Goal: Task Accomplishment & Management: Use online tool/utility

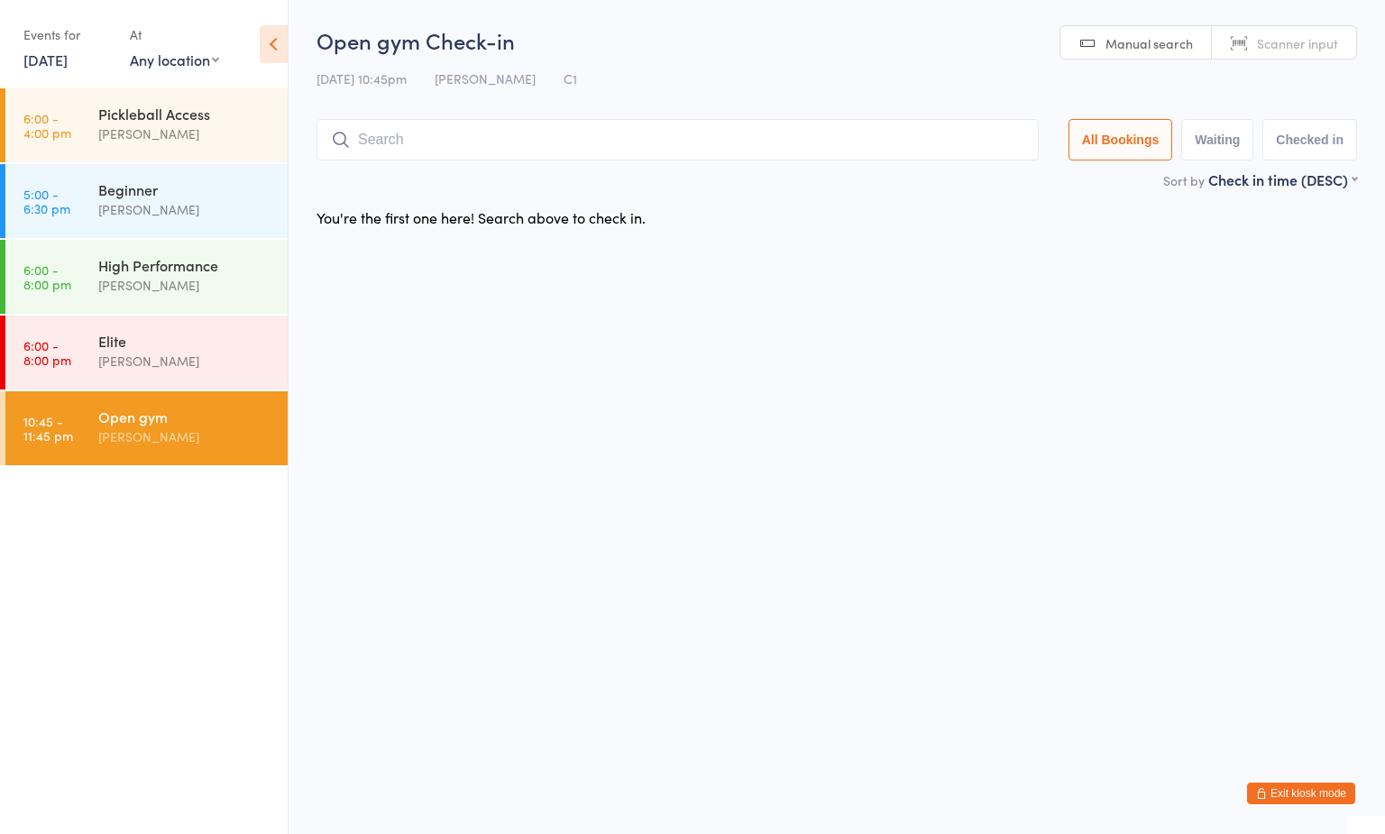
click at [634, 146] on input "search" at bounding box center [677, 139] width 722 height 41
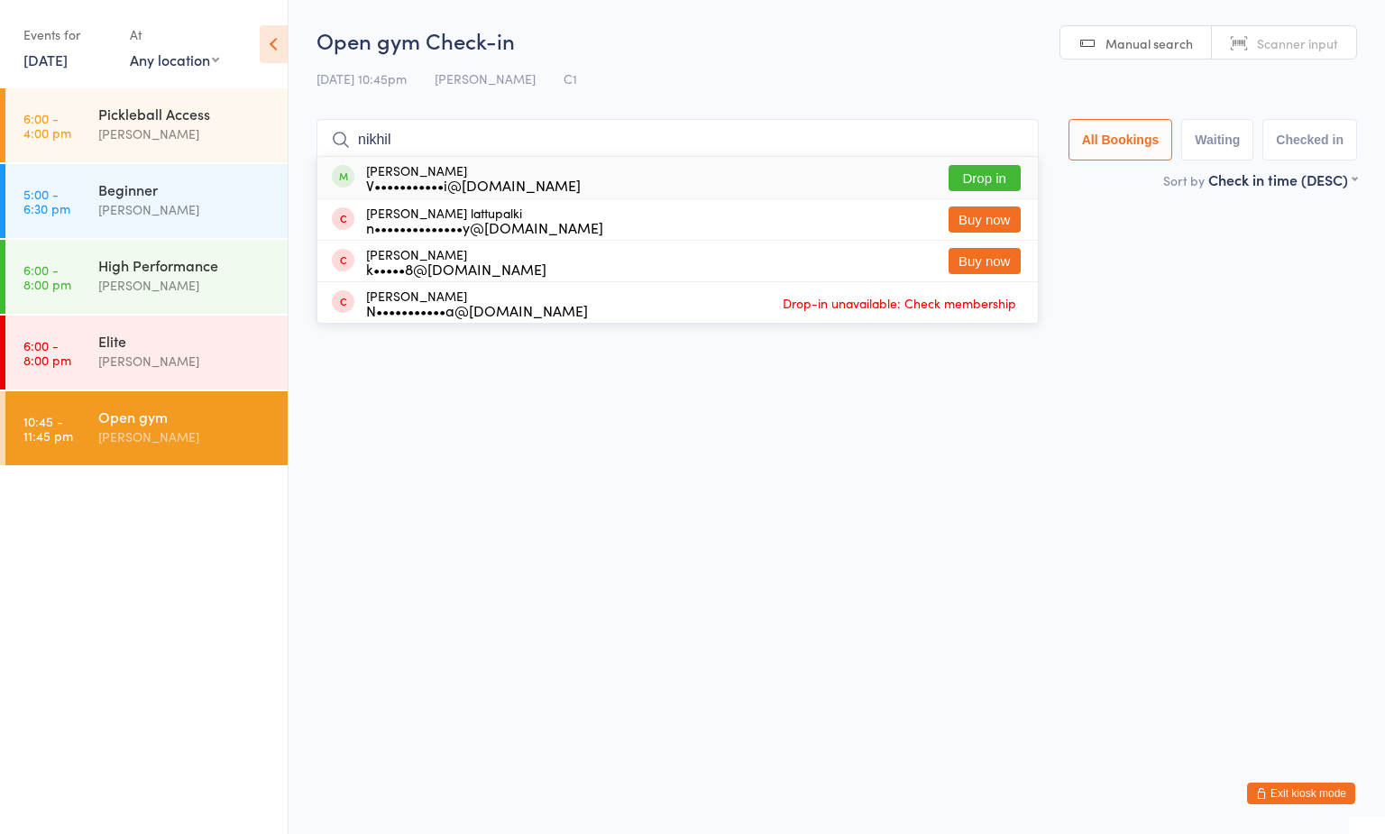
type input "nikhil"
click at [991, 177] on button "Drop in" at bounding box center [984, 178] width 72 height 26
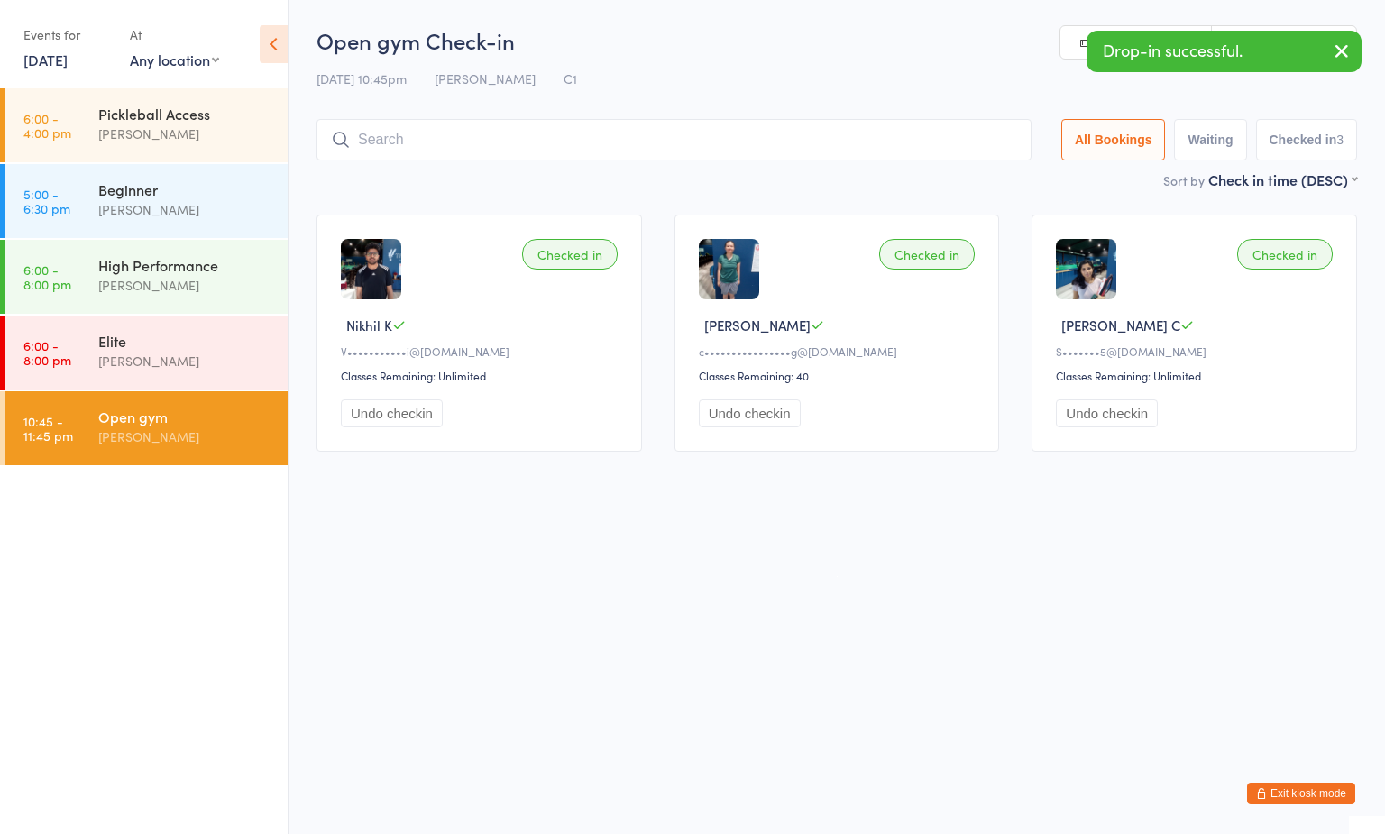
click at [671, 58] on div "Open gym Check-in 15 Sep 10:45pm Boyd Tahtat C1 Manual search Scanner input All…" at bounding box center [836, 97] width 1040 height 144
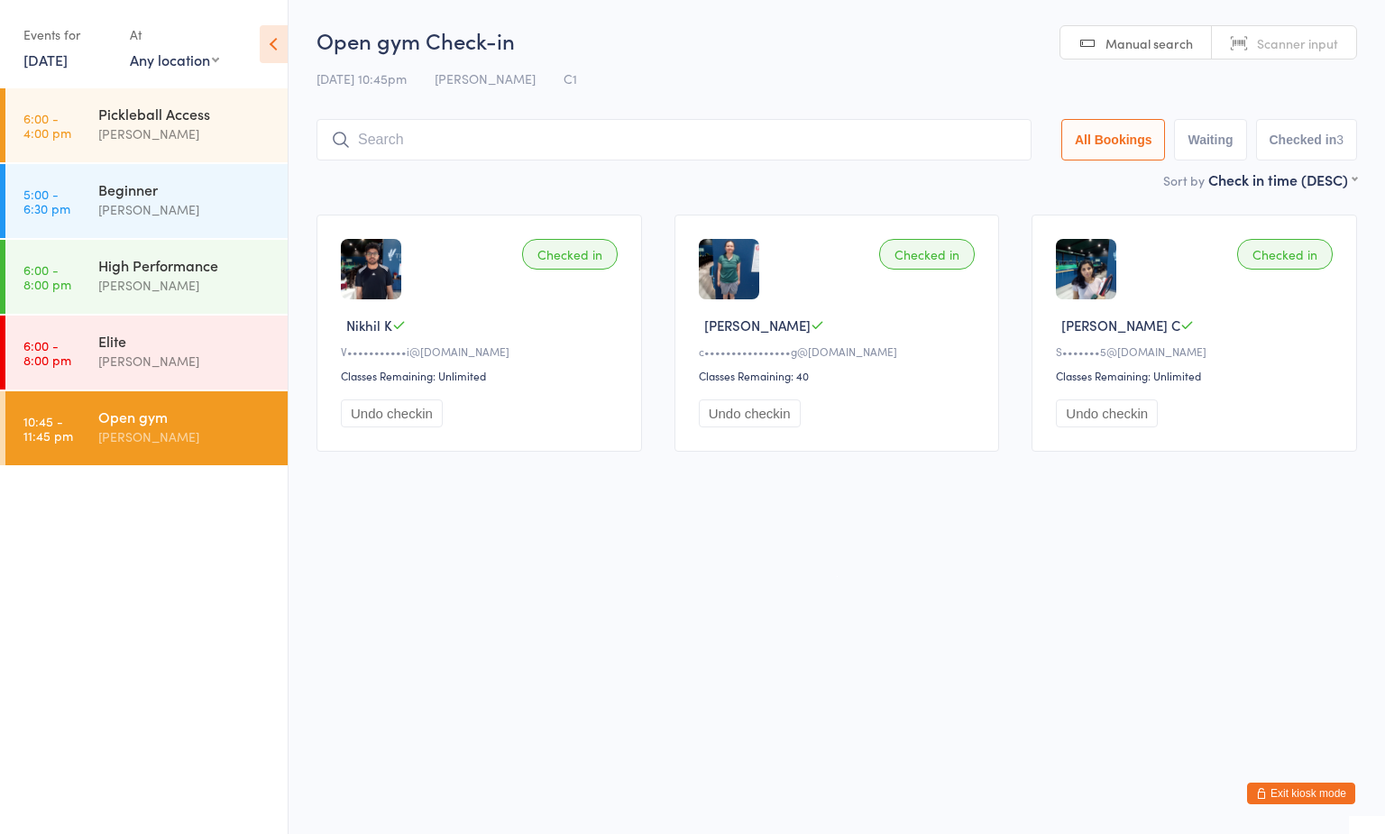
click at [243, 444] on div "[PERSON_NAME]" at bounding box center [185, 436] width 174 height 21
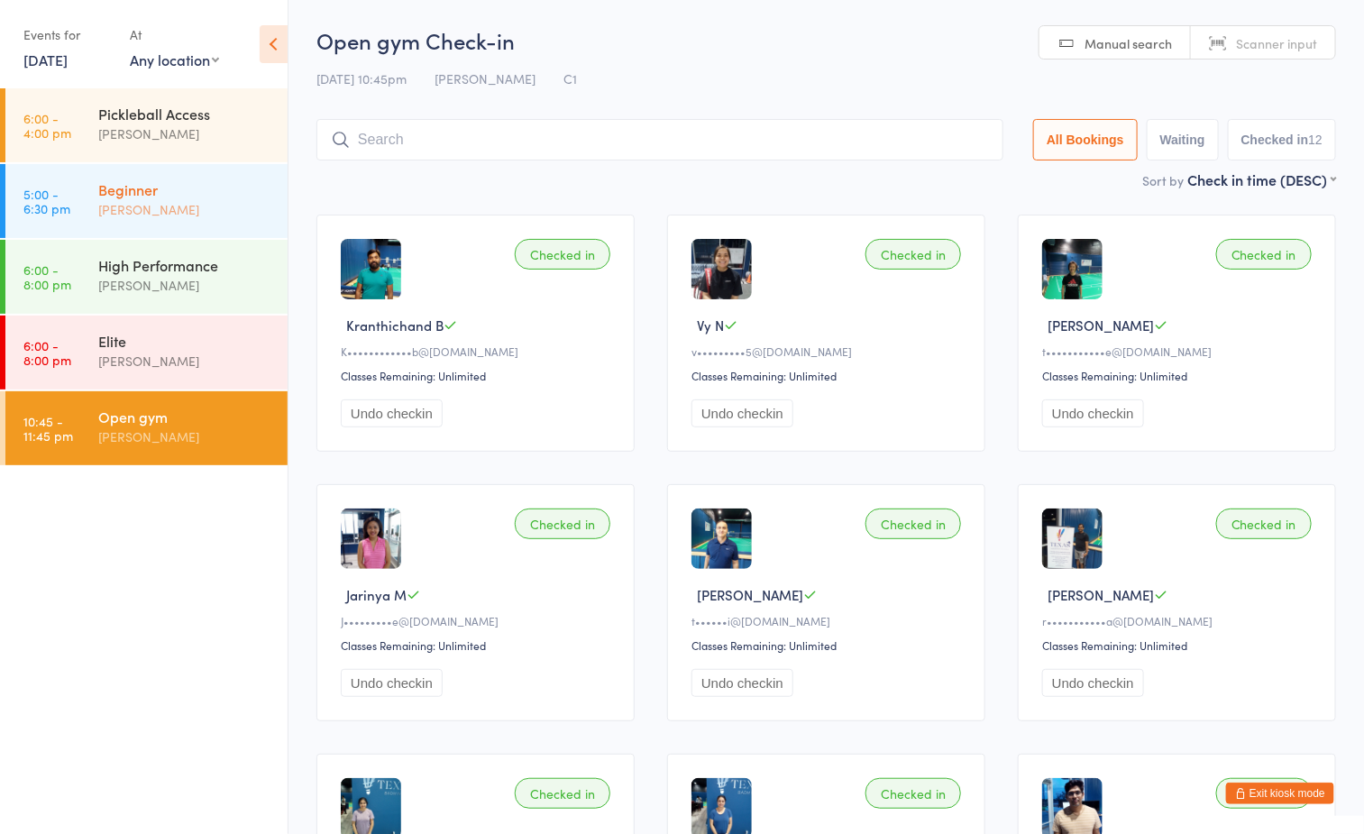
click at [157, 177] on div "Beginner Ayu Gary Luna" at bounding box center [192, 199] width 189 height 71
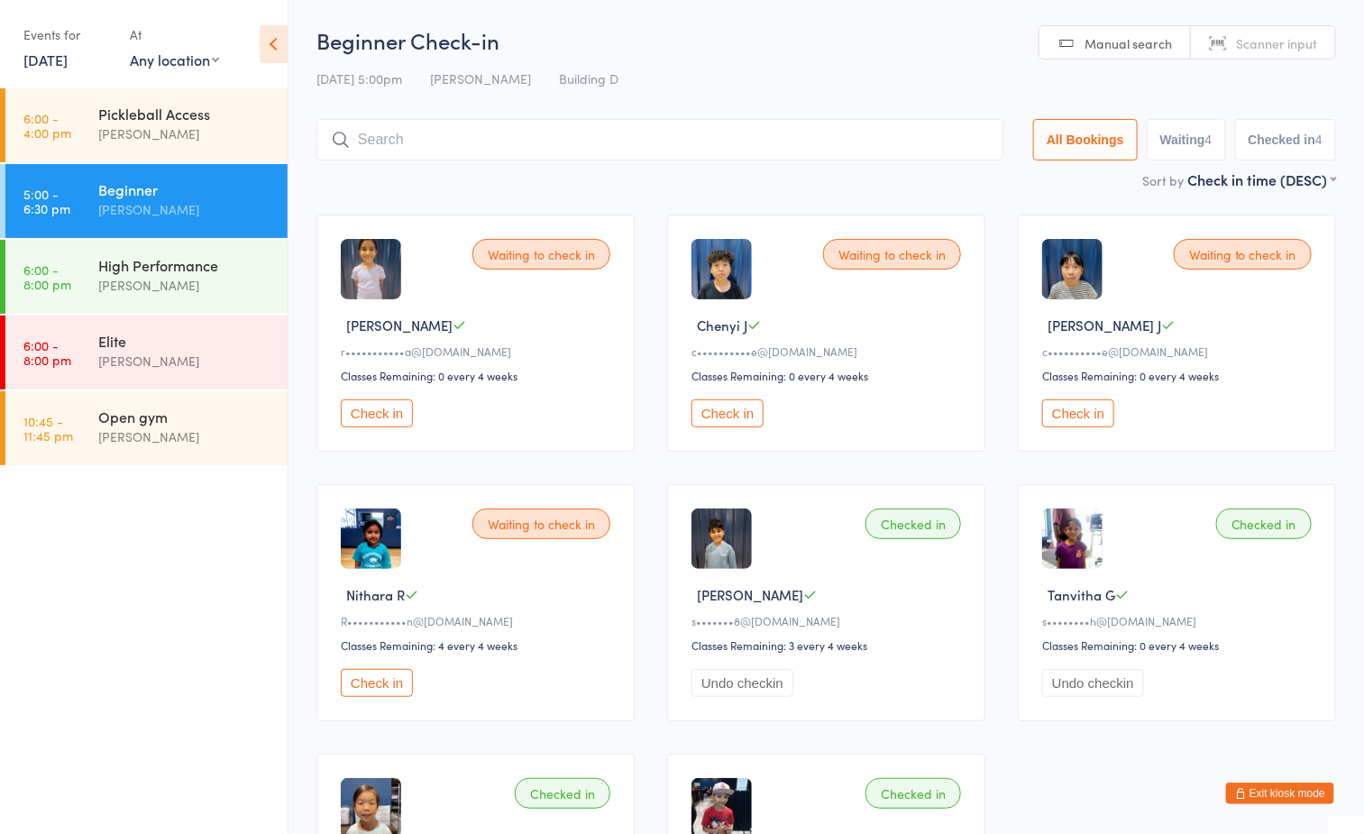
click at [733, 43] on h2 "Beginner Check-in" at bounding box center [826, 40] width 1020 height 30
click at [203, 449] on div "Open gym Boyd Tahtat" at bounding box center [192, 426] width 189 height 71
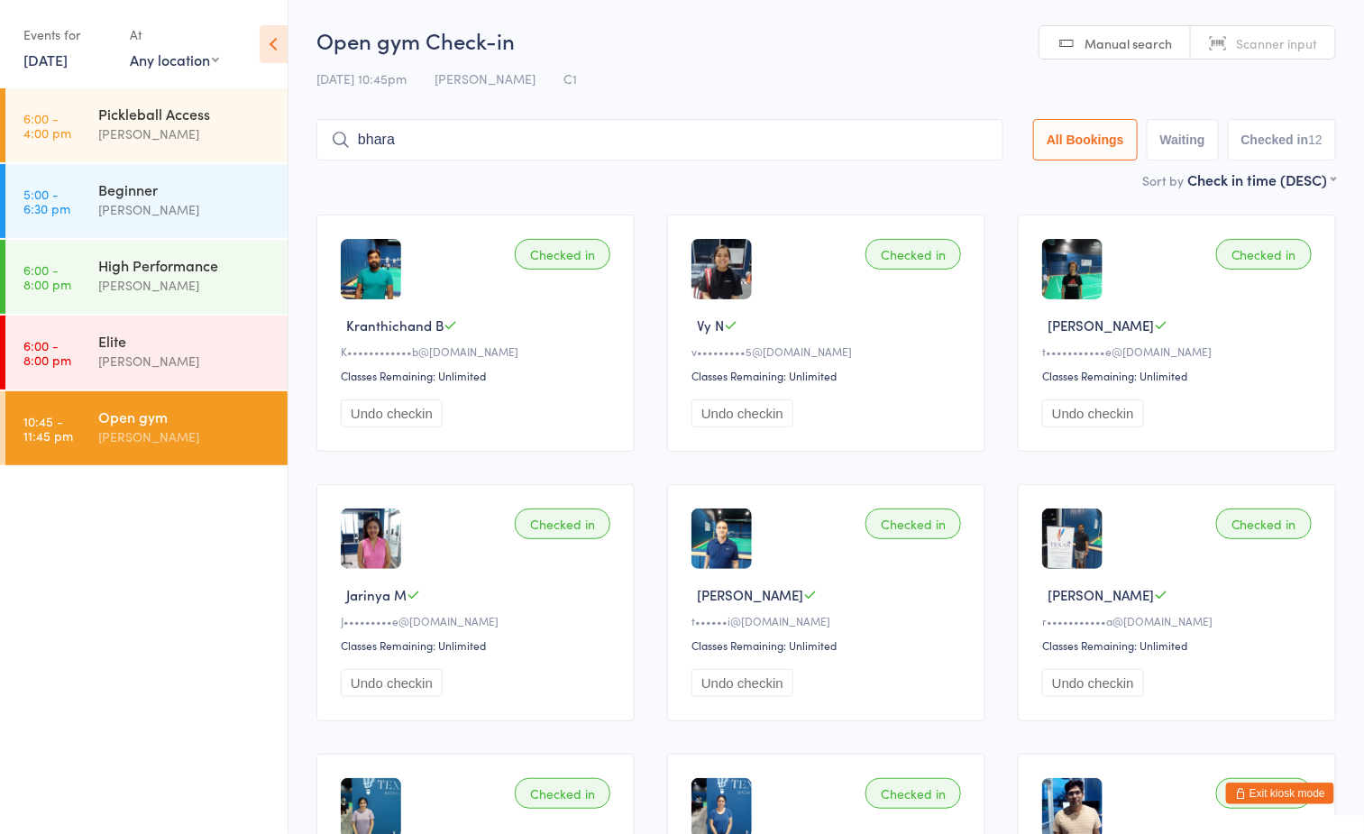
type input "bharat"
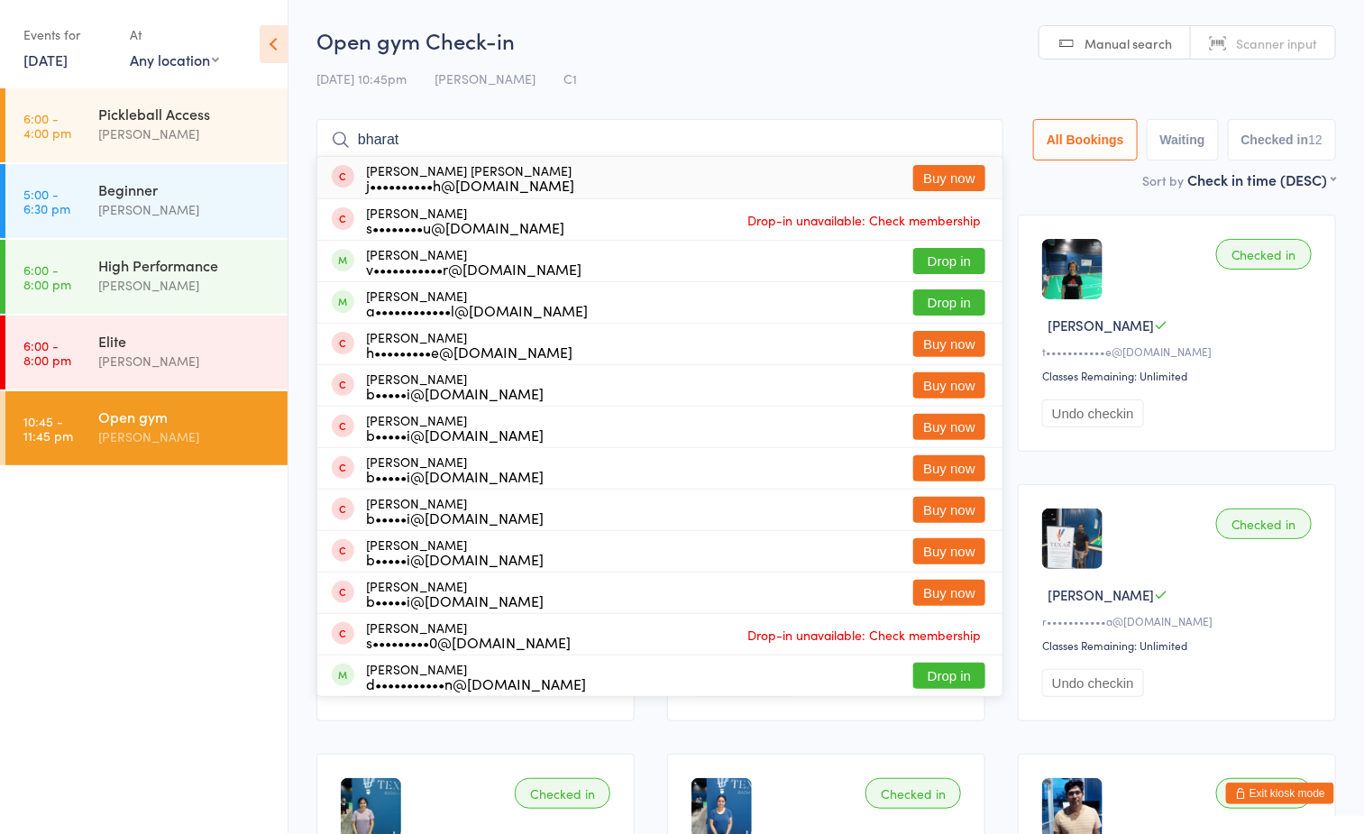
drag, startPoint x: 415, startPoint y: 138, endPoint x: 325, endPoint y: 146, distance: 89.6
click at [325, 146] on input "bharat" at bounding box center [659, 139] width 687 height 41
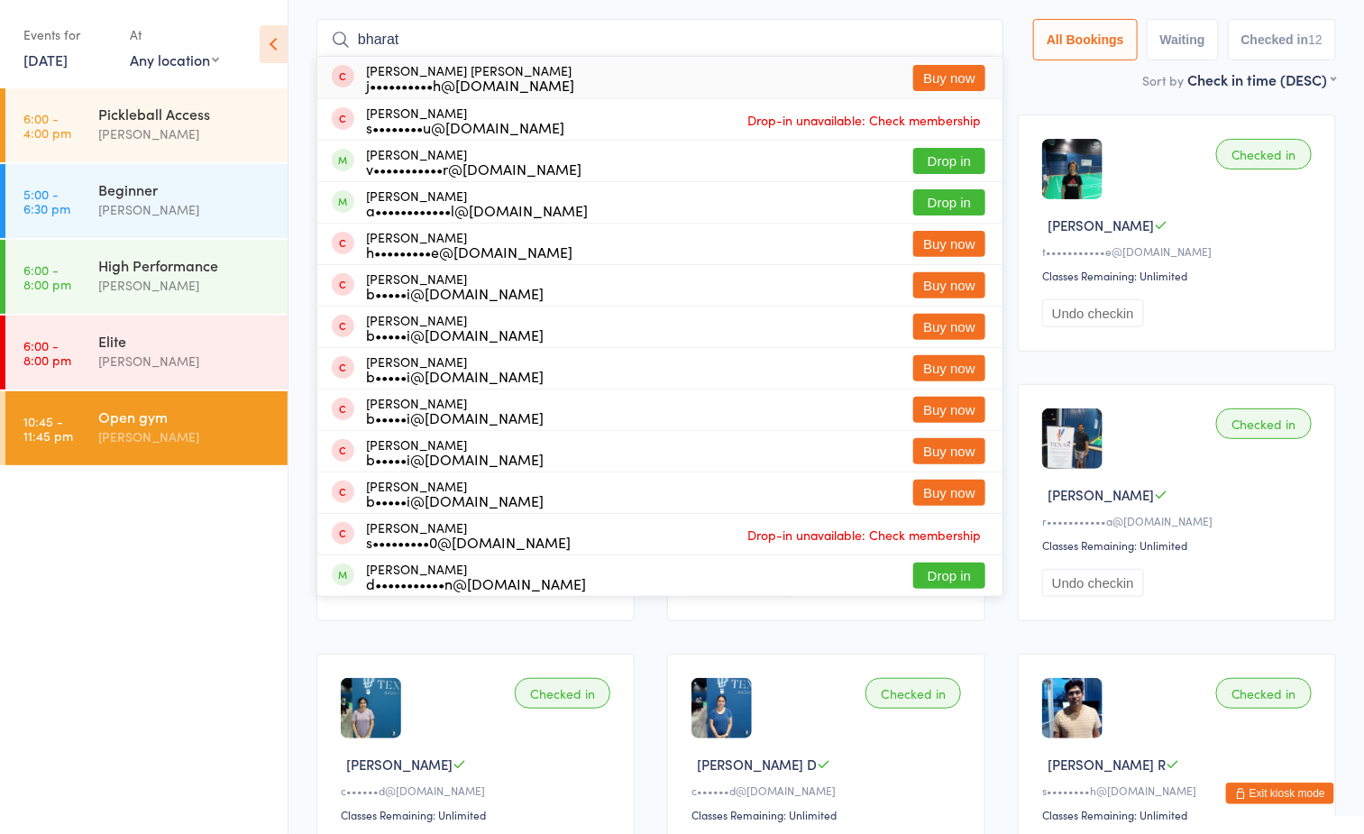
scroll to position [119, 0]
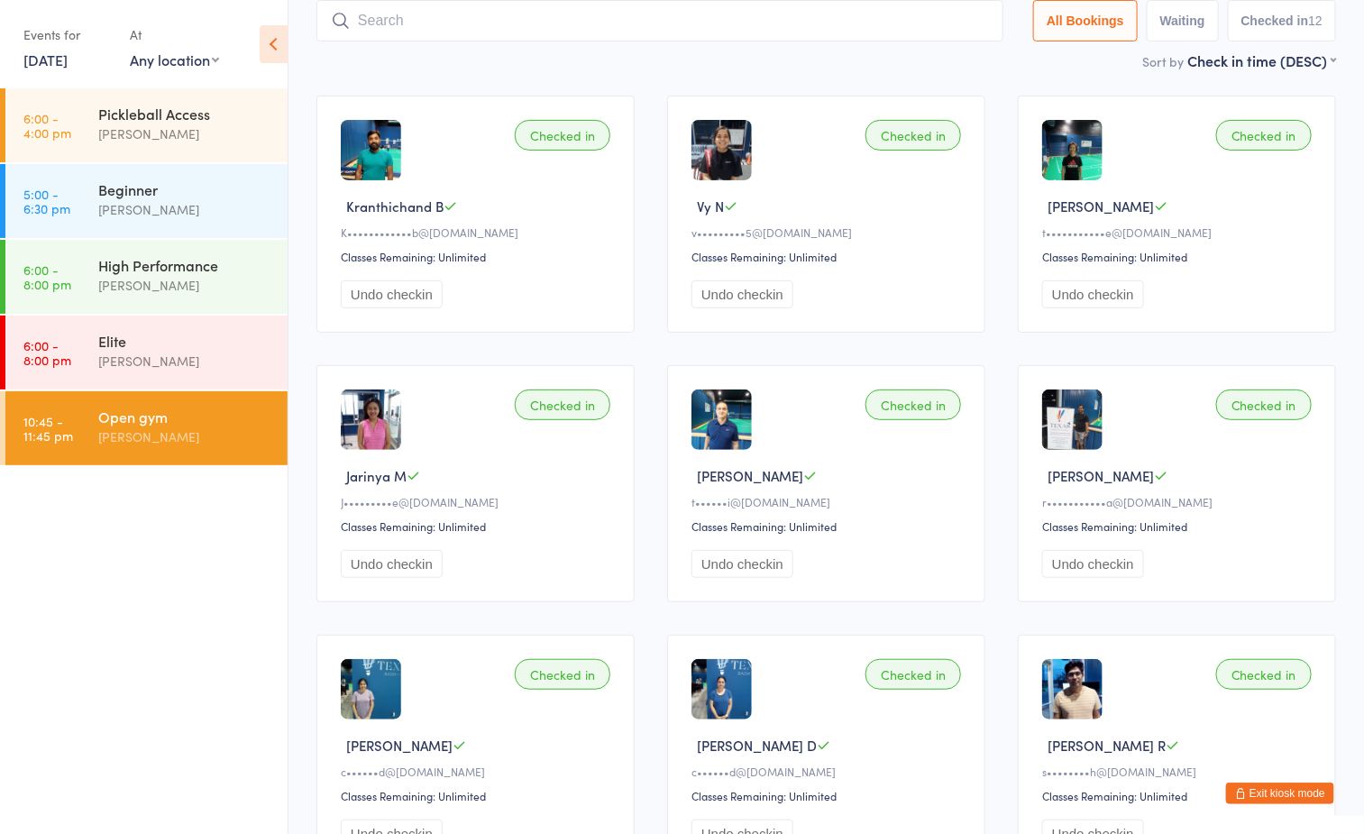
click at [1285, 795] on button "Exit kiosk mode" at bounding box center [1280, 794] width 108 height 22
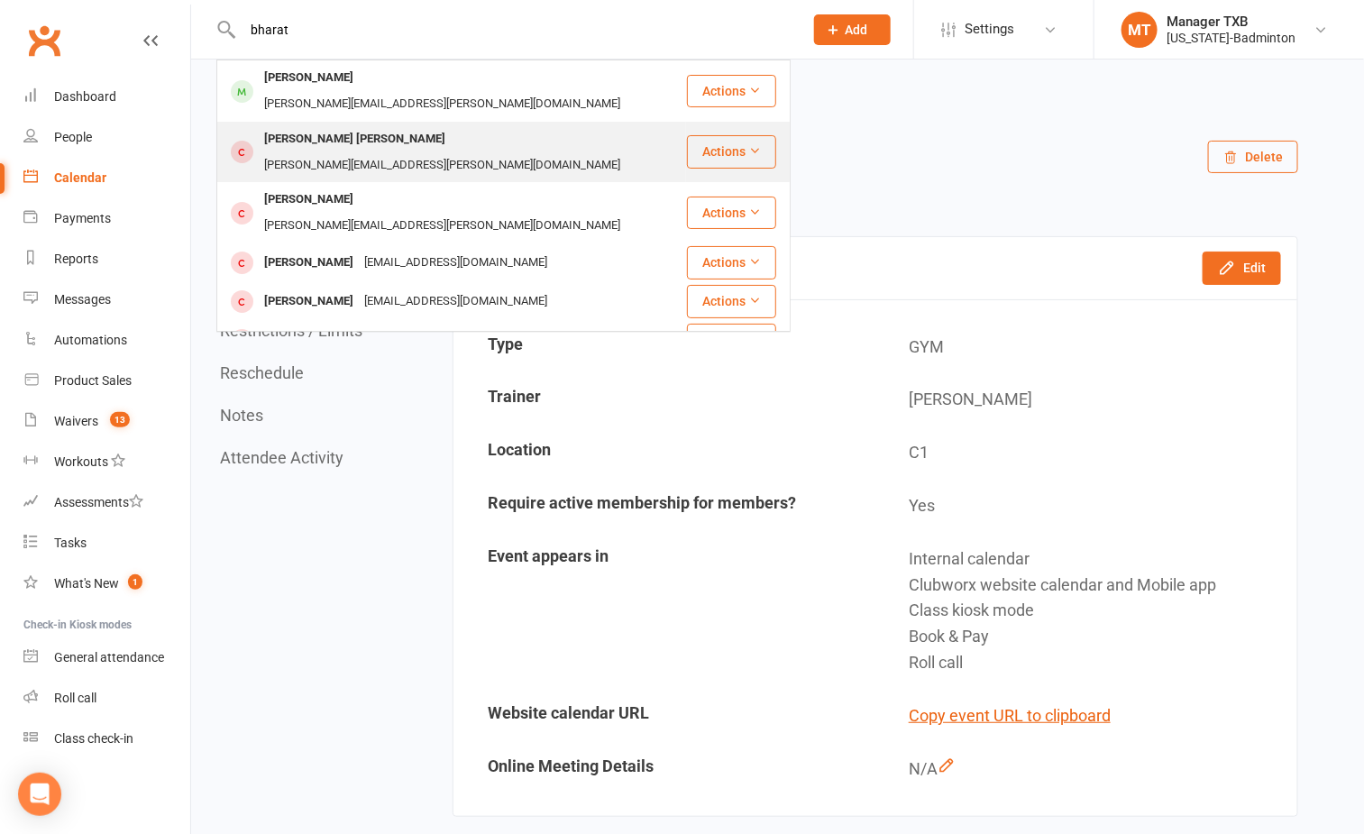
type input "bharat"
click at [404, 152] on div "[PERSON_NAME][EMAIL_ADDRESS][PERSON_NAME][DOMAIN_NAME]" at bounding box center [442, 165] width 367 height 26
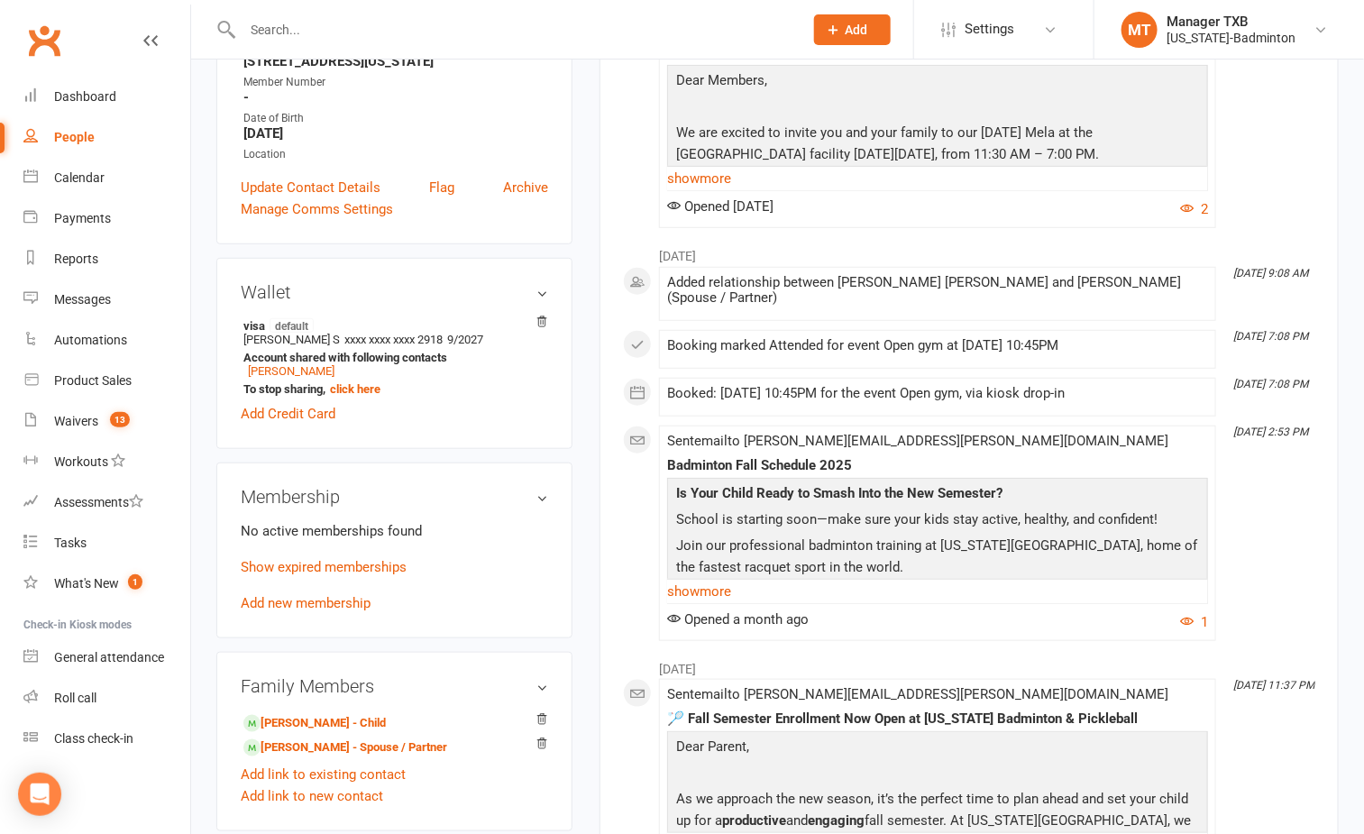
scroll to position [541, 0]
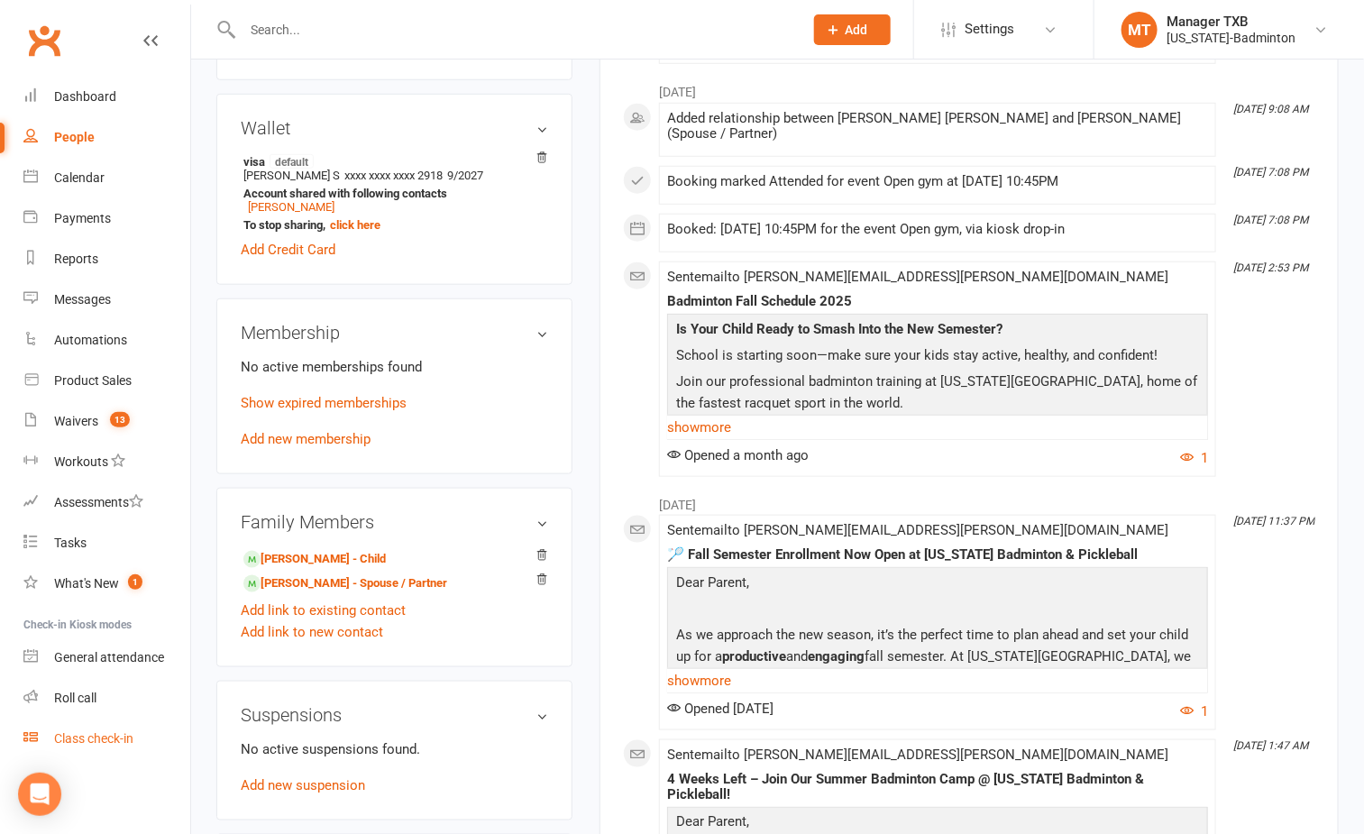
click at [103, 744] on div "Class check-in" at bounding box center [93, 738] width 79 height 14
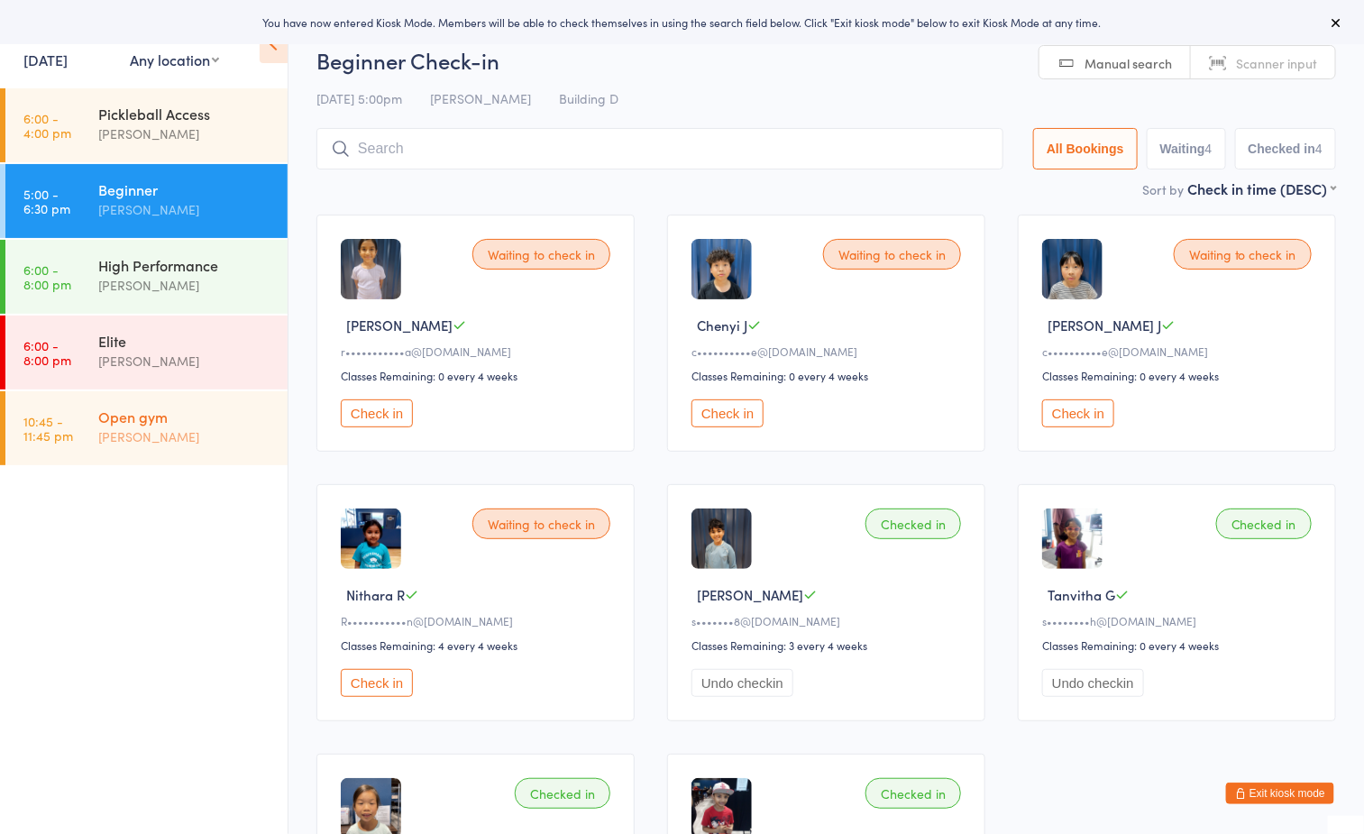
click at [196, 447] on div "Open gym Boyd Tahtat" at bounding box center [192, 426] width 189 height 71
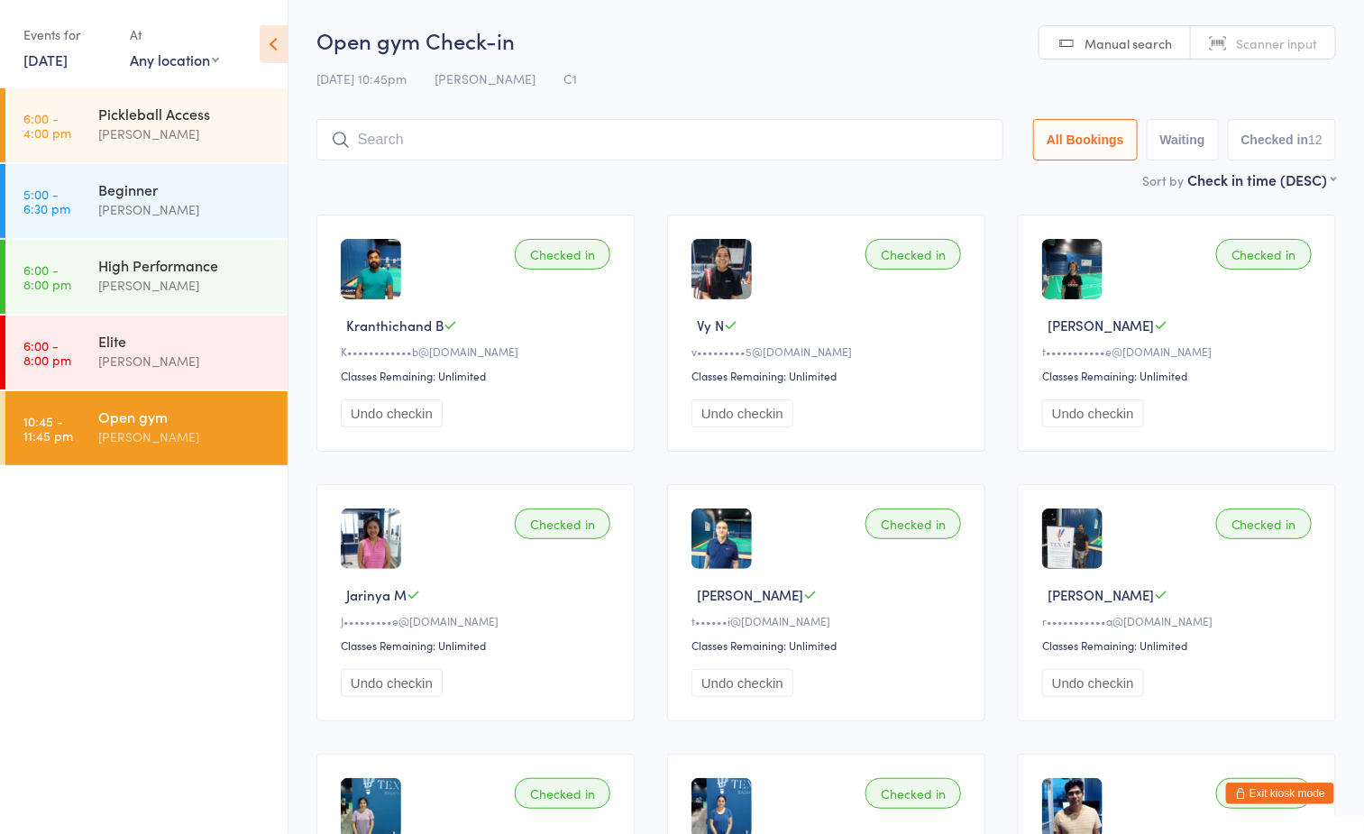
click at [885, 62] on div "Open gym Check-in 15 Sep 10:45pm Boyd Tahtat C1 Manual search Scanner input All…" at bounding box center [826, 97] width 1020 height 144
click at [736, 57] on div "Open gym Check-in 15 Sep 10:45pm Boyd Tahtat C1 Manual search Scanner input All…" at bounding box center [826, 97] width 1020 height 144
click at [750, 142] on input "search" at bounding box center [659, 139] width 687 height 41
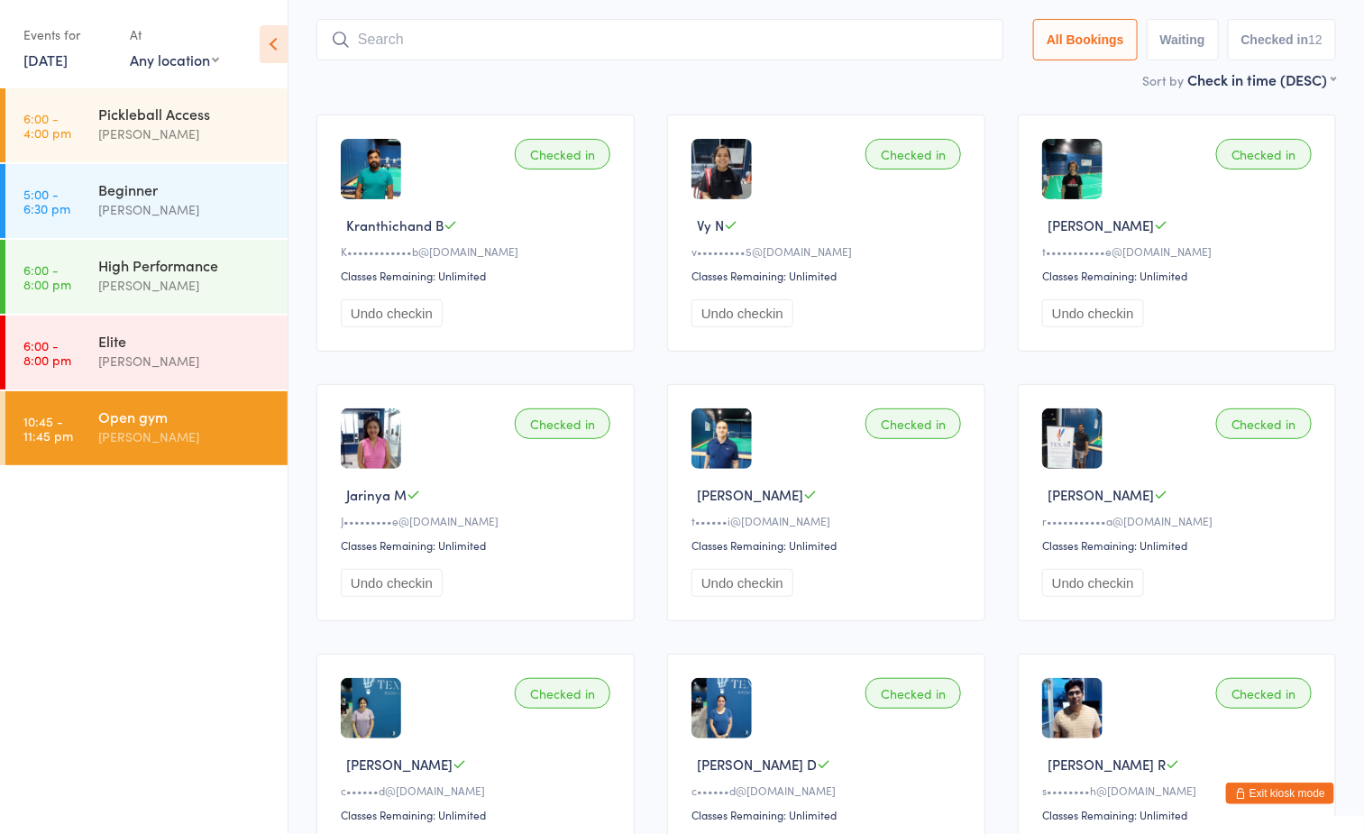
scroll to position [119, 0]
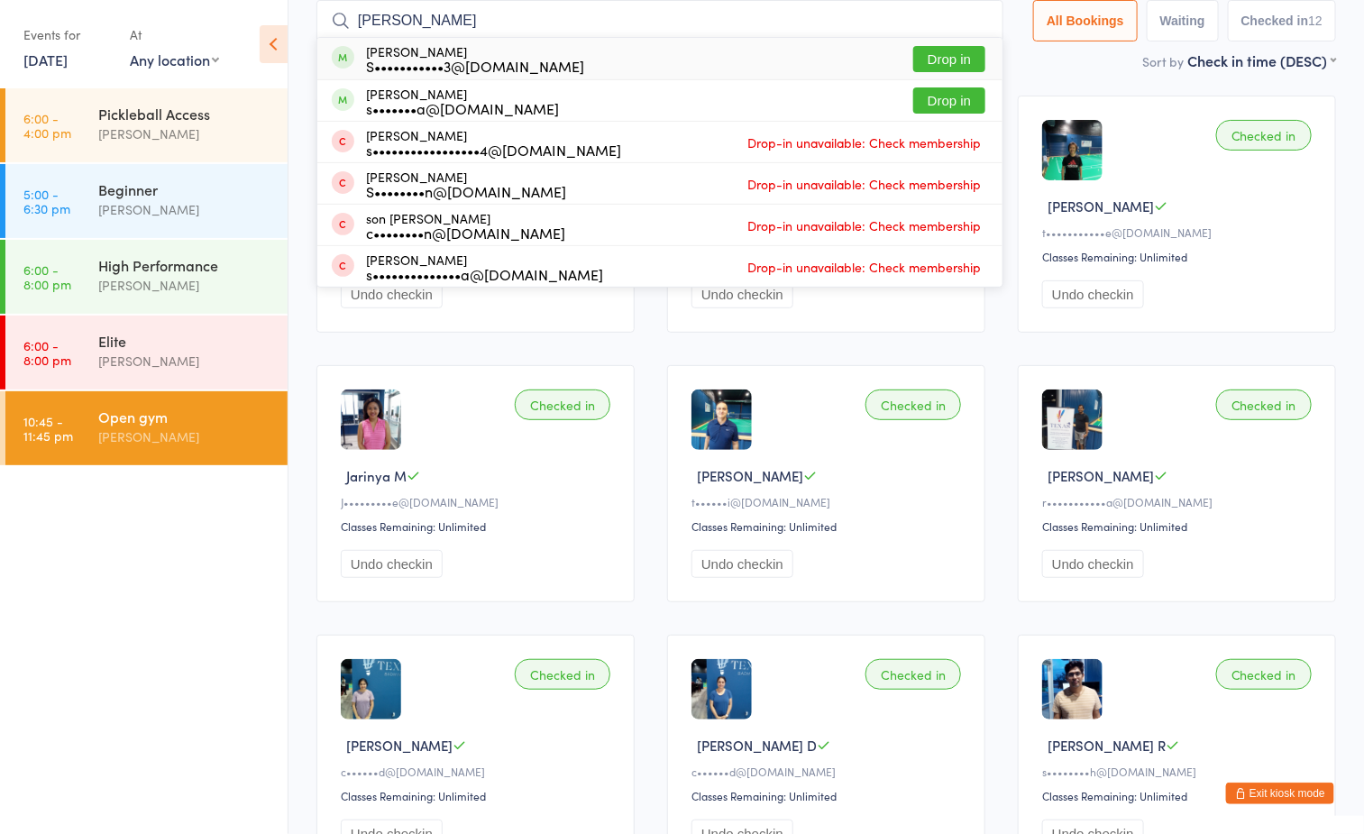
type input "sohil"
click at [944, 51] on button "Drop in" at bounding box center [949, 59] width 72 height 26
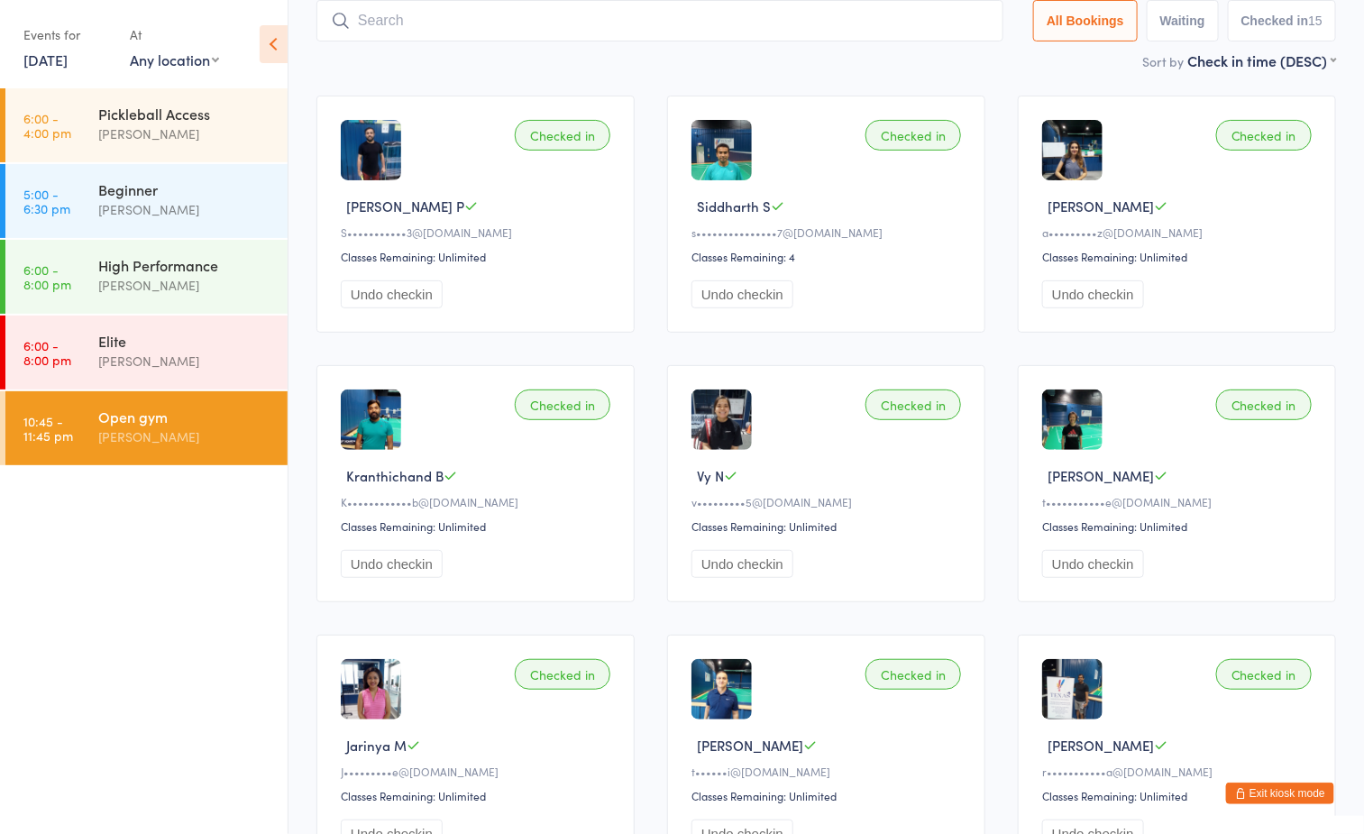
click at [677, 16] on input "search" at bounding box center [659, 20] width 687 height 41
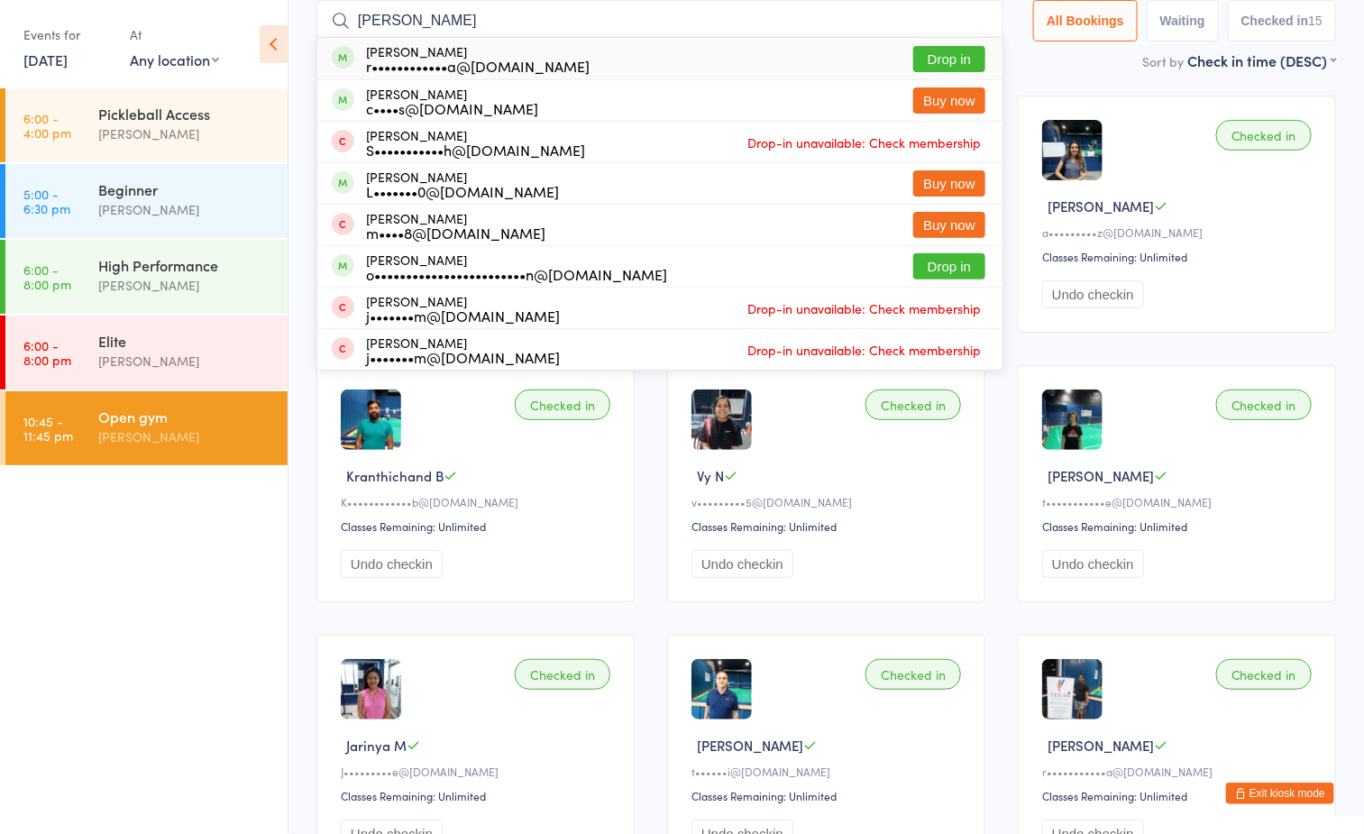
type input "roxanne"
click at [913, 55] on button "Drop in" at bounding box center [949, 59] width 72 height 26
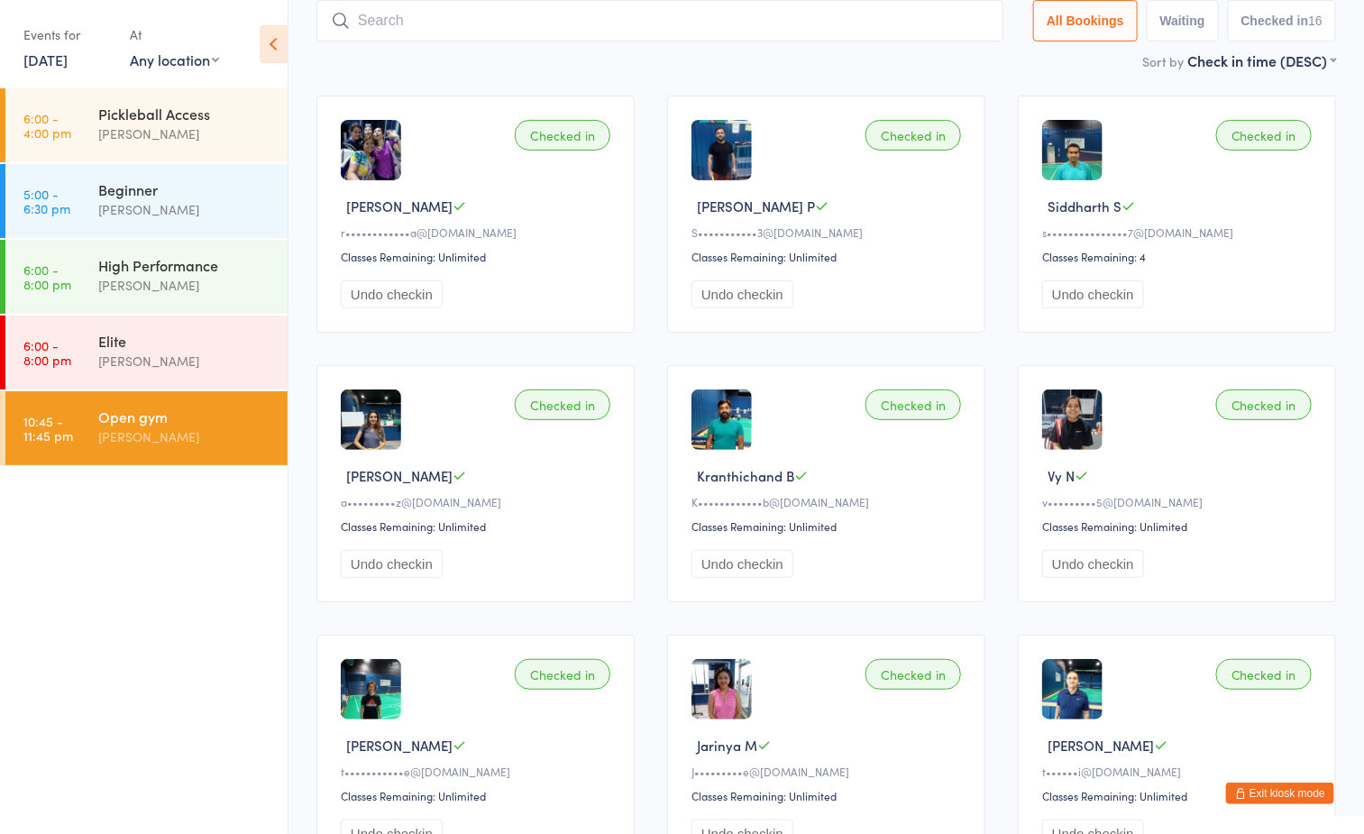
click at [177, 435] on div "[PERSON_NAME]" at bounding box center [185, 436] width 174 height 21
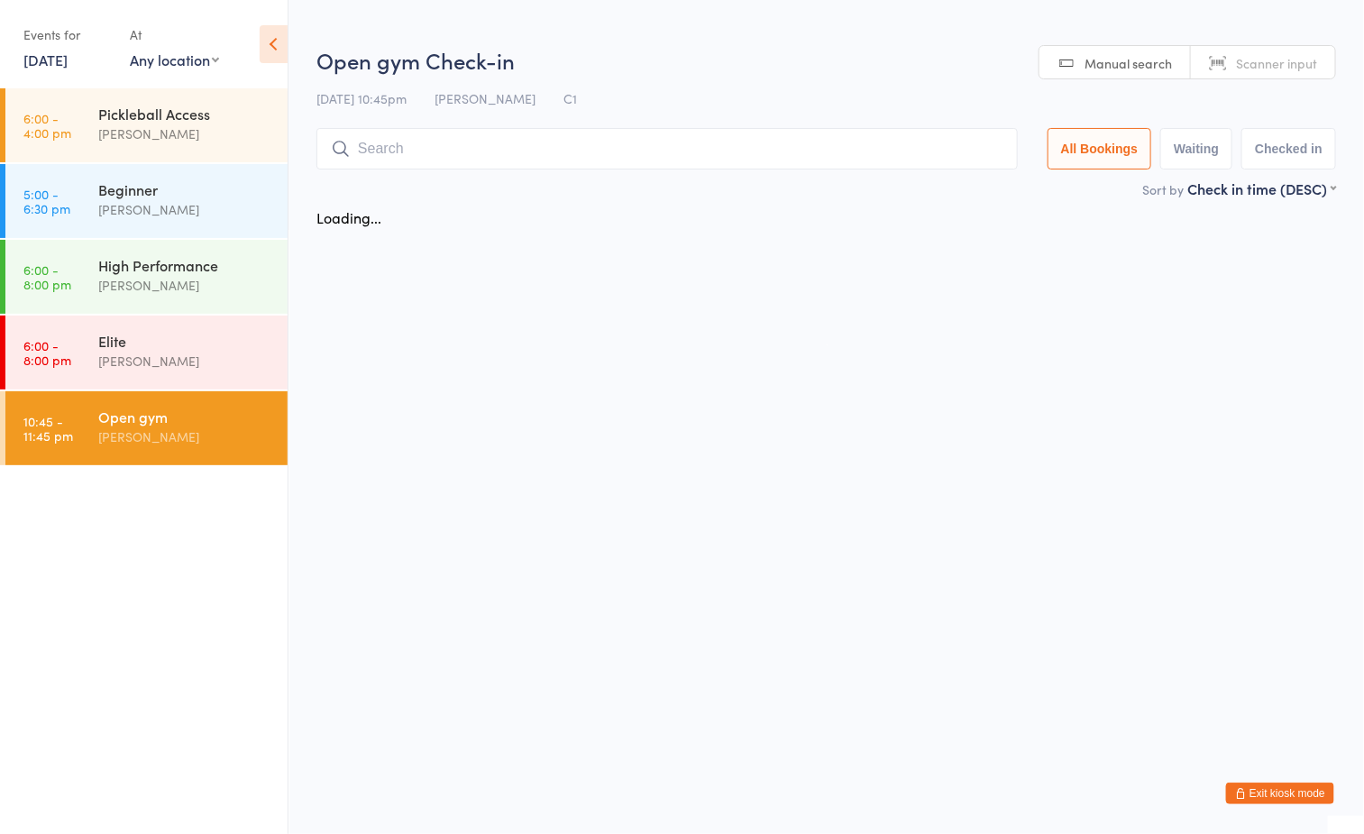
scroll to position [0, 0]
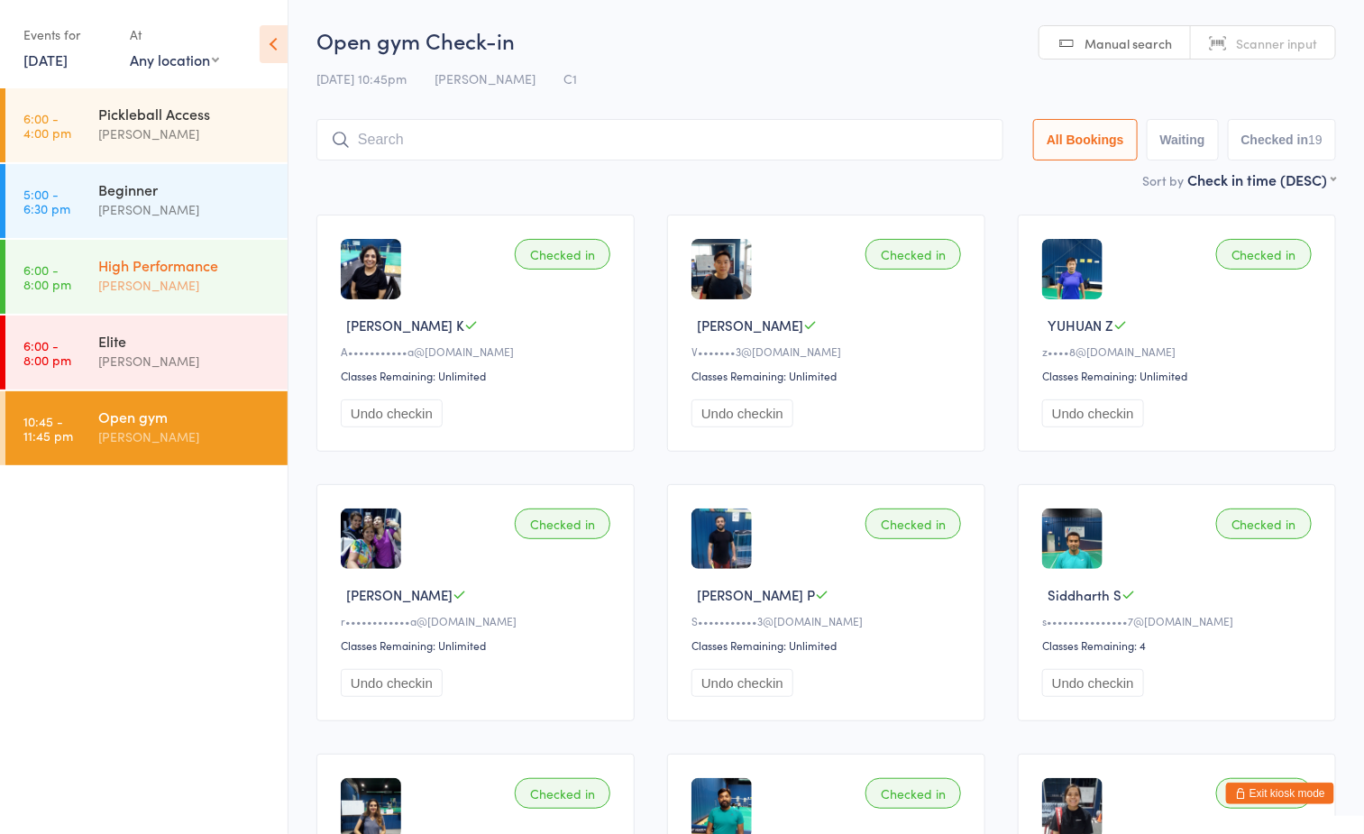
click at [141, 261] on div "High Performance" at bounding box center [185, 265] width 174 height 20
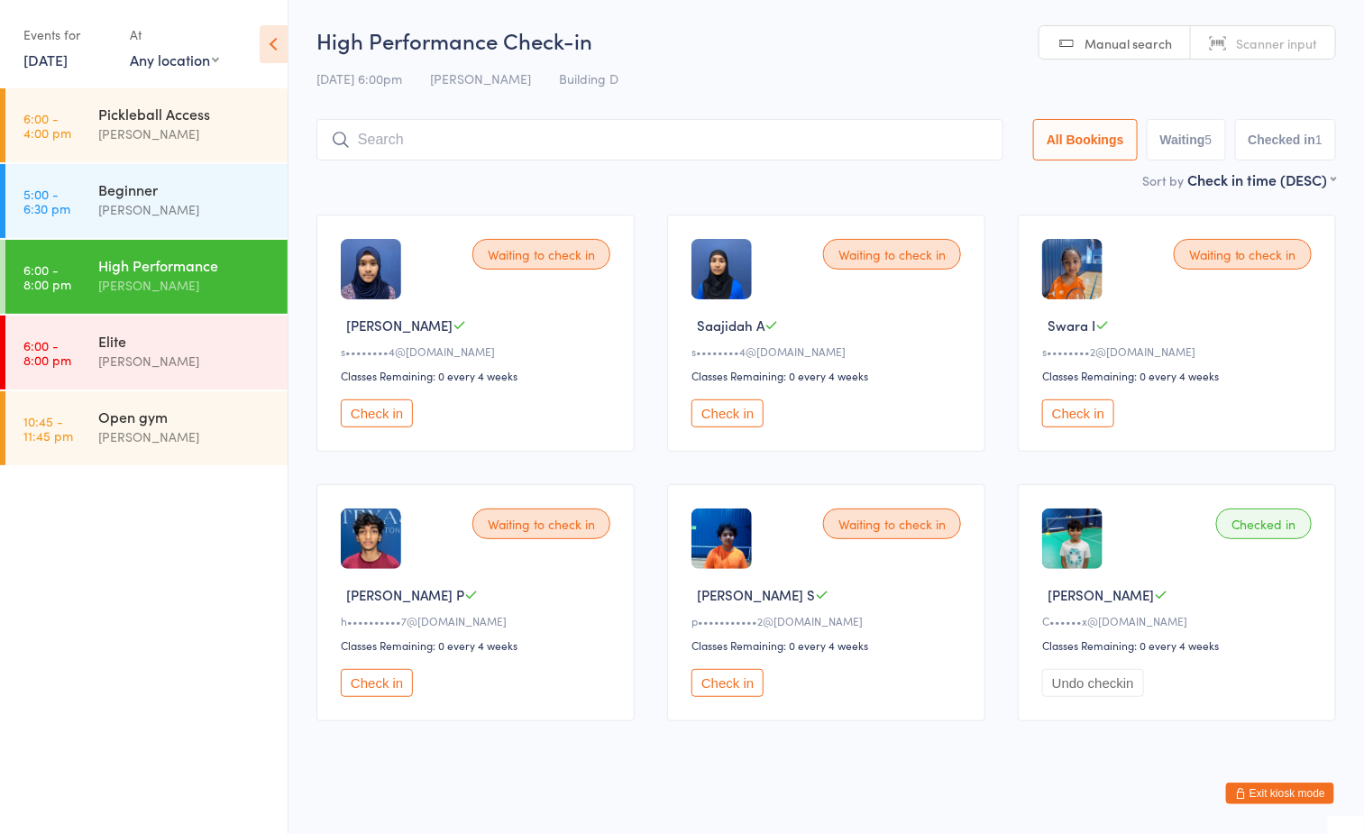
click at [224, 617] on ul "6:00 - 4:00 pm Pickleball Access Boyd Tahtat 5:00 - 6:30 pm Beginner Ayu Gary L…" at bounding box center [144, 461] width 288 height 746
click at [223, 417] on div "Open gym" at bounding box center [185, 417] width 174 height 20
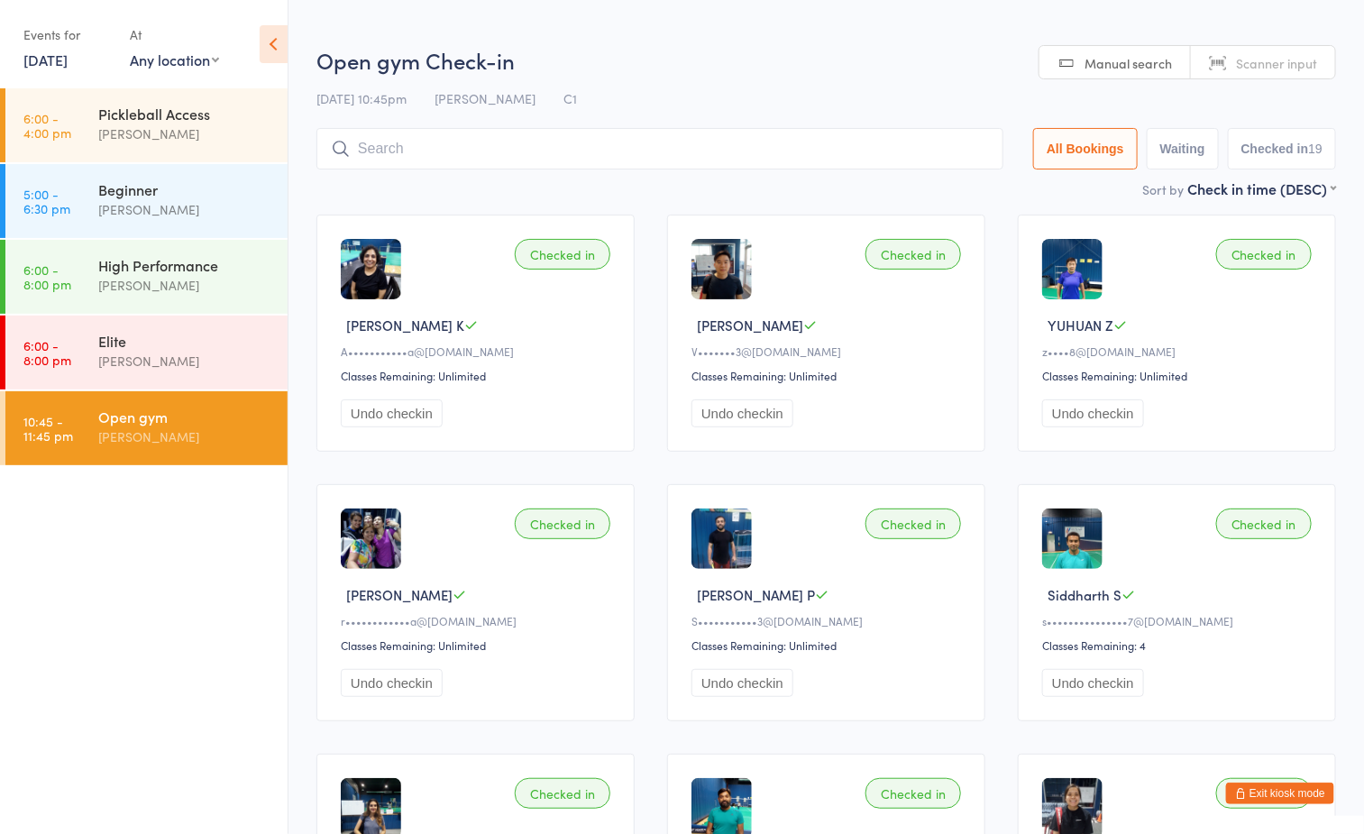
click at [836, 60] on h2 "Open gym Check-in" at bounding box center [826, 60] width 1020 height 30
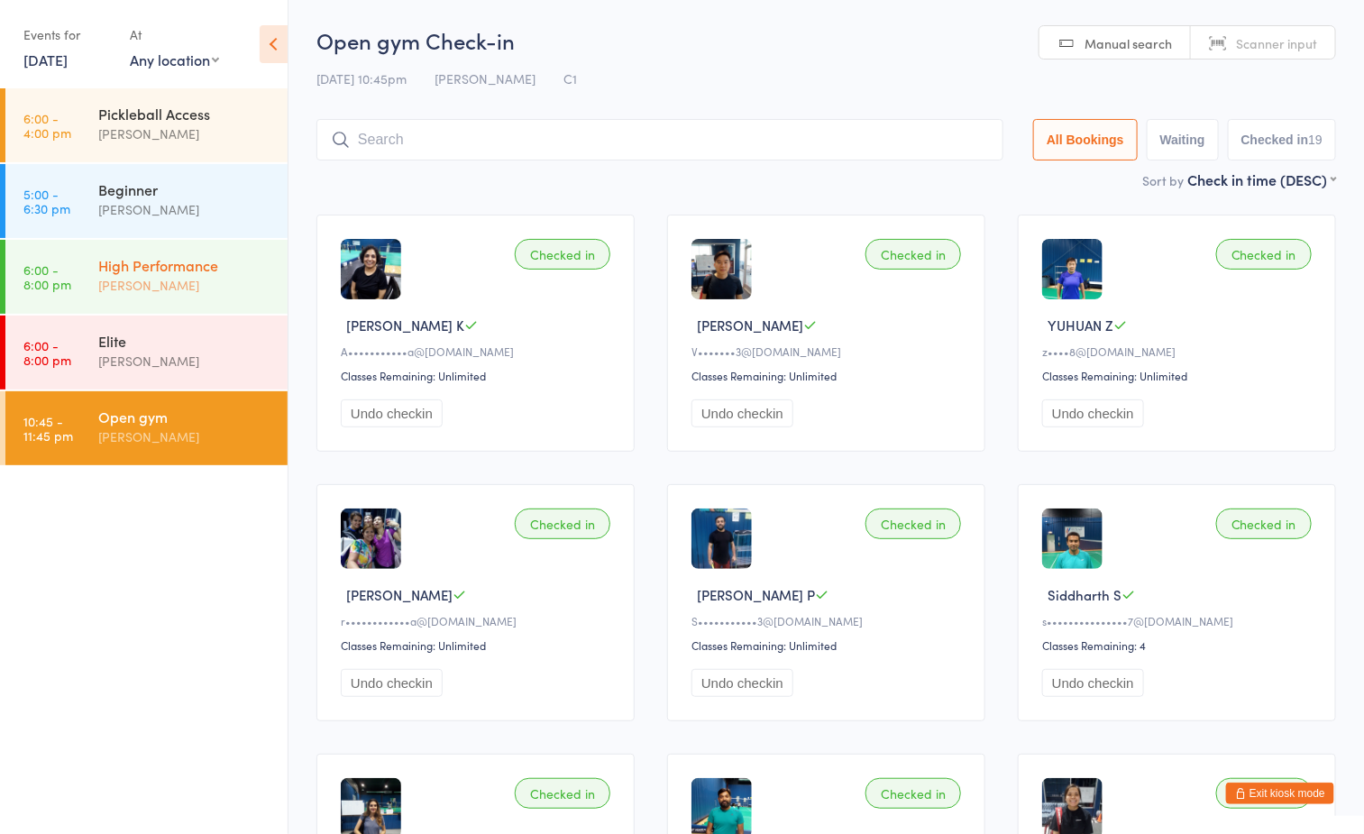
click at [188, 263] on div "High Performance" at bounding box center [185, 265] width 174 height 20
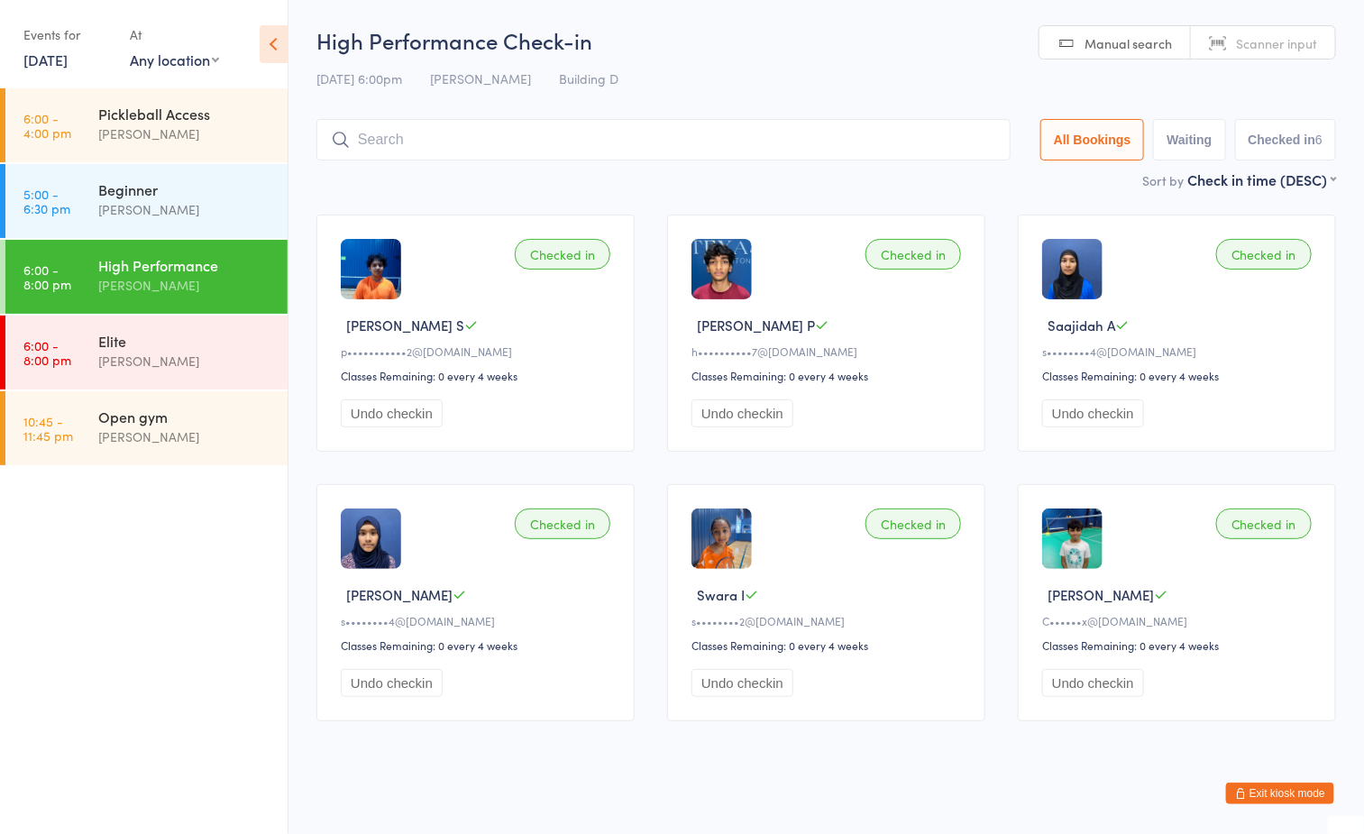
click at [105, 557] on ul "6:00 - 4:00 pm Pickleball Access Boyd Tahtat 5:00 - 6:30 pm Beginner Ayu Gary L…" at bounding box center [144, 461] width 288 height 746
click at [163, 417] on div "Open gym" at bounding box center [185, 417] width 174 height 20
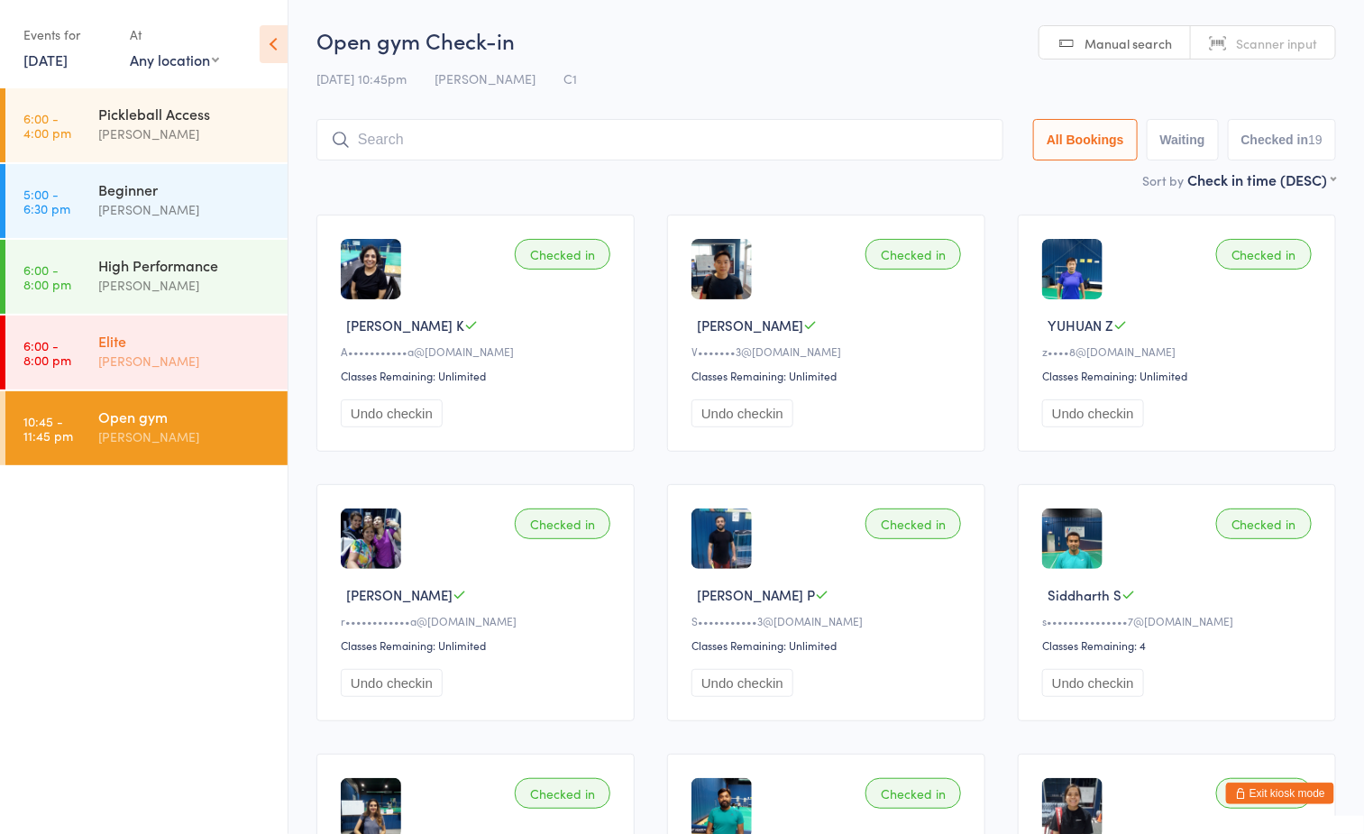
click at [111, 357] on div "[PERSON_NAME]" at bounding box center [185, 361] width 174 height 21
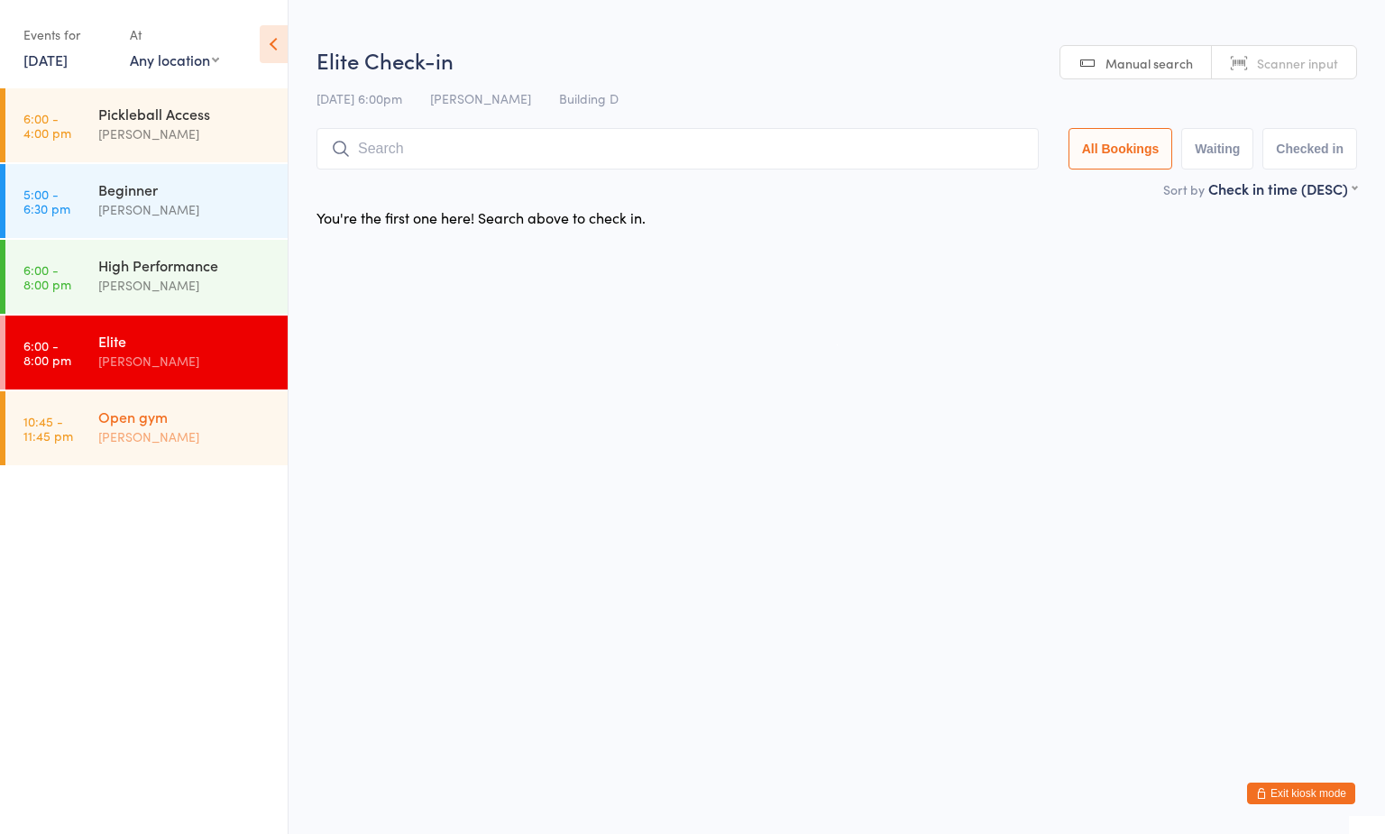
click at [169, 438] on div "[PERSON_NAME]" at bounding box center [185, 436] width 174 height 21
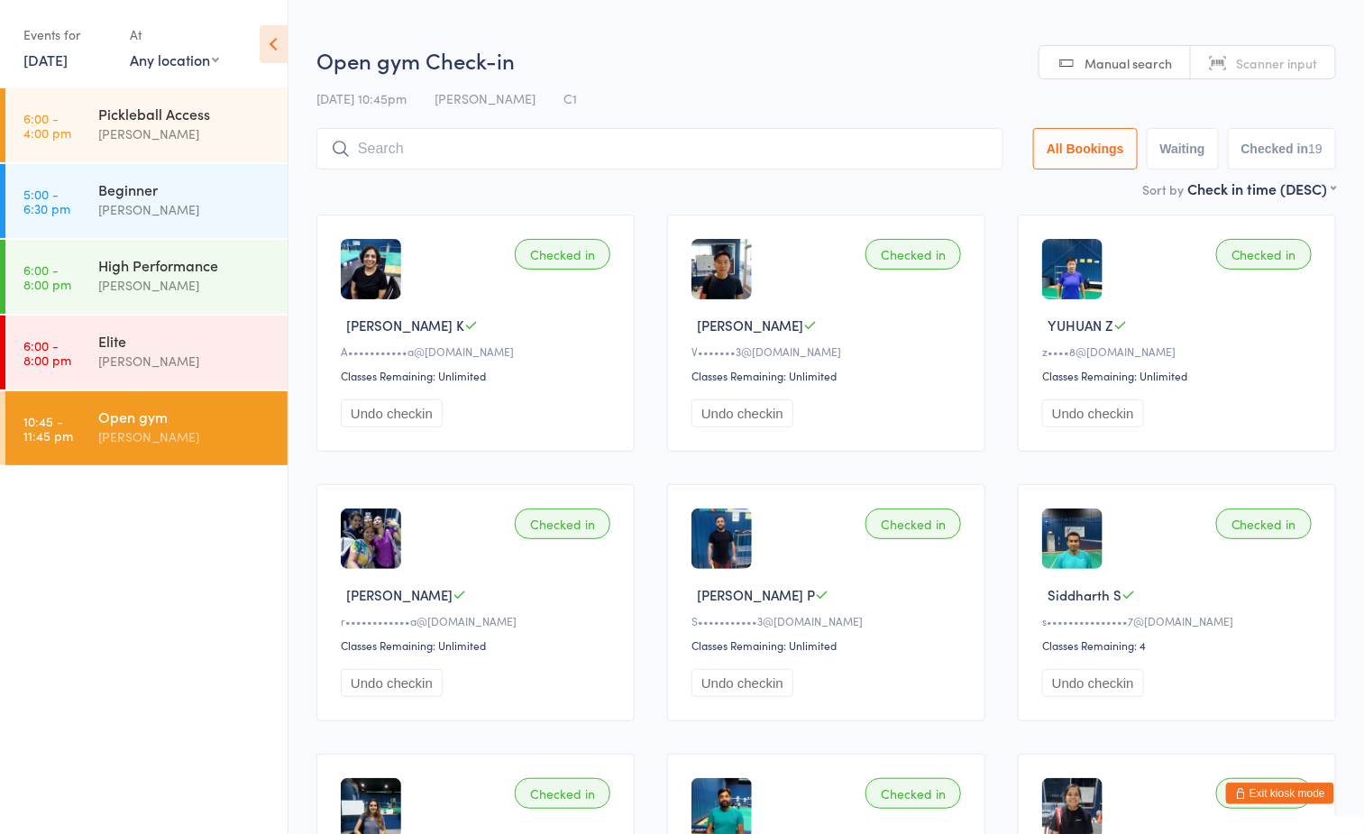
click at [222, 545] on ul "6:00 - 4:00 pm Pickleball Access Boyd Tahtat 5:00 - 6:30 pm Beginner Ayu Gary L…" at bounding box center [144, 461] width 288 height 746
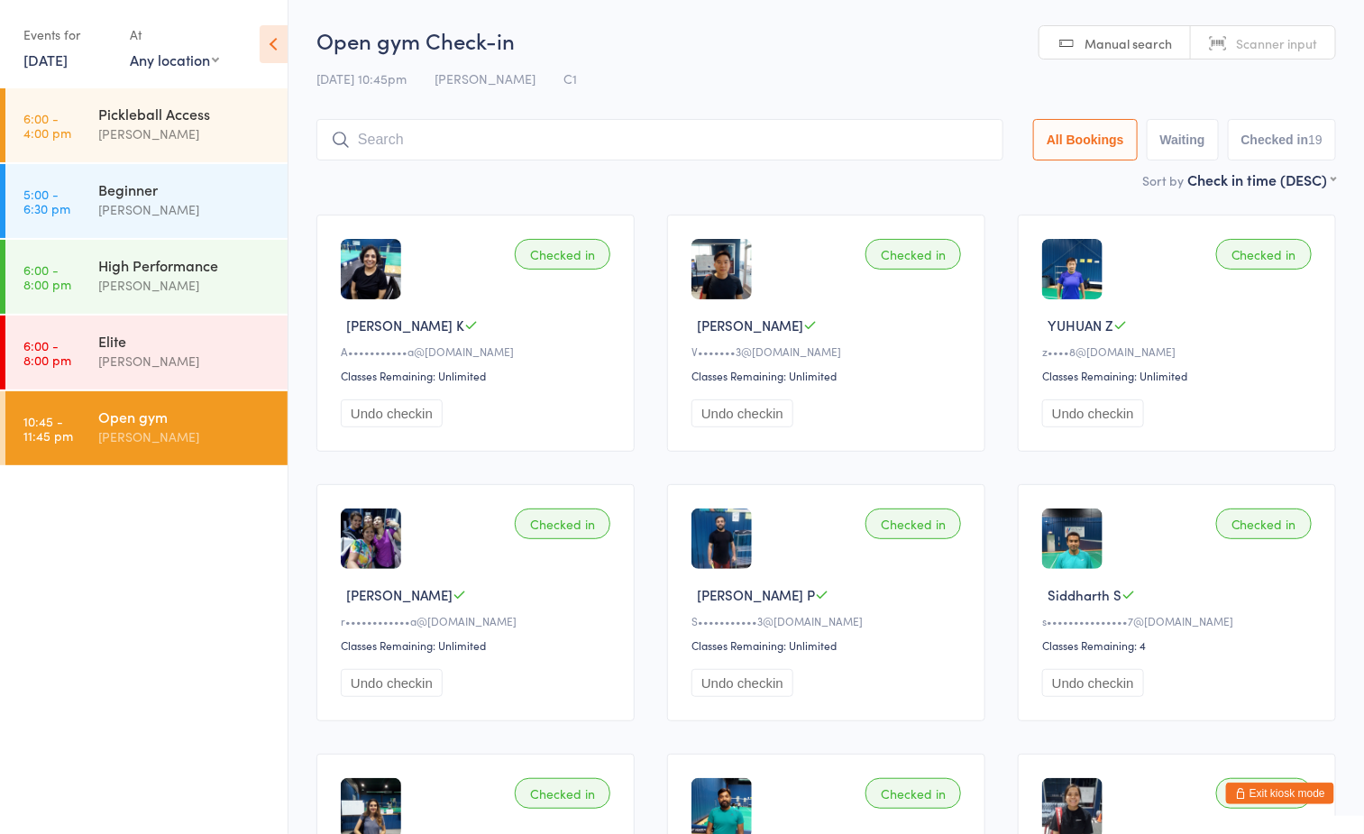
click at [545, 136] on input "search" at bounding box center [659, 139] width 687 height 41
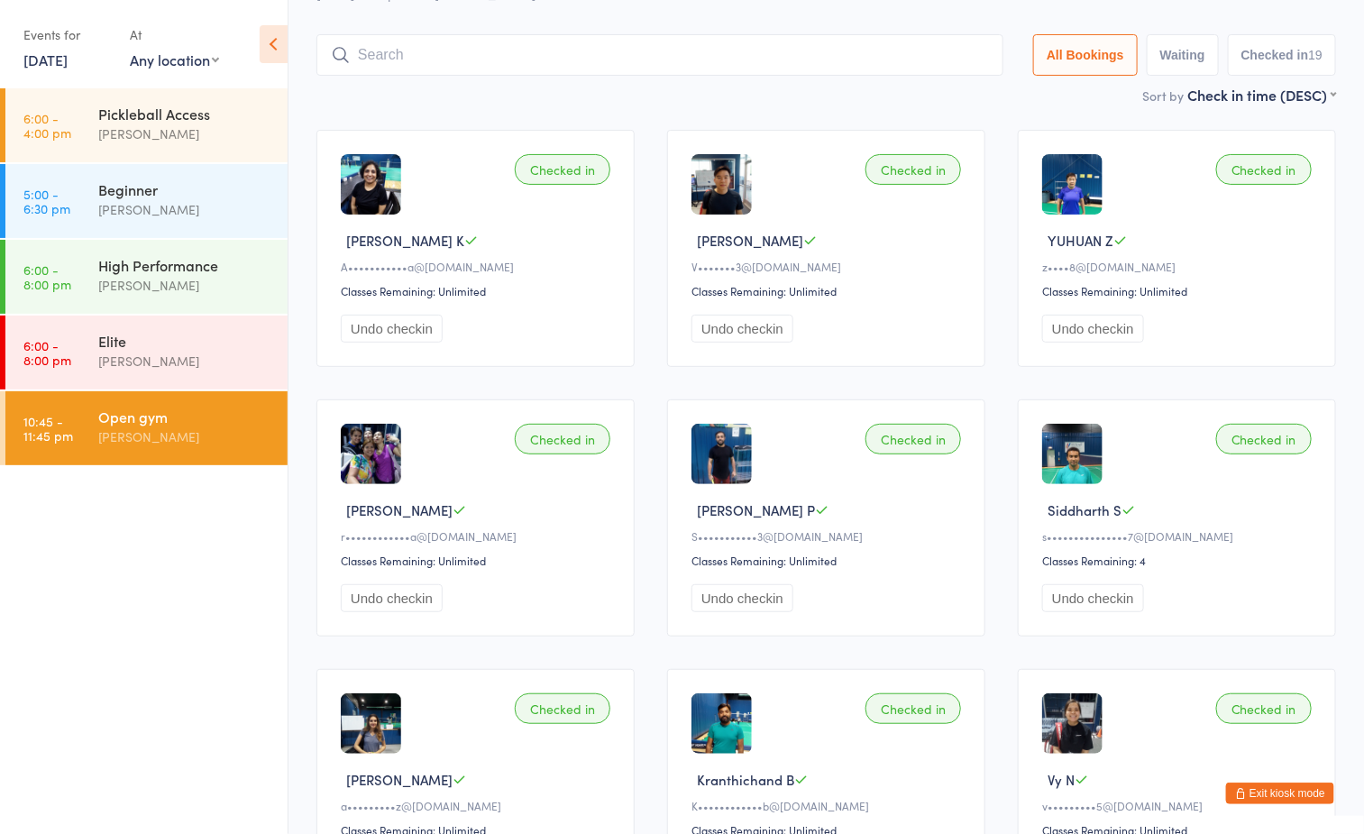
scroll to position [119, 0]
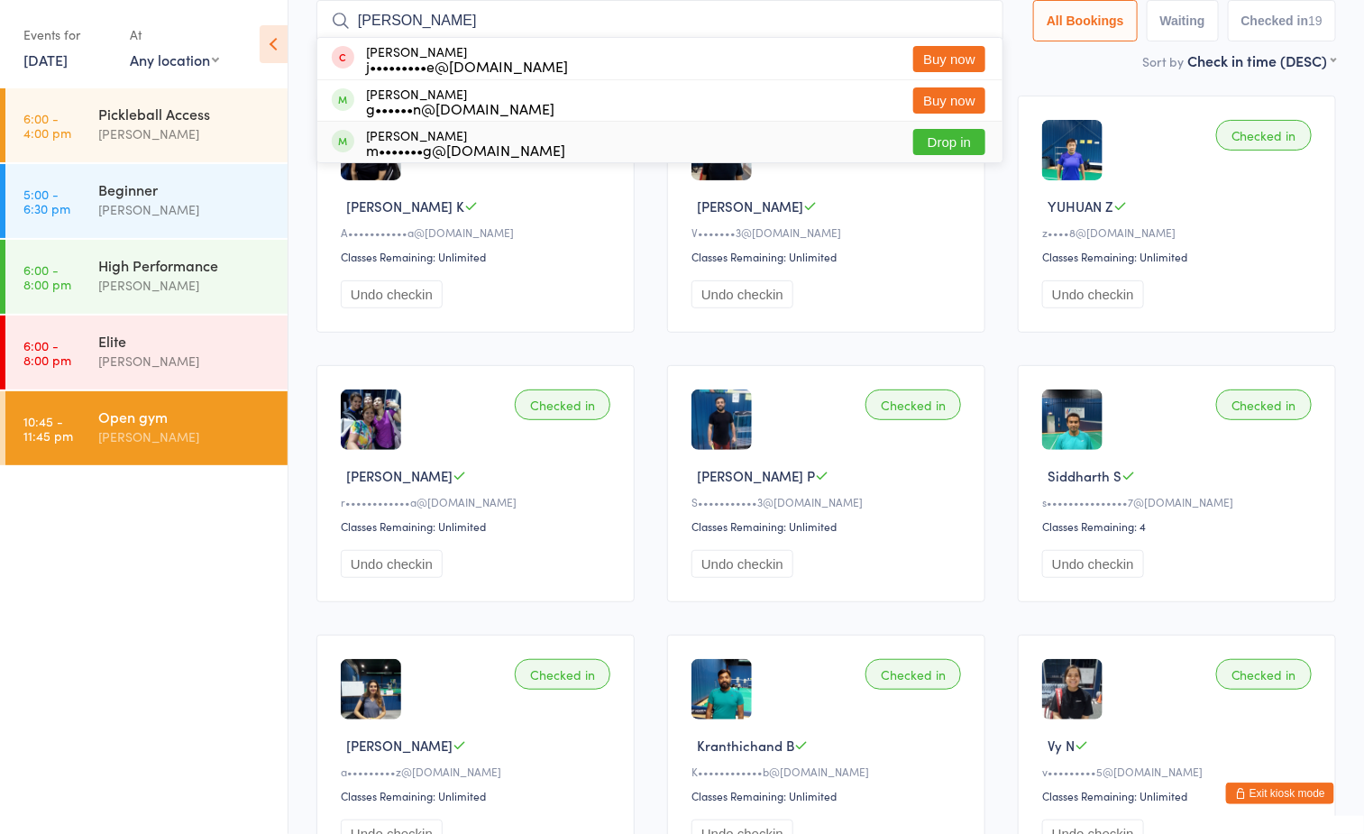
type input "george"
click at [939, 139] on button "Drop in" at bounding box center [949, 142] width 72 height 26
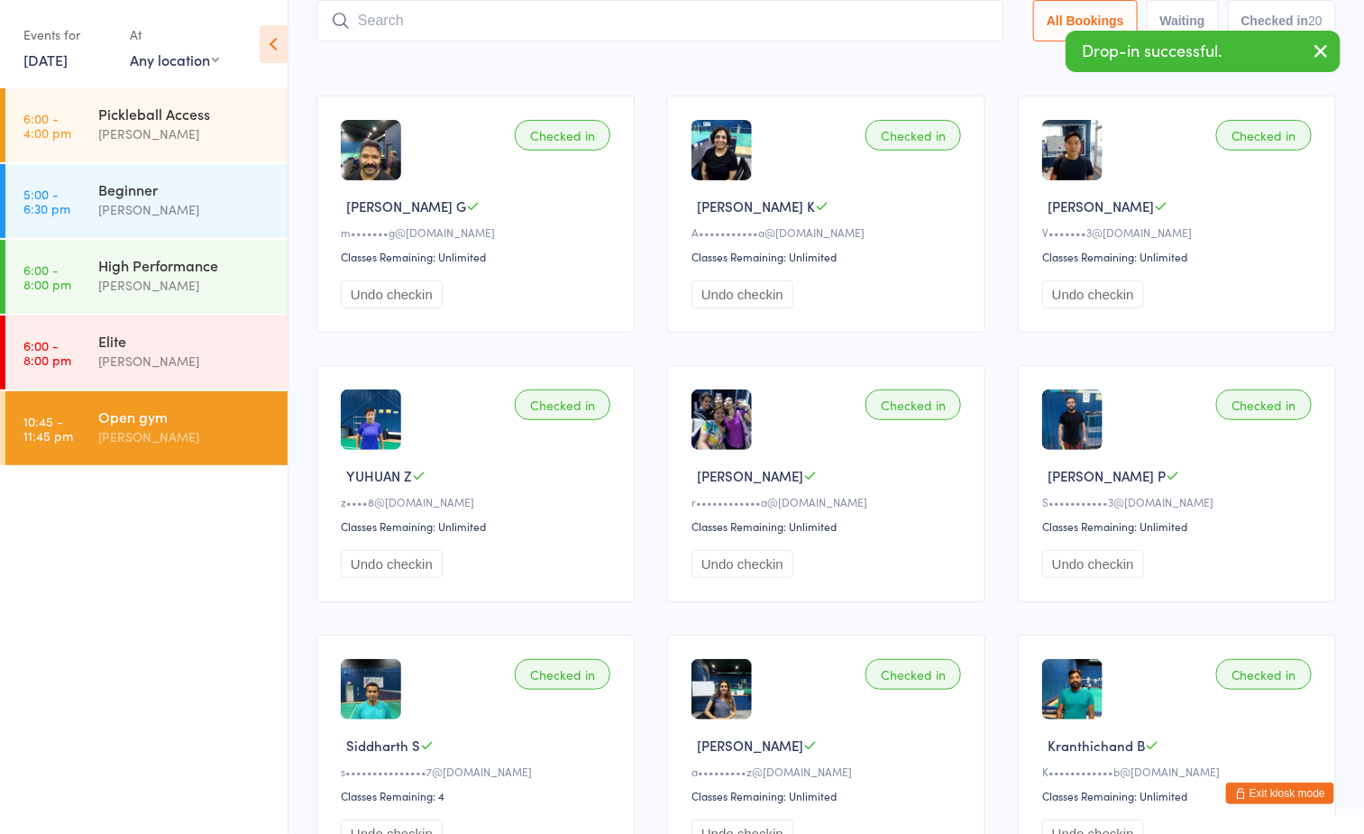
click at [661, 60] on div "Sort by Check in time (DESC) First name (ASC) First name (DESC) Last name (ASC)…" at bounding box center [826, 60] width 1020 height 20
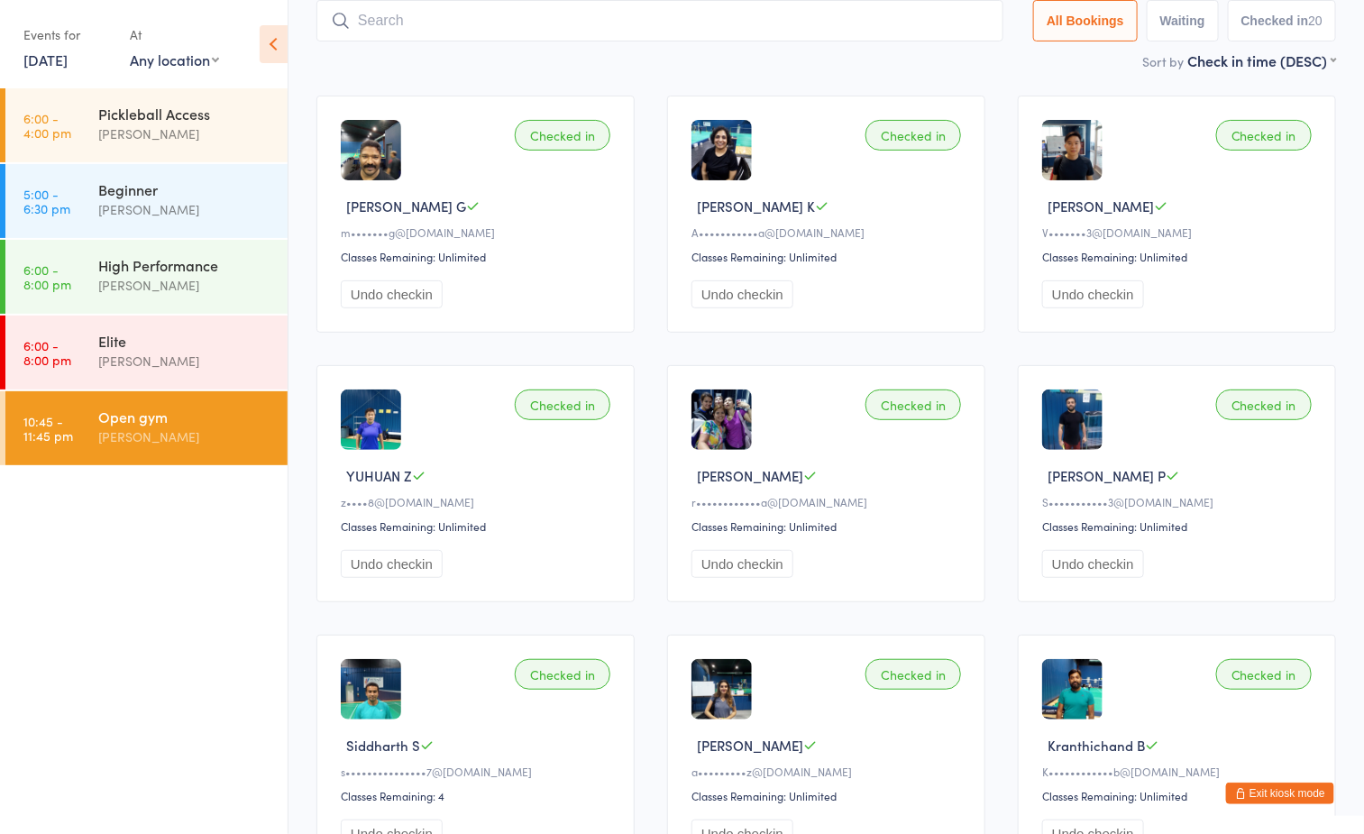
click at [58, 60] on link "[DATE]" at bounding box center [45, 60] width 44 height 20
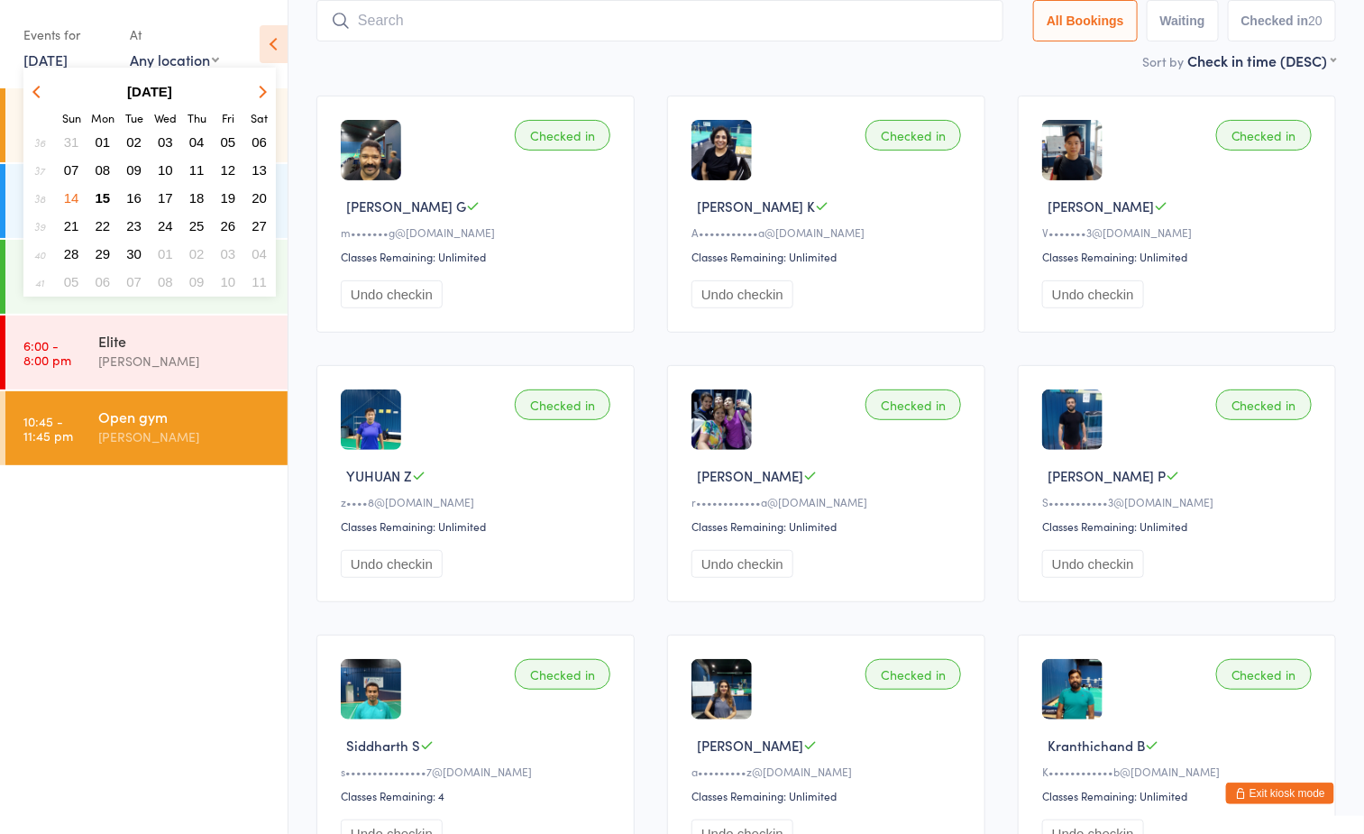
click at [133, 197] on span "16" at bounding box center [133, 197] width 15 height 15
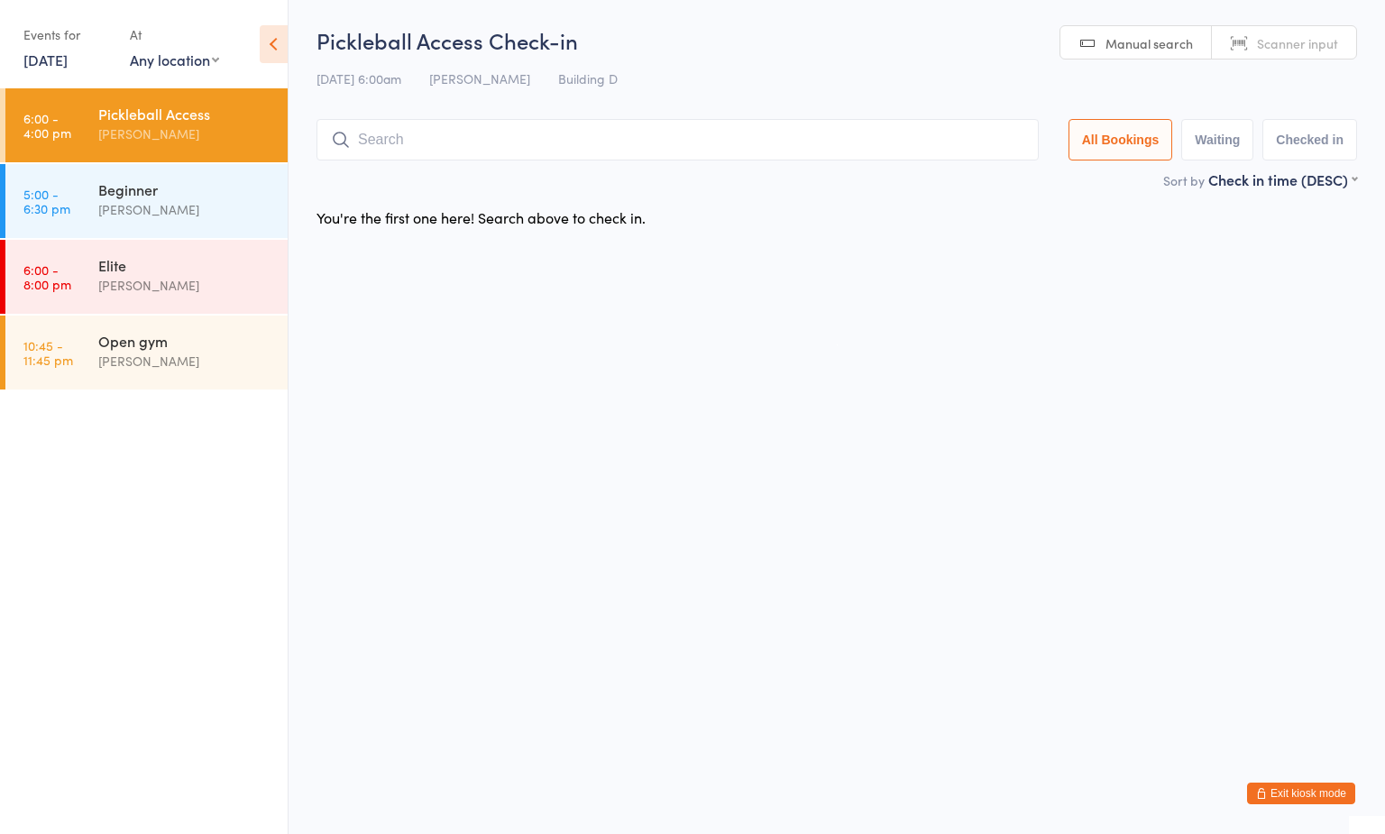
click at [68, 60] on link "[DATE]" at bounding box center [45, 60] width 44 height 20
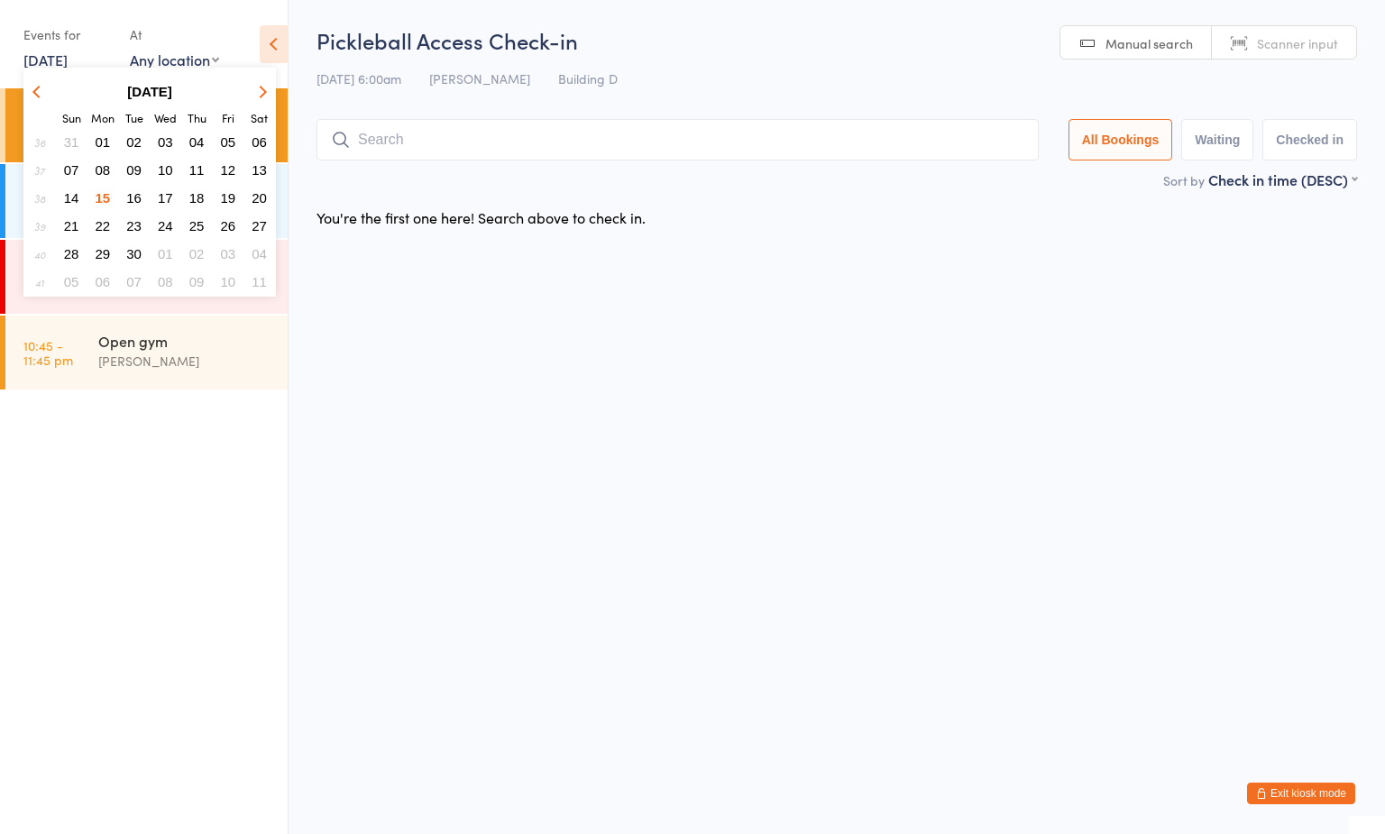
click at [165, 197] on span "17" at bounding box center [165, 197] width 15 height 15
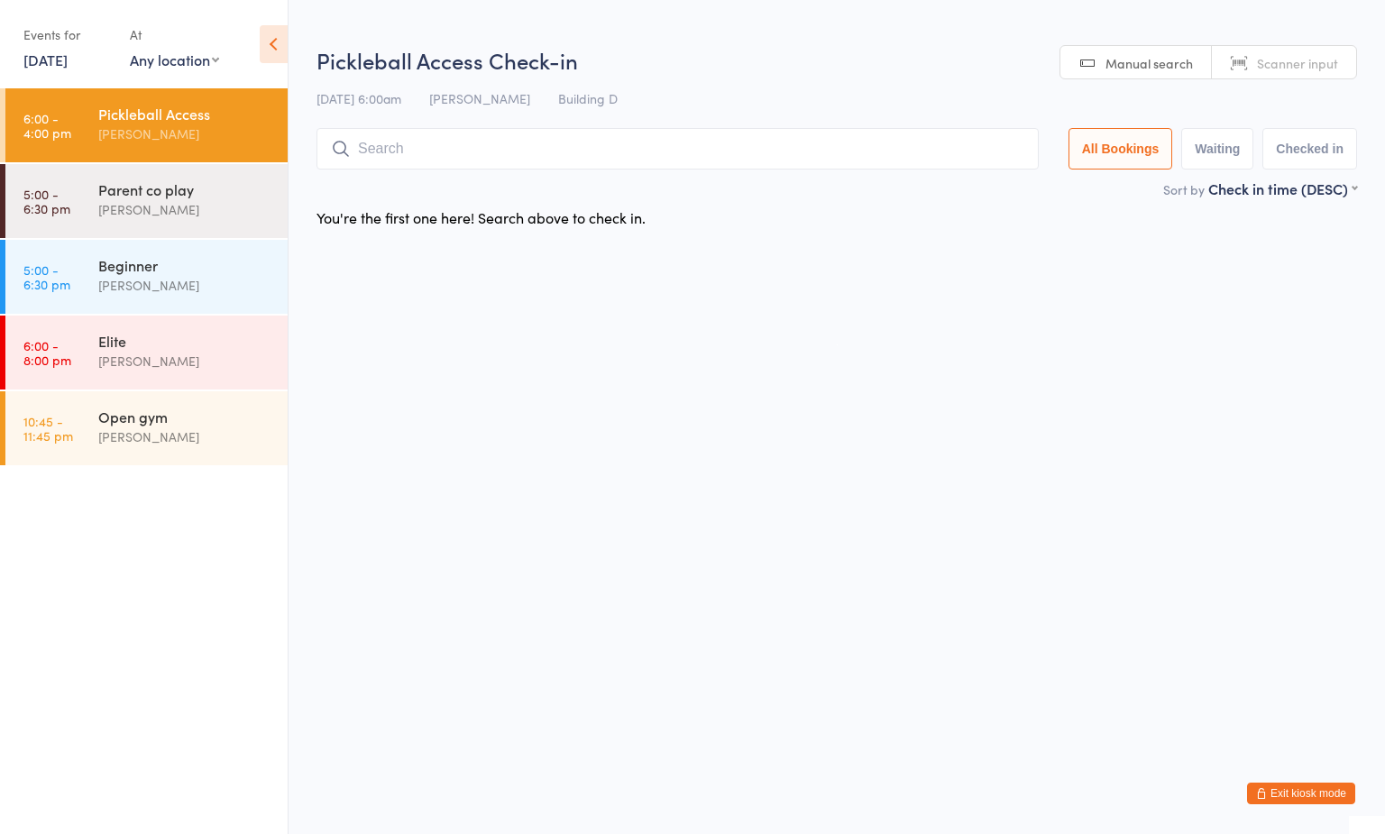
click at [68, 62] on link "17 Sep, 2025" at bounding box center [45, 60] width 44 height 20
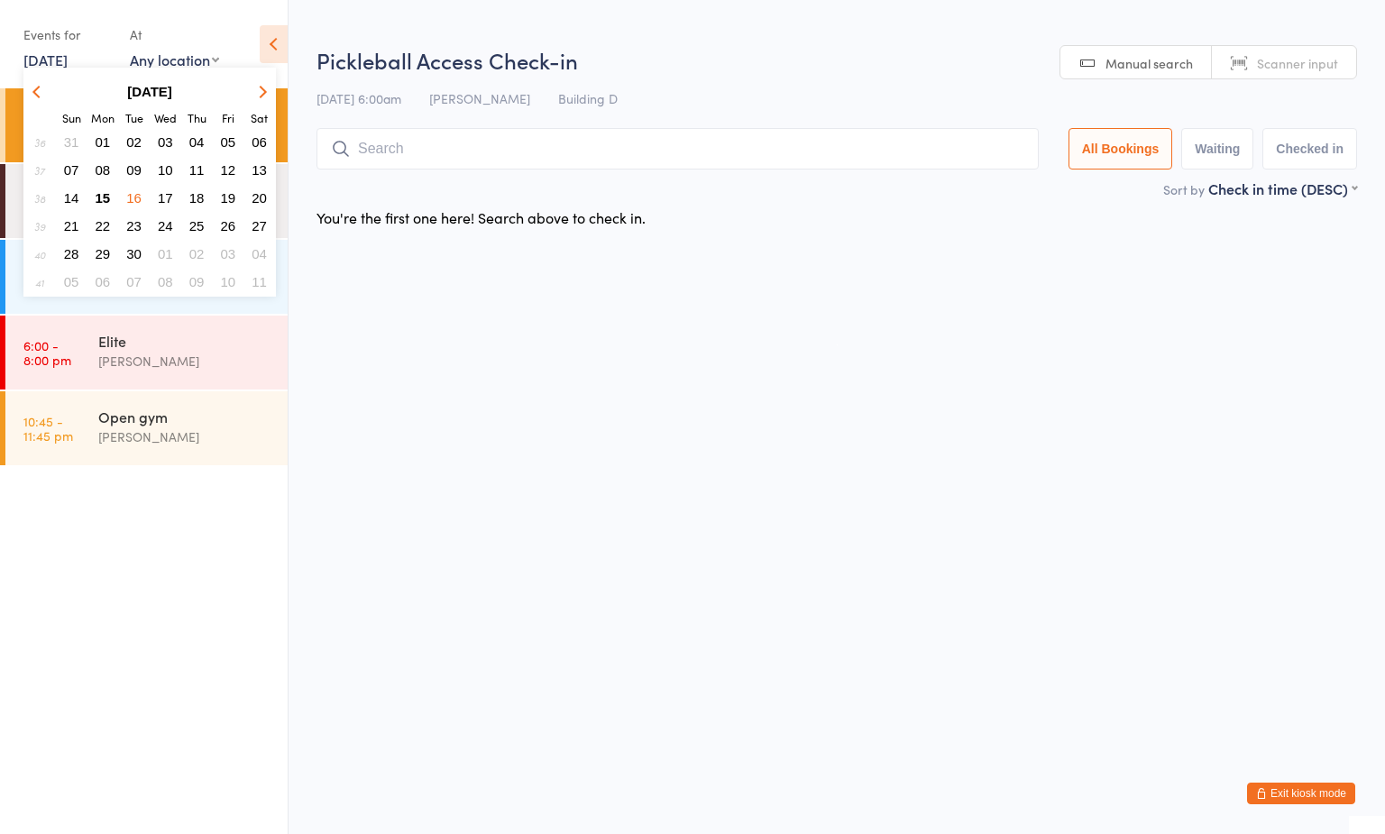
click at [206, 192] on button "18" at bounding box center [197, 198] width 28 height 24
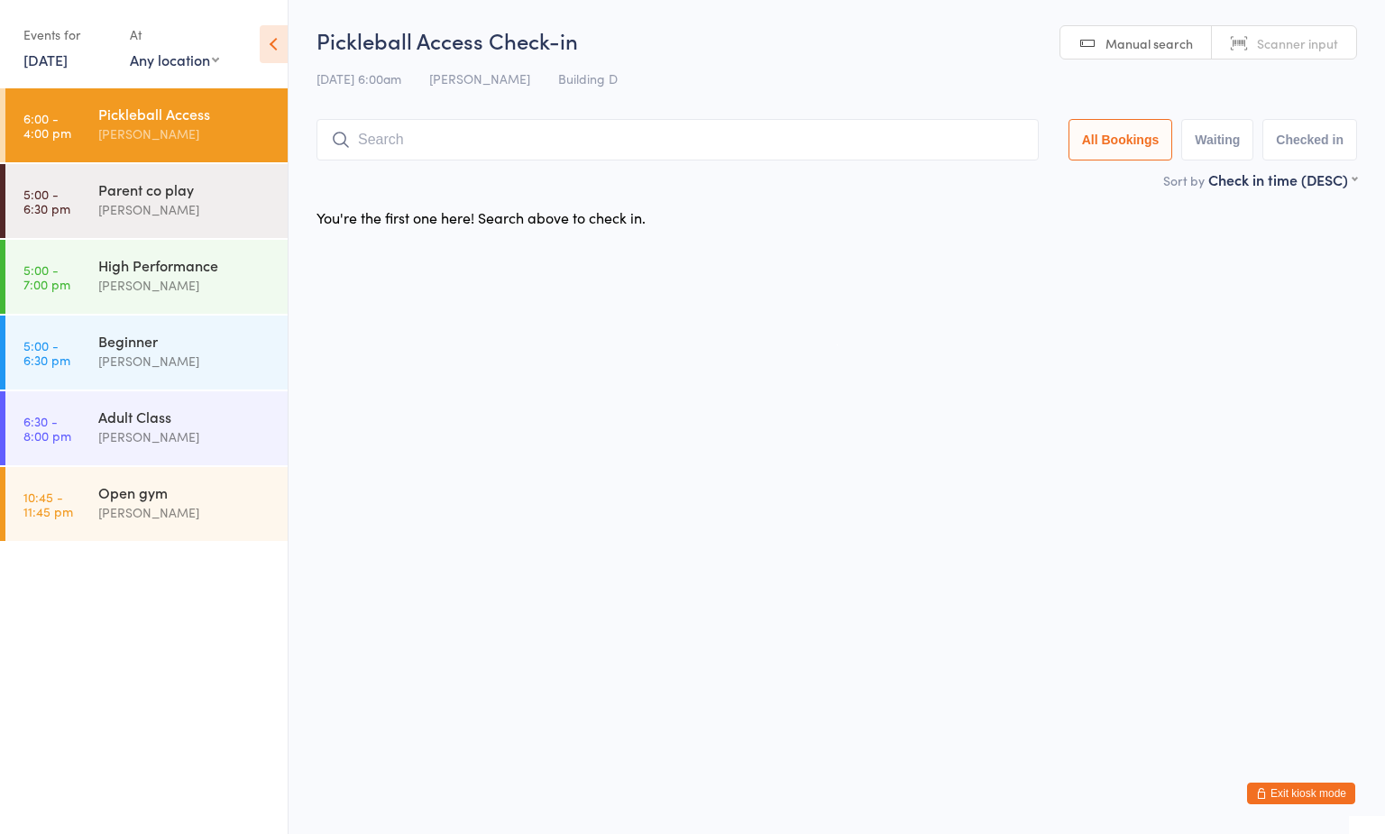
click at [68, 58] on link "18 Sep, 2025" at bounding box center [45, 60] width 44 height 20
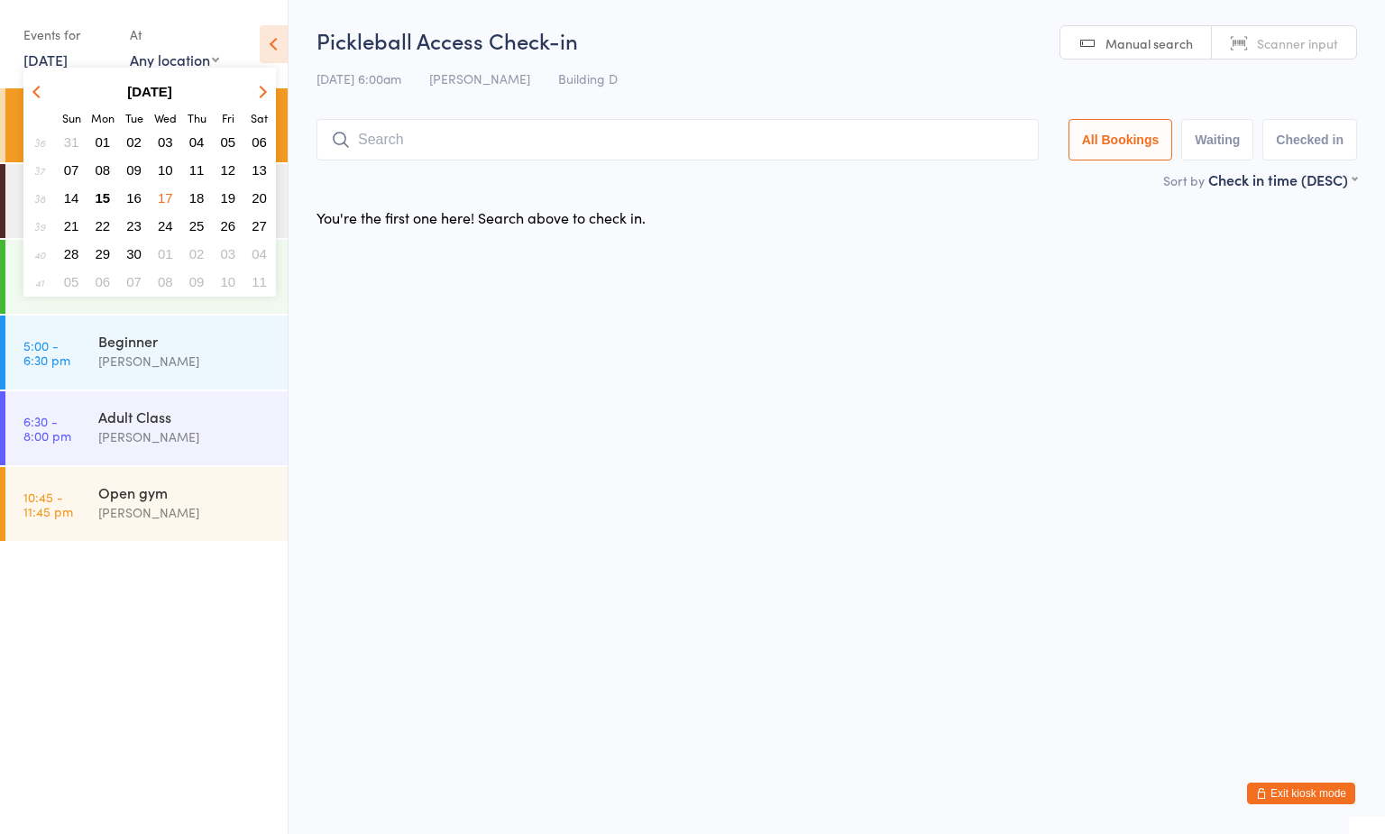
click at [234, 201] on span "19" at bounding box center [228, 197] width 15 height 15
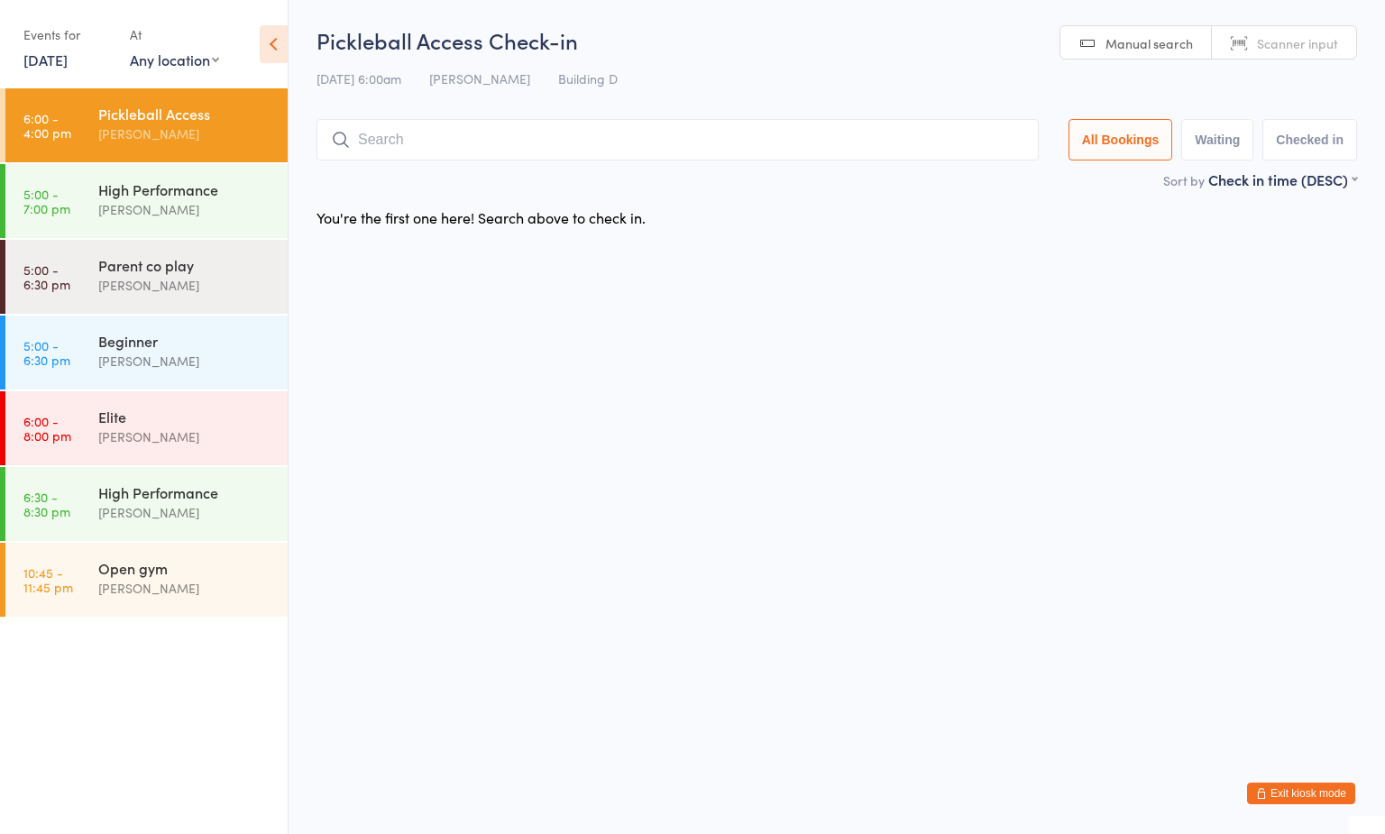
click at [52, 57] on link "19 Sep, 2025" at bounding box center [45, 60] width 44 height 20
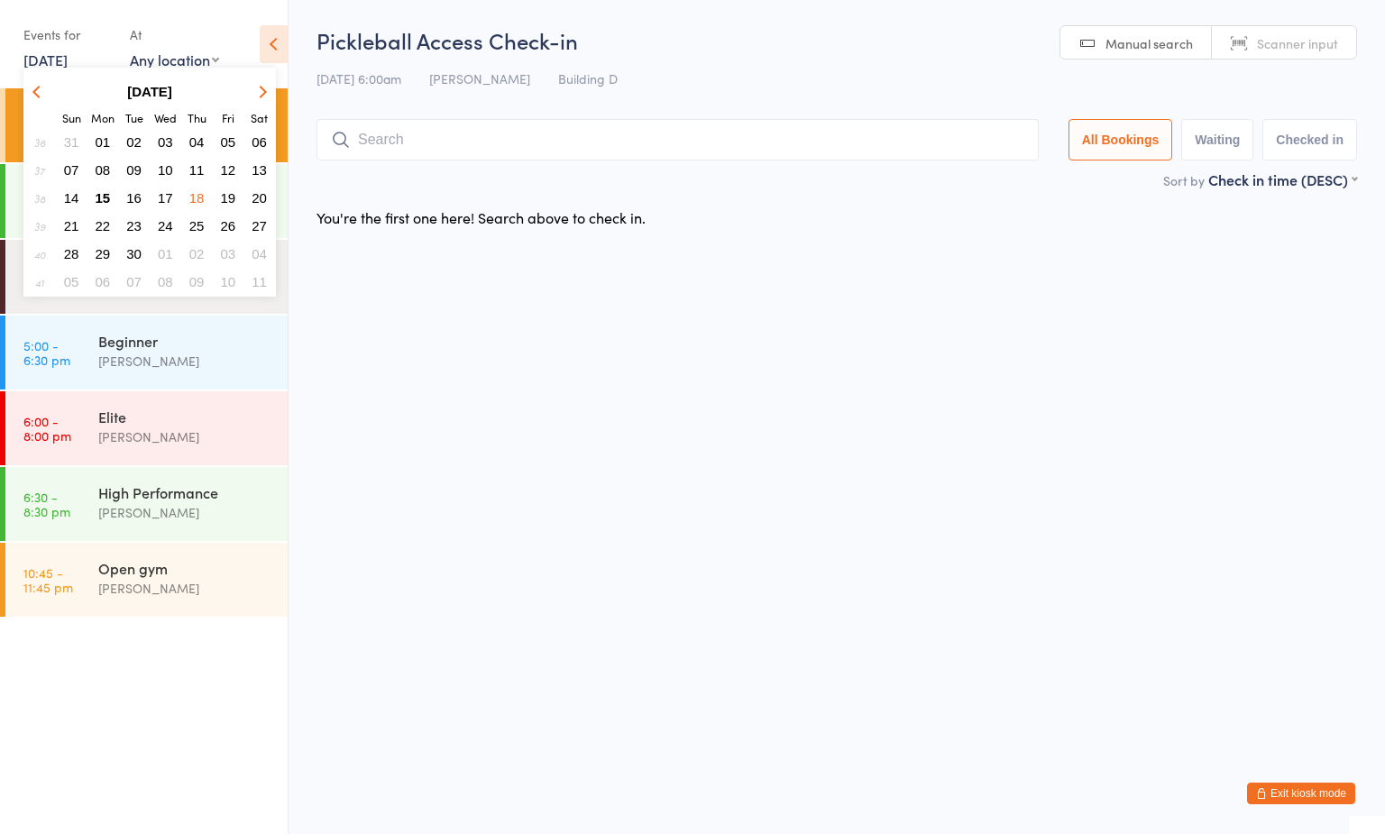
click at [106, 195] on span "15" at bounding box center [103, 197] width 15 height 15
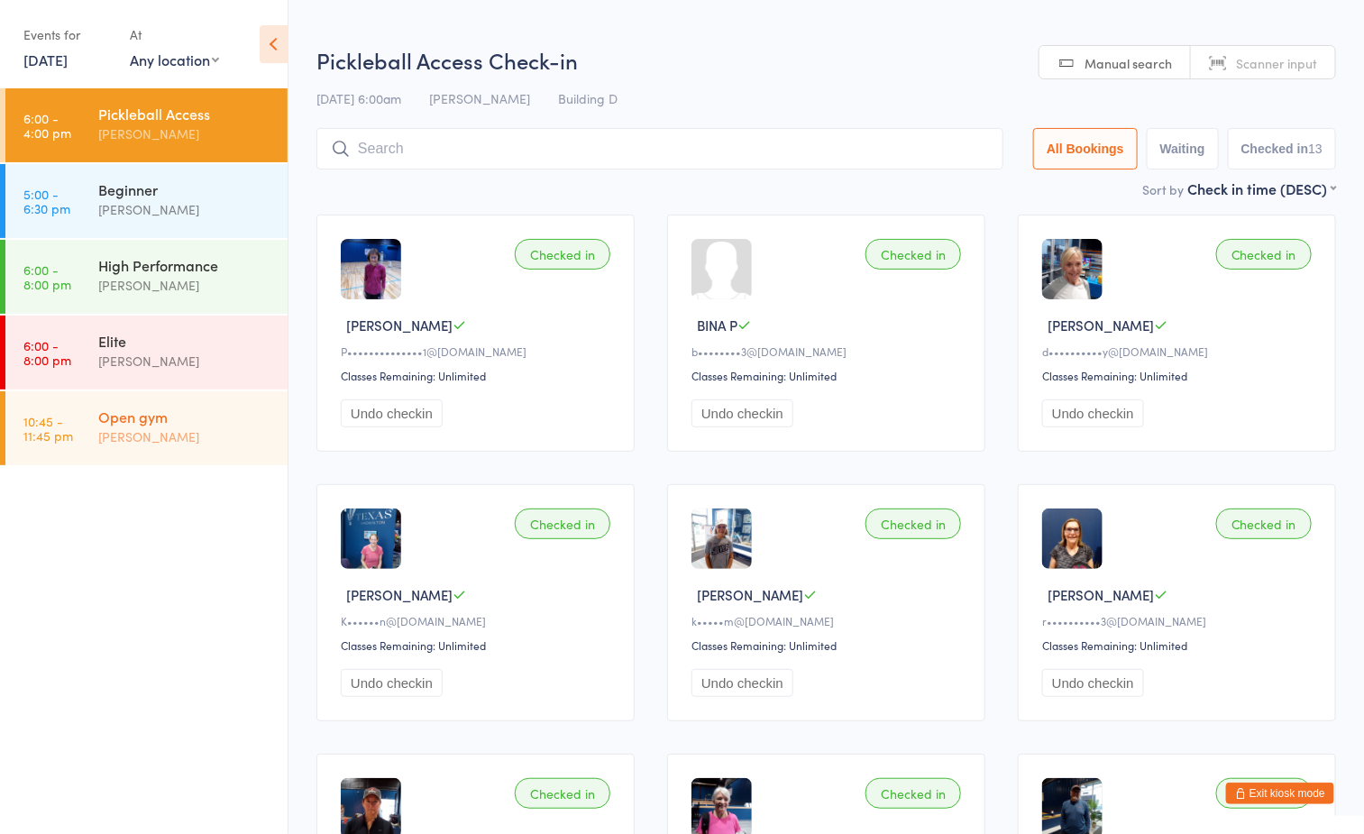
click at [181, 431] on div "[PERSON_NAME]" at bounding box center [185, 436] width 174 height 21
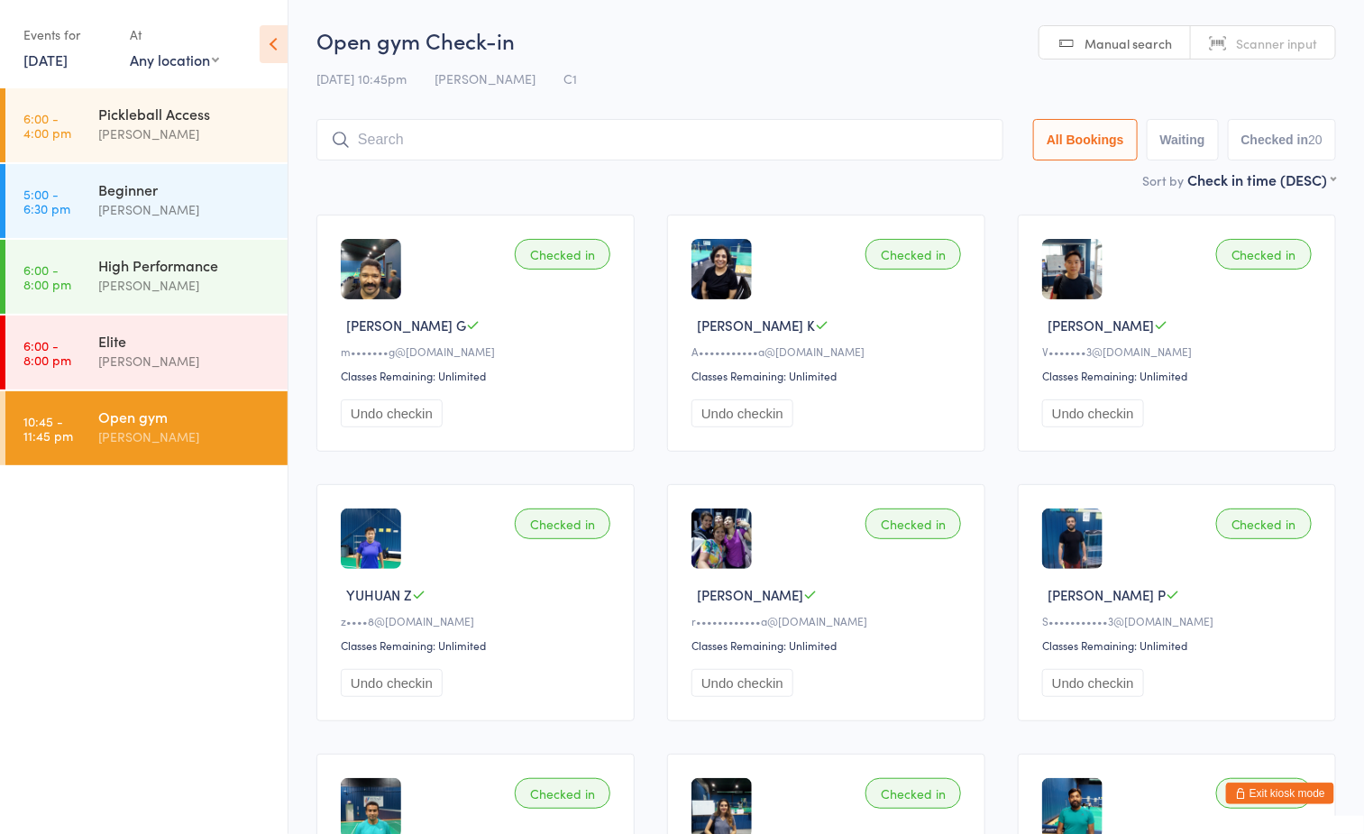
click at [719, 51] on h2 "Open gym Check-in" at bounding box center [826, 40] width 1020 height 30
click at [723, 150] on input "search" at bounding box center [659, 139] width 687 height 41
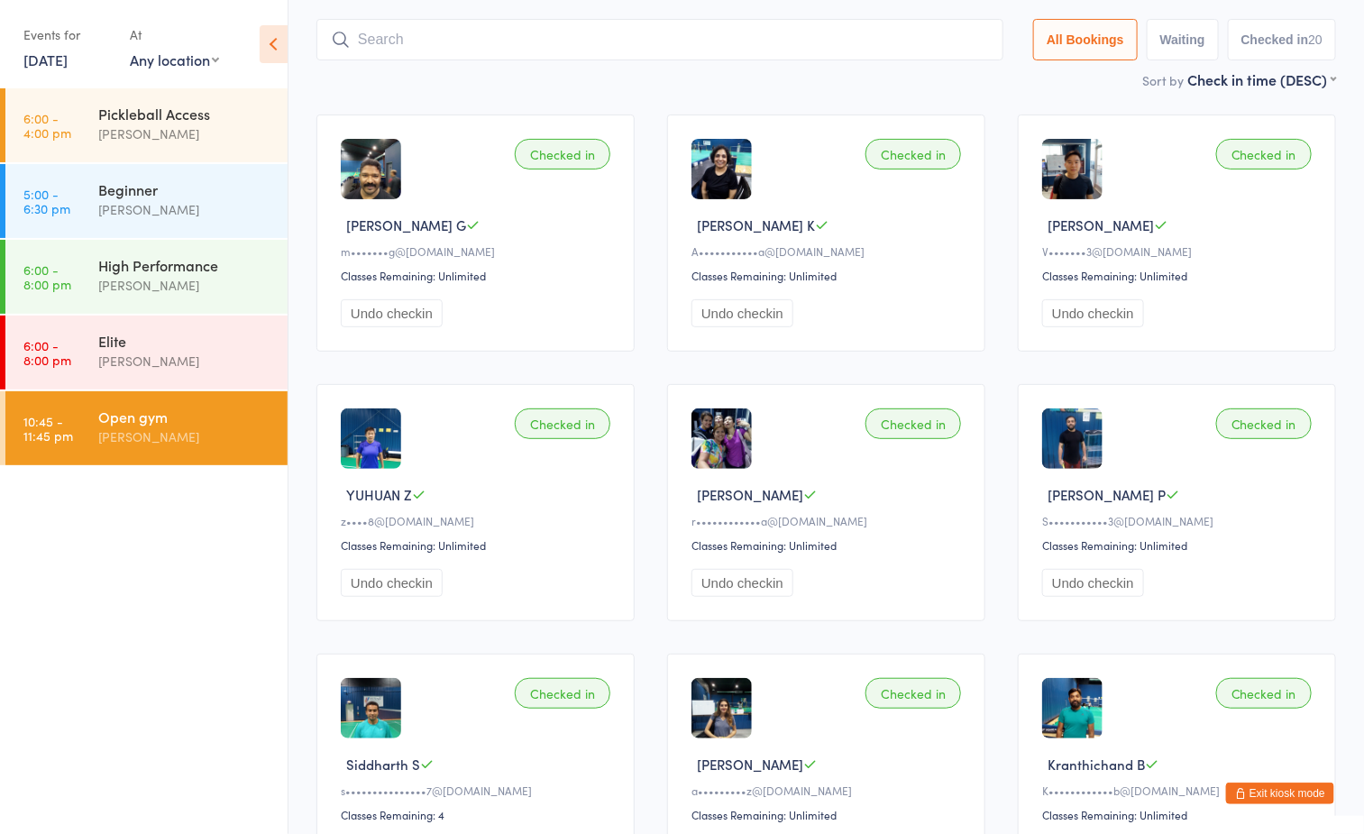
scroll to position [119, 0]
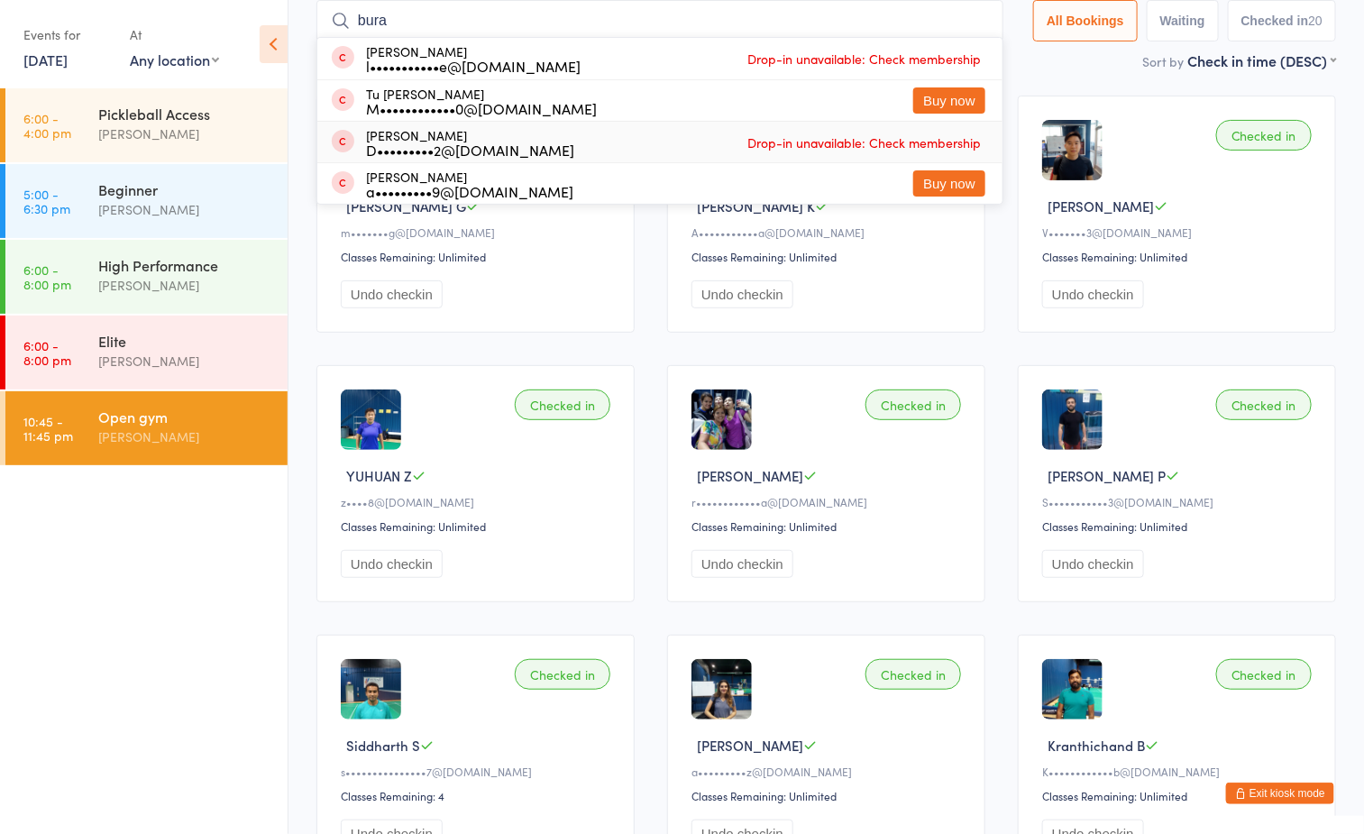
type input "burai"
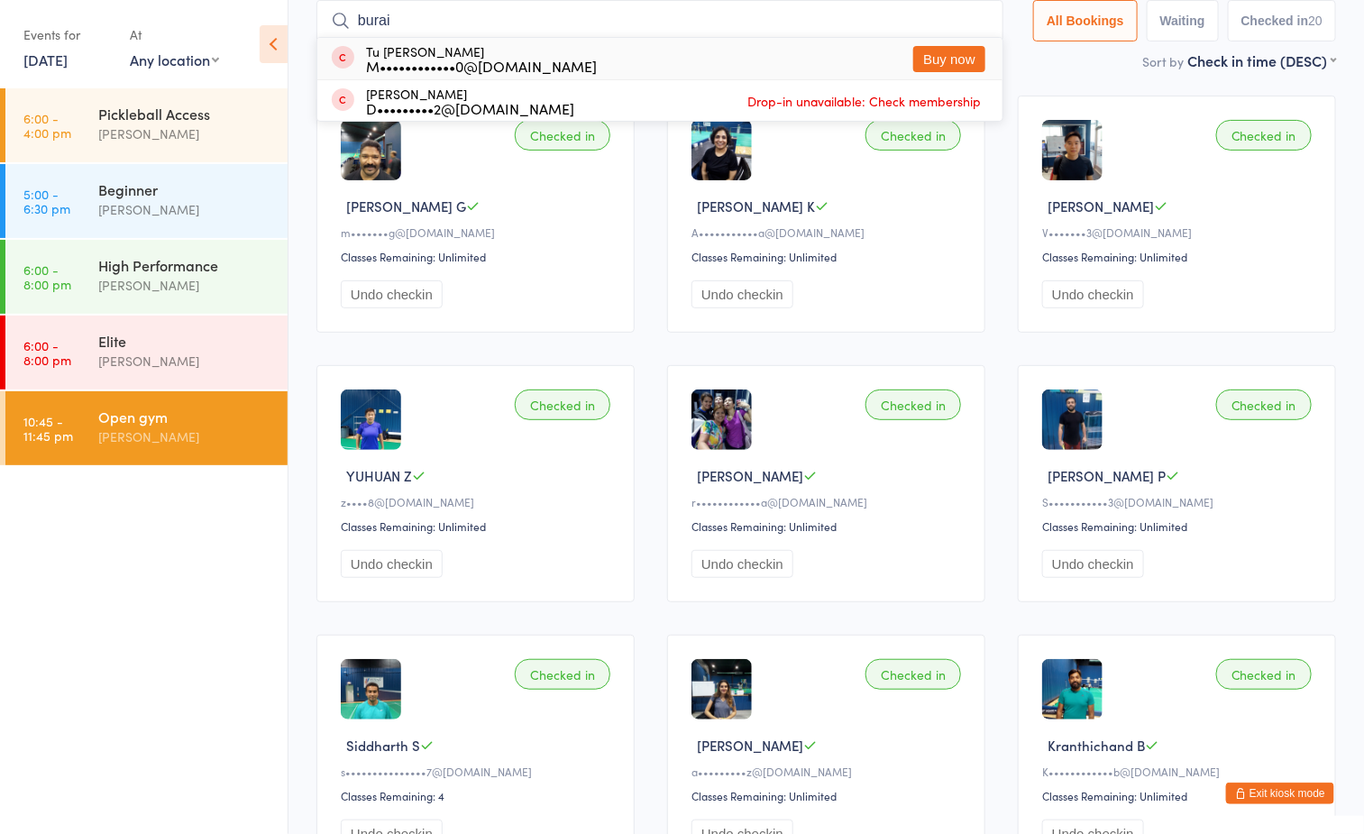
click at [969, 19] on input "burai" at bounding box center [659, 20] width 687 height 41
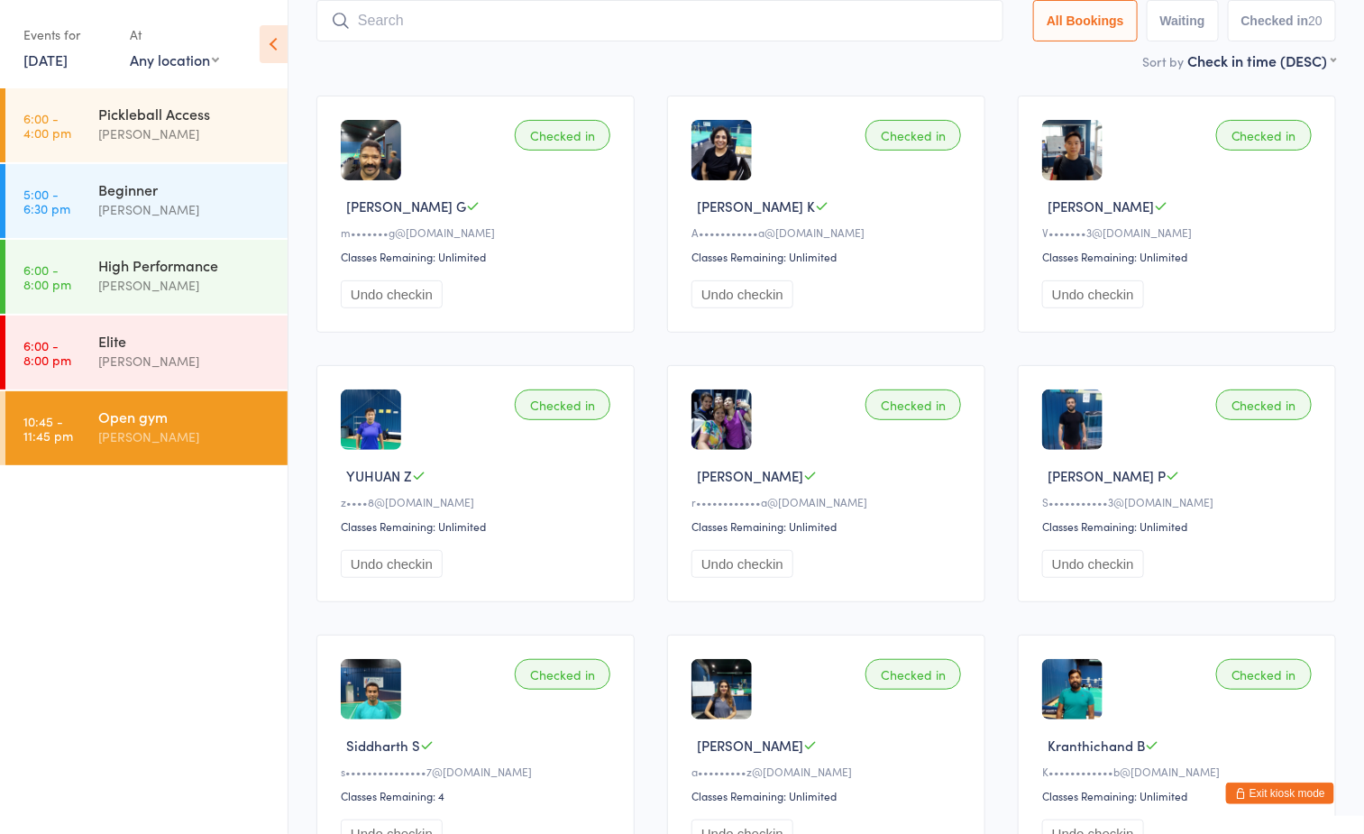
click at [536, 16] on input "search" at bounding box center [659, 20] width 687 height 41
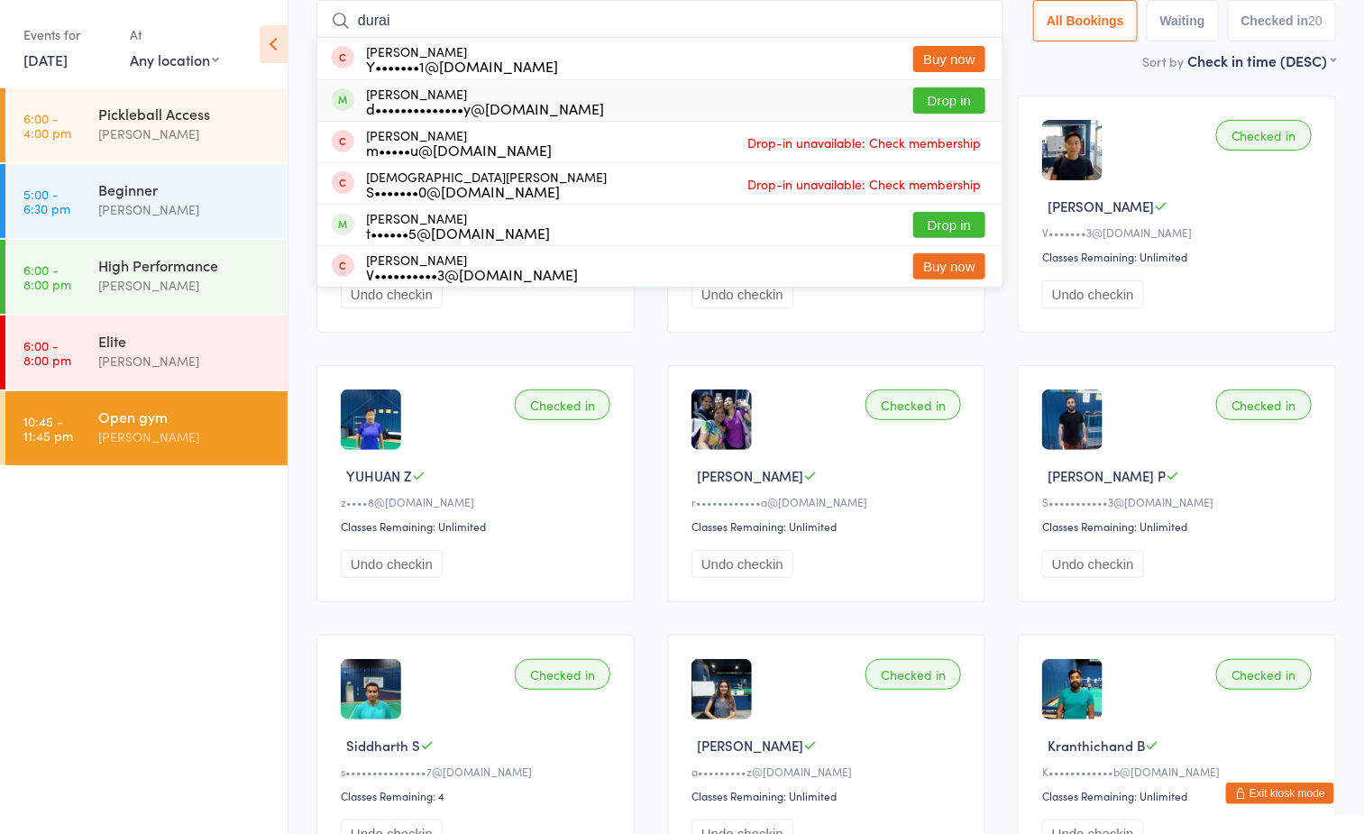
type input "durai"
click at [942, 106] on button "Drop in" at bounding box center [949, 100] width 72 height 26
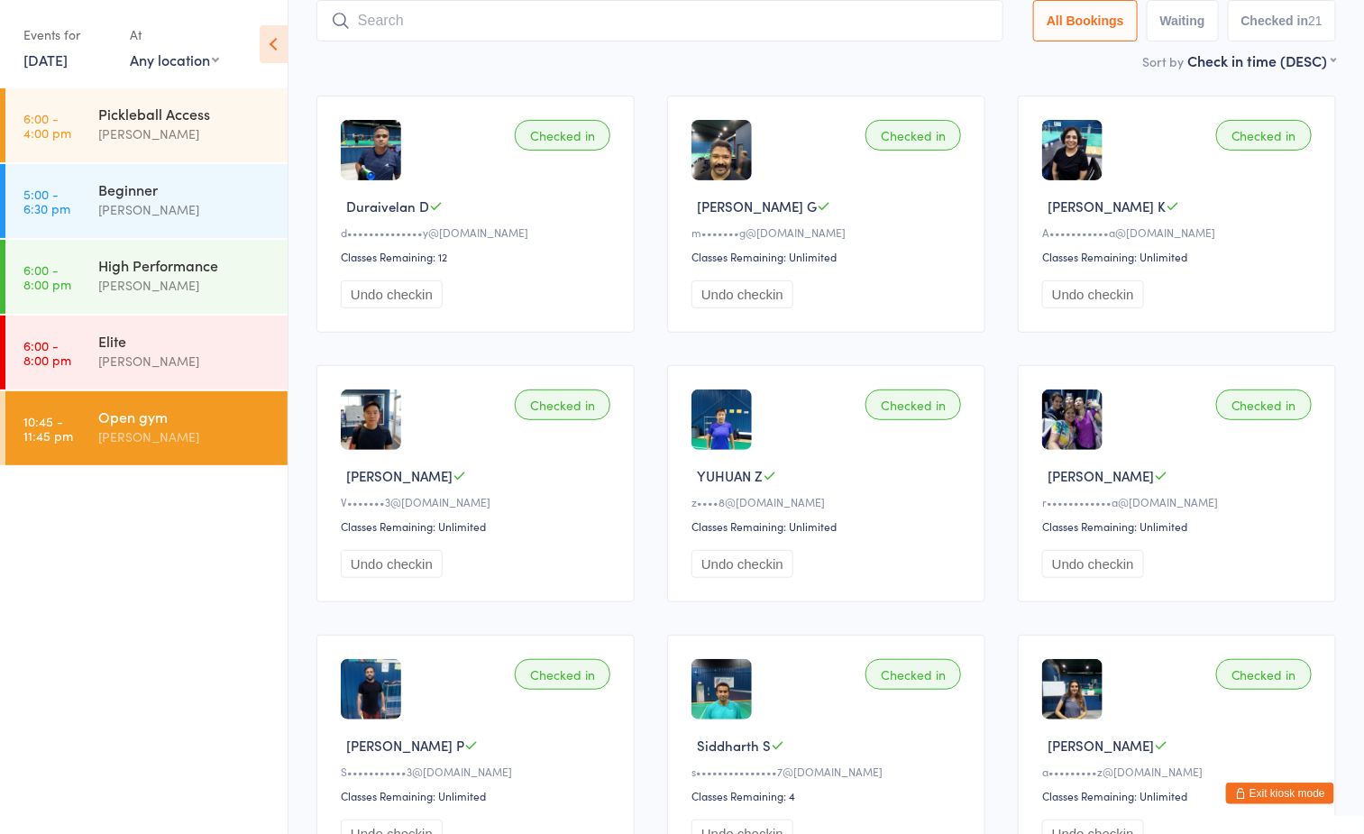
click at [598, 24] on input "search" at bounding box center [659, 20] width 687 height 41
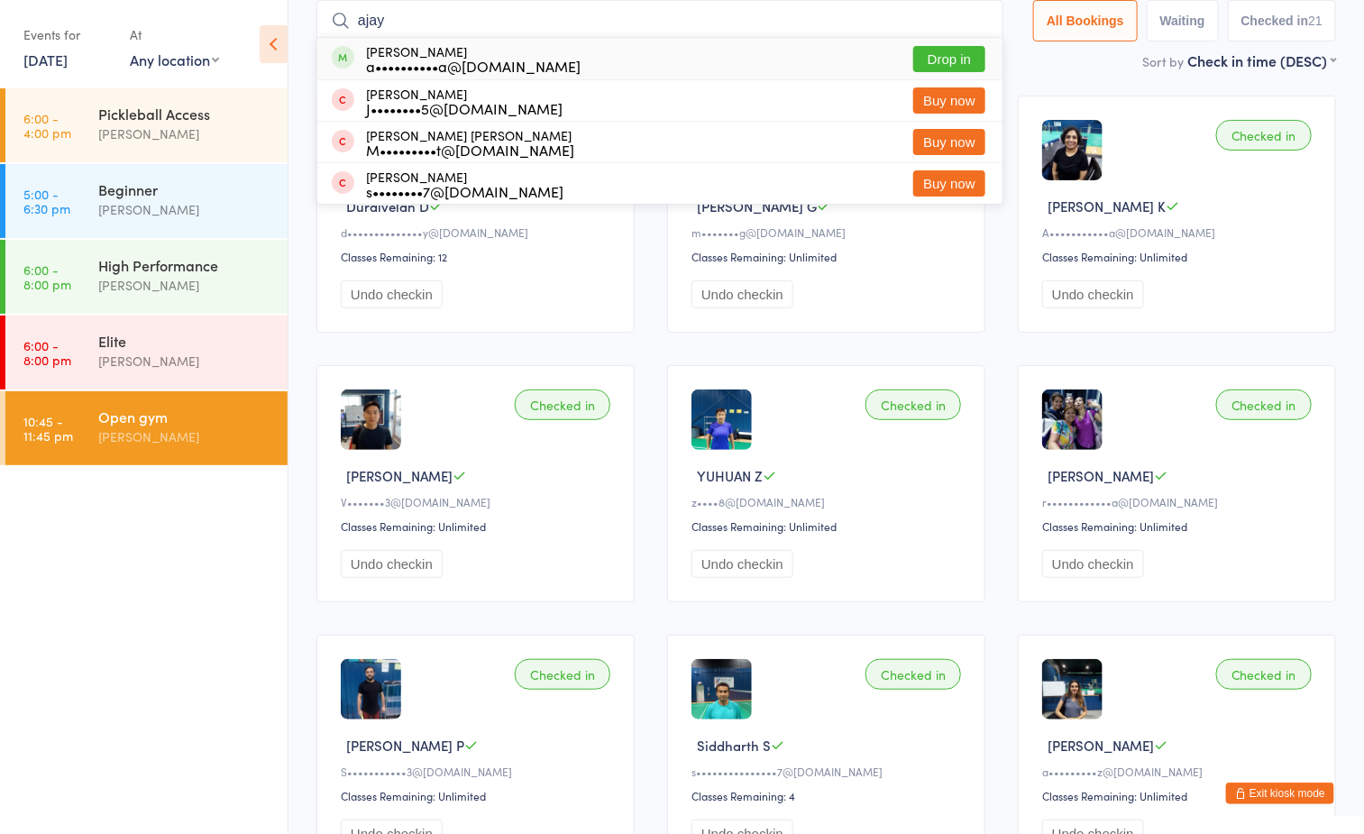
type input "ajay"
click at [961, 57] on button "Drop in" at bounding box center [949, 59] width 72 height 26
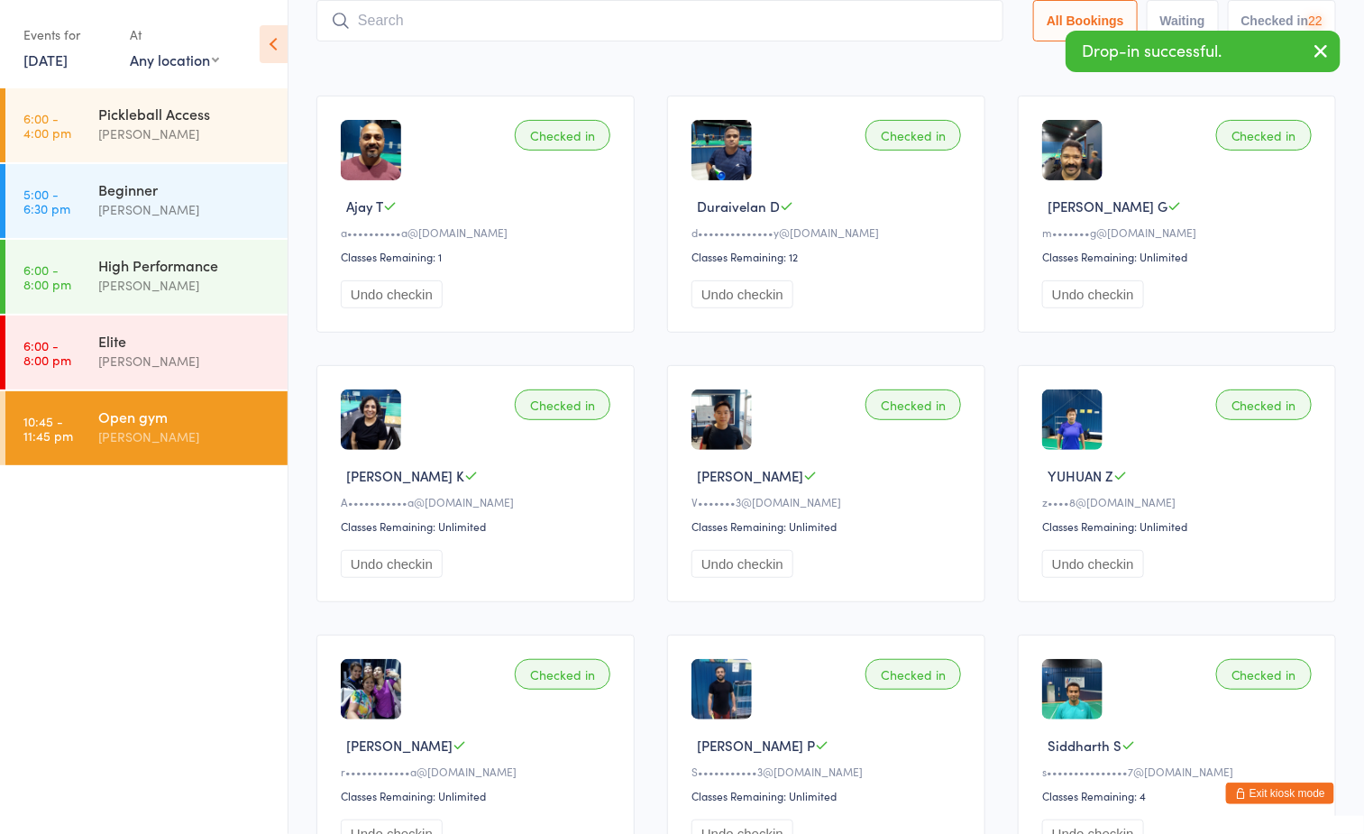
click at [961, 54] on div "Sort by Check in time (DESC) First name (ASC) First name (DESC) Last name (ASC)…" at bounding box center [826, 60] width 1020 height 20
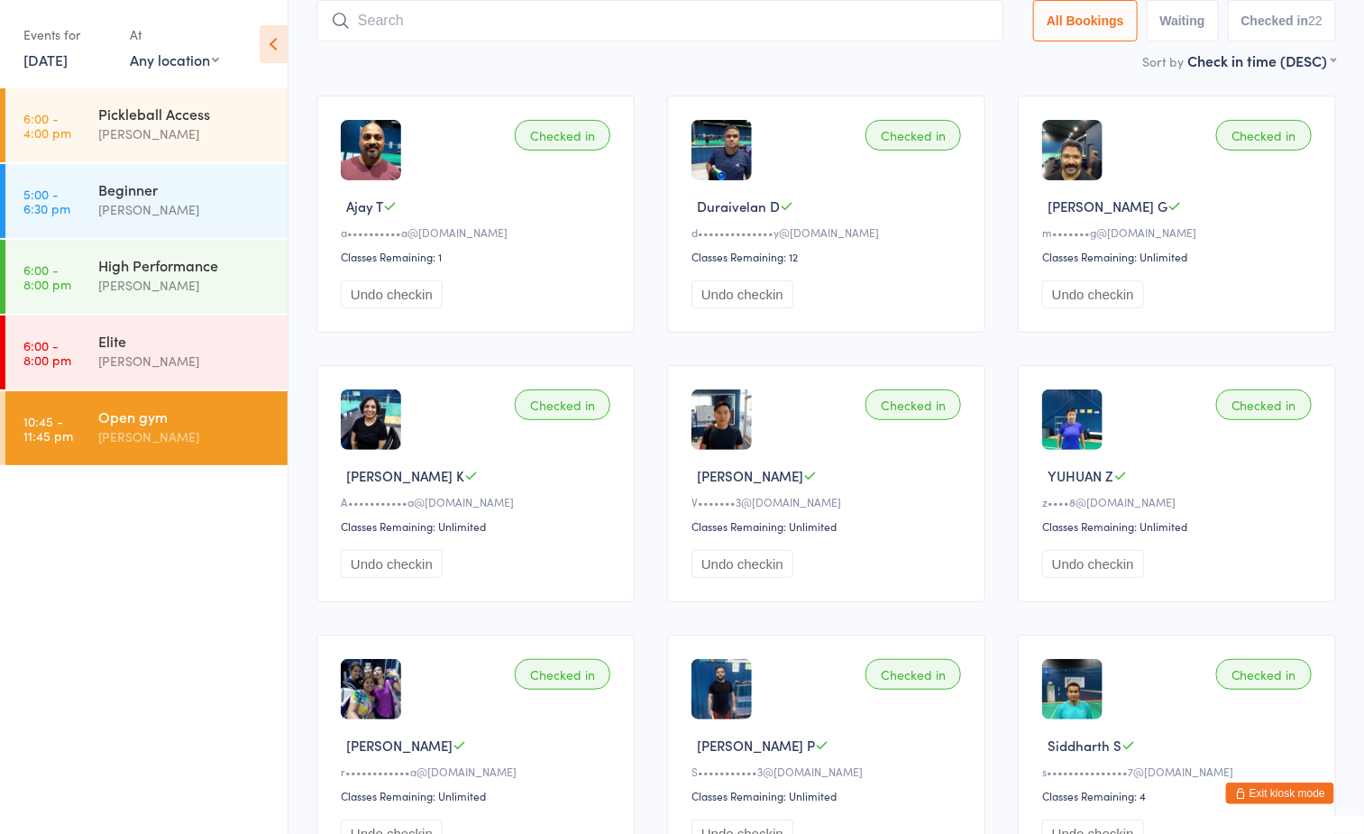
click at [623, 25] on input "search" at bounding box center [659, 20] width 687 height 41
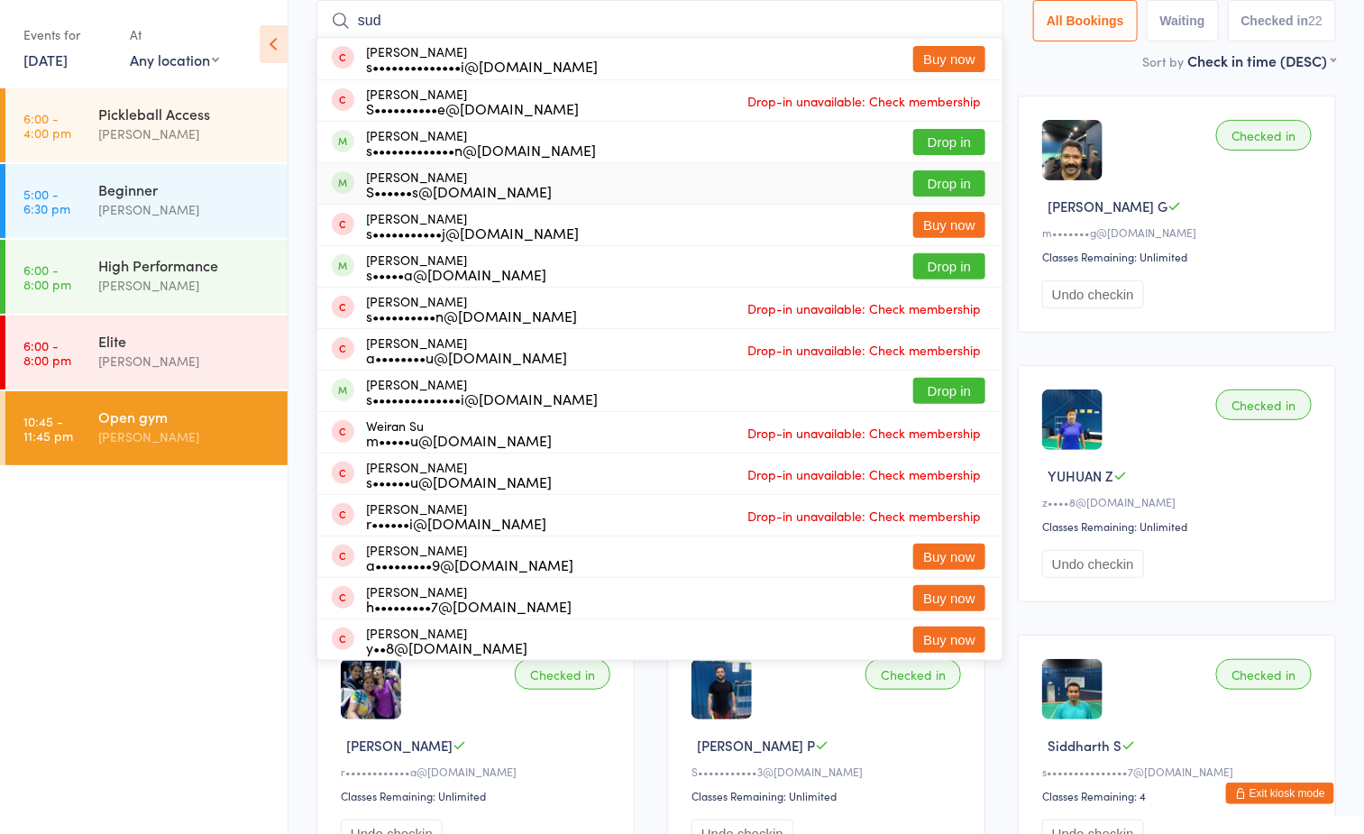
type input "sud"
click at [942, 181] on button "Drop in" at bounding box center [949, 183] width 72 height 26
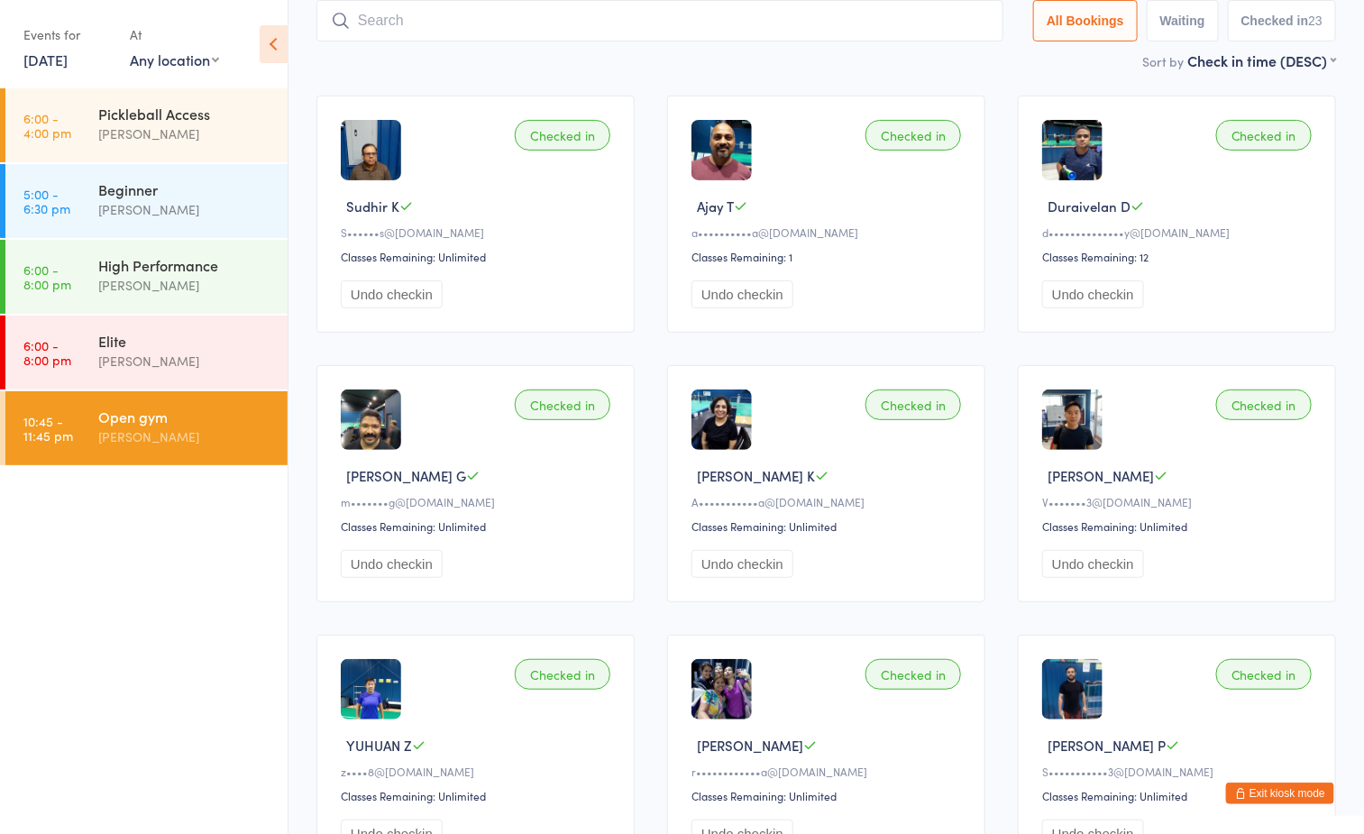
click at [563, 24] on input "search" at bounding box center [659, 20] width 687 height 41
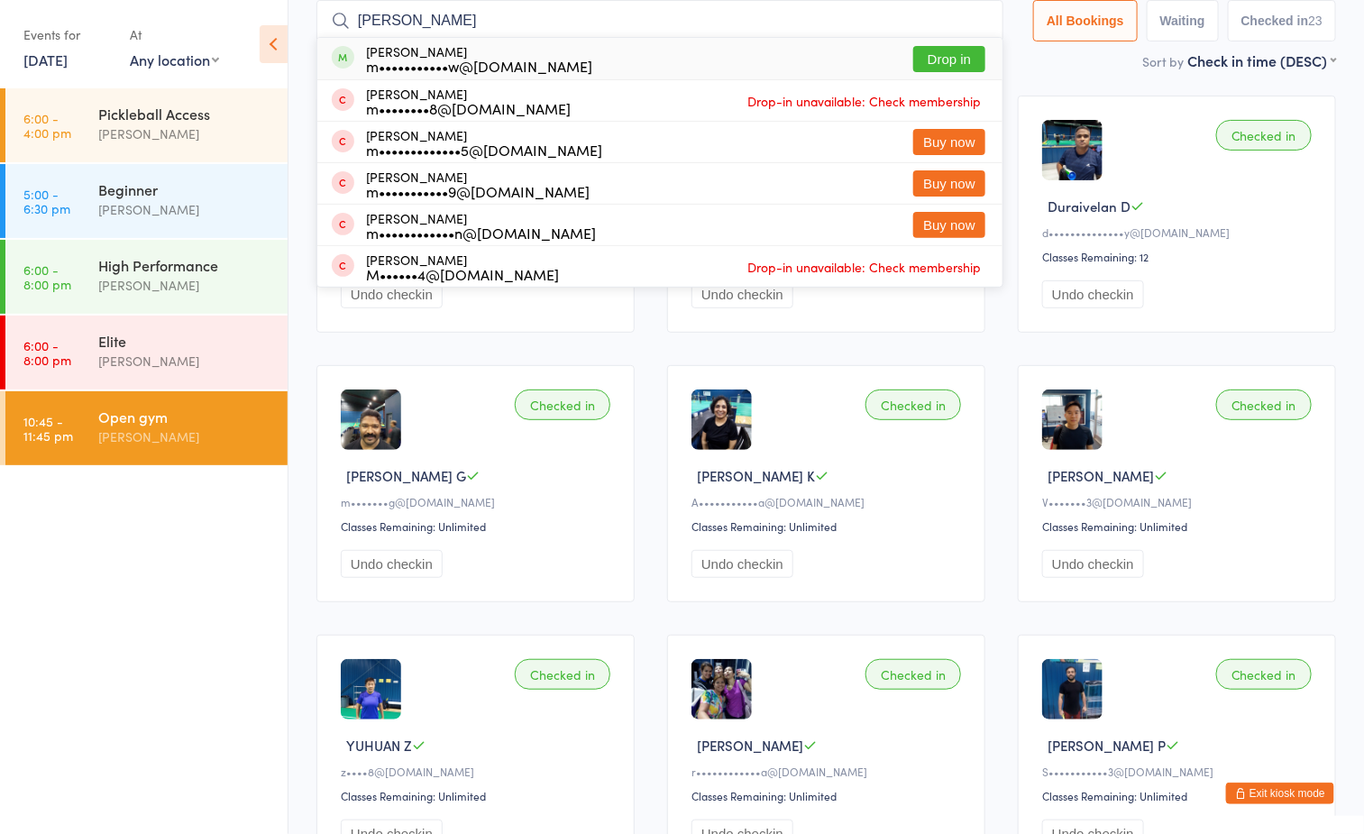
type input "melvin"
click at [918, 58] on button "Drop in" at bounding box center [949, 59] width 72 height 26
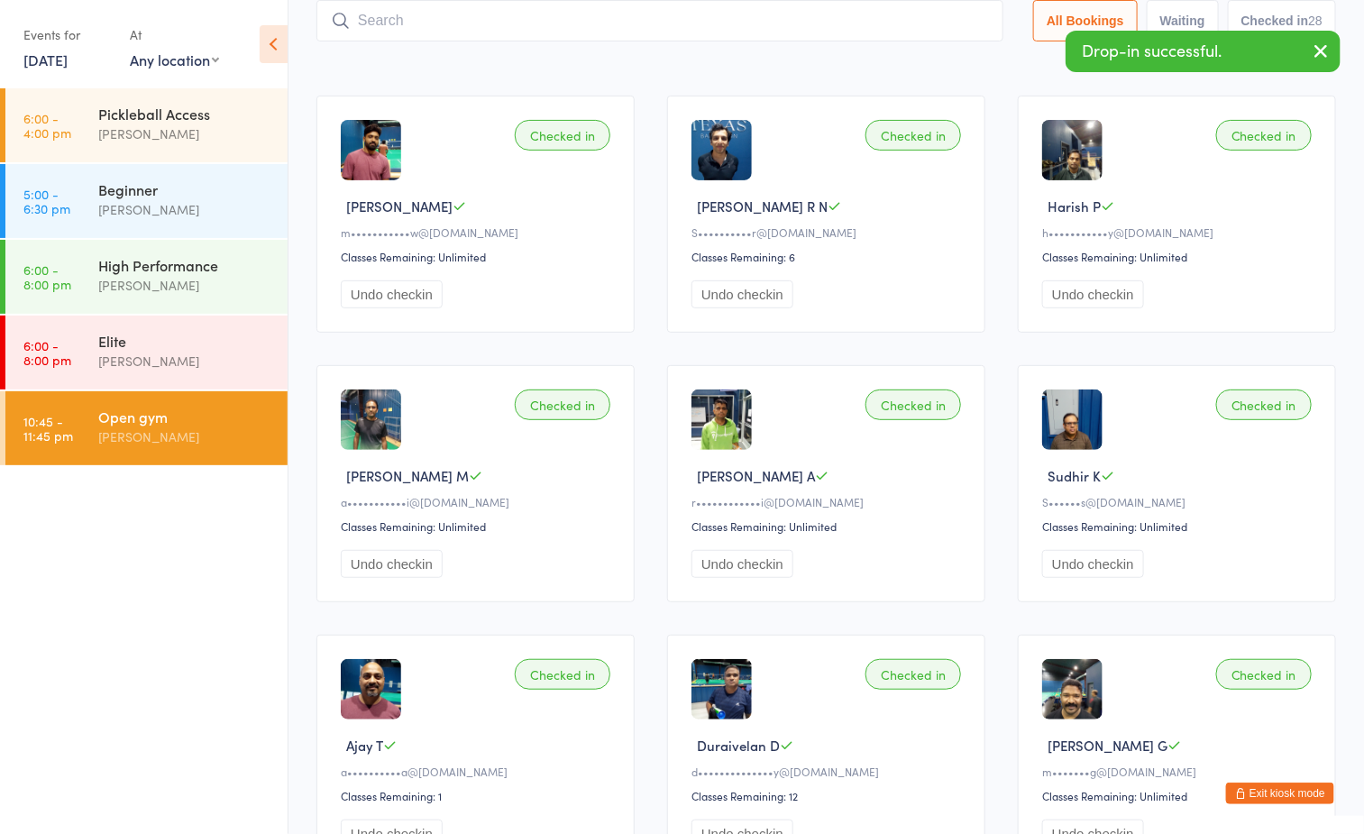
click at [704, 17] on input "search" at bounding box center [659, 20] width 687 height 41
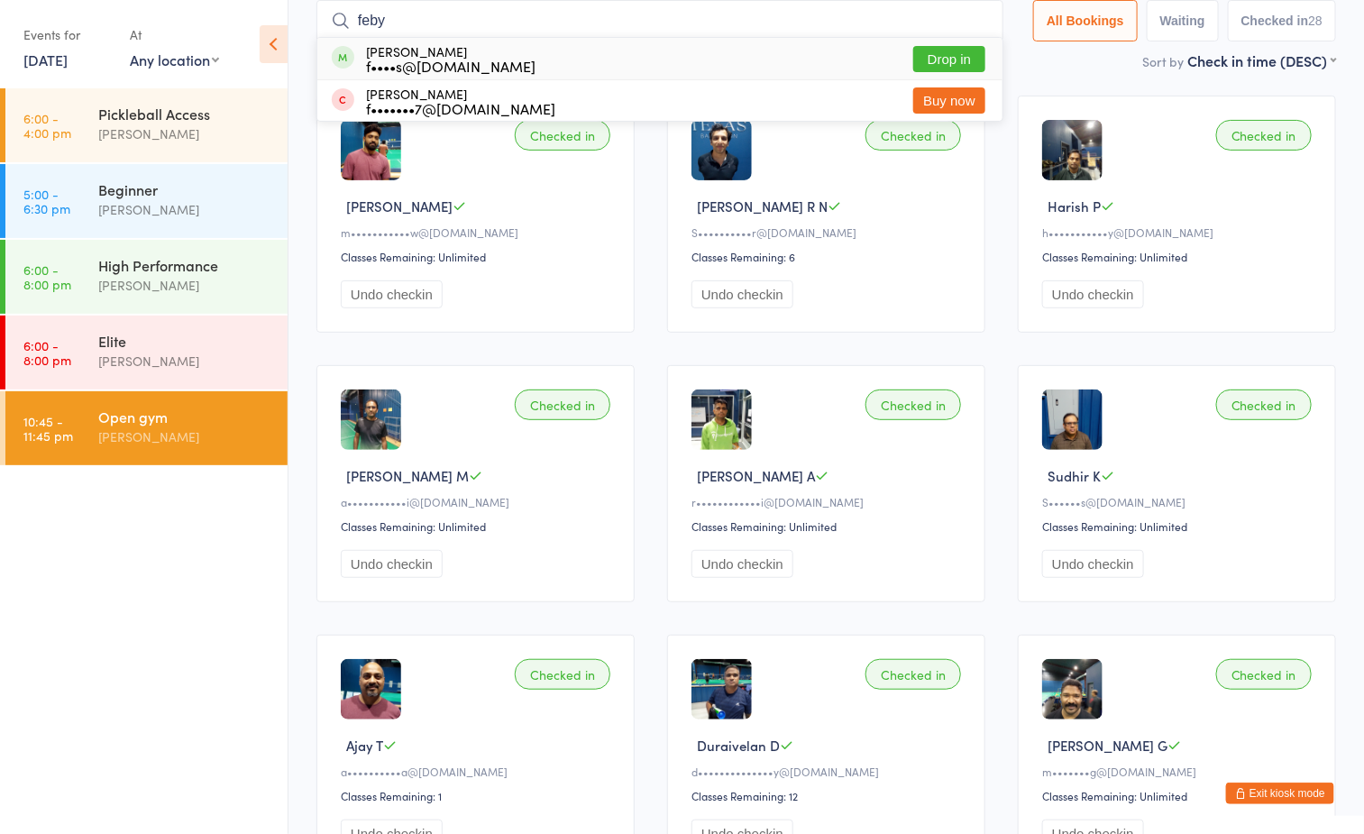
type input "feby"
click at [937, 54] on button "Drop in" at bounding box center [949, 59] width 72 height 26
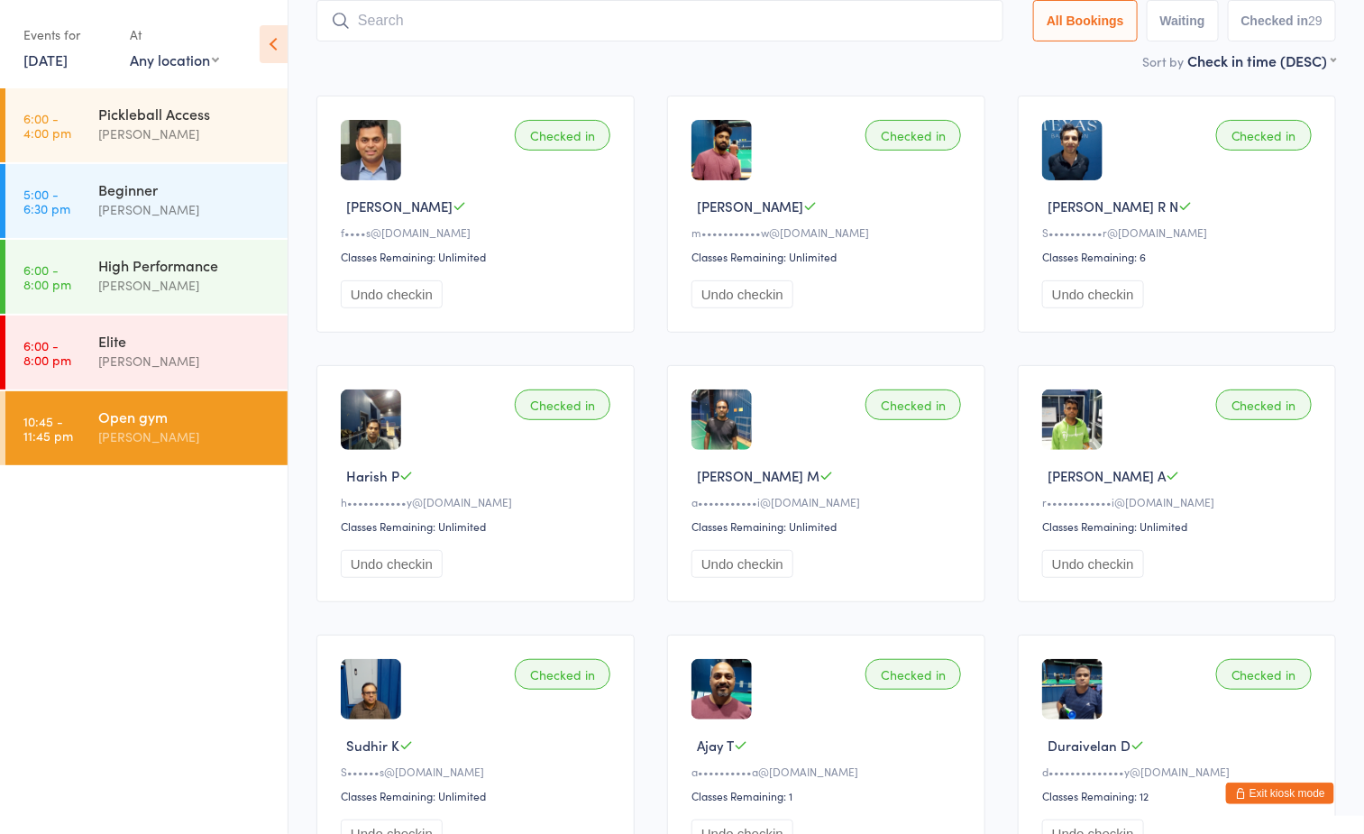
click at [598, 25] on input "search" at bounding box center [659, 20] width 687 height 41
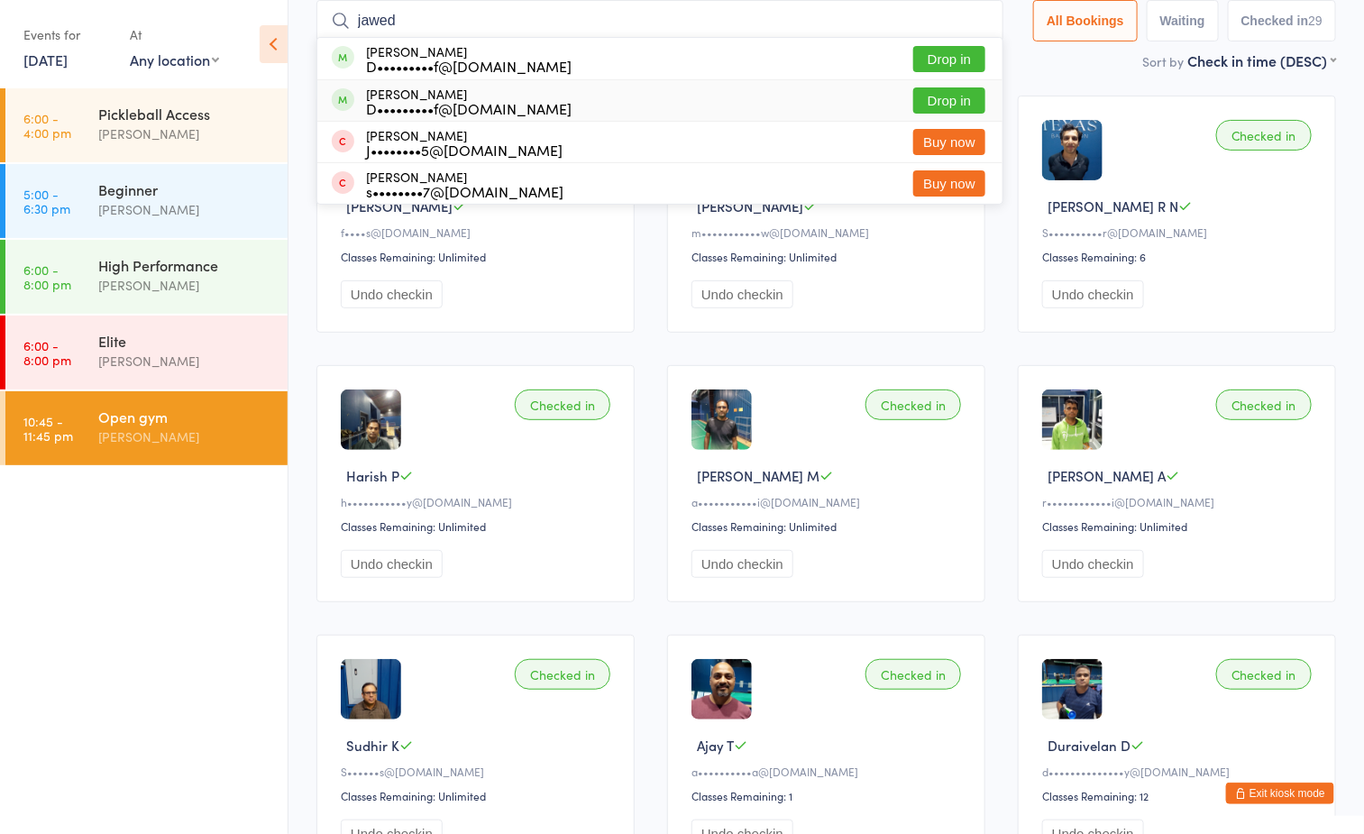
type input "jawed"
click at [952, 97] on button "Drop in" at bounding box center [949, 100] width 72 height 26
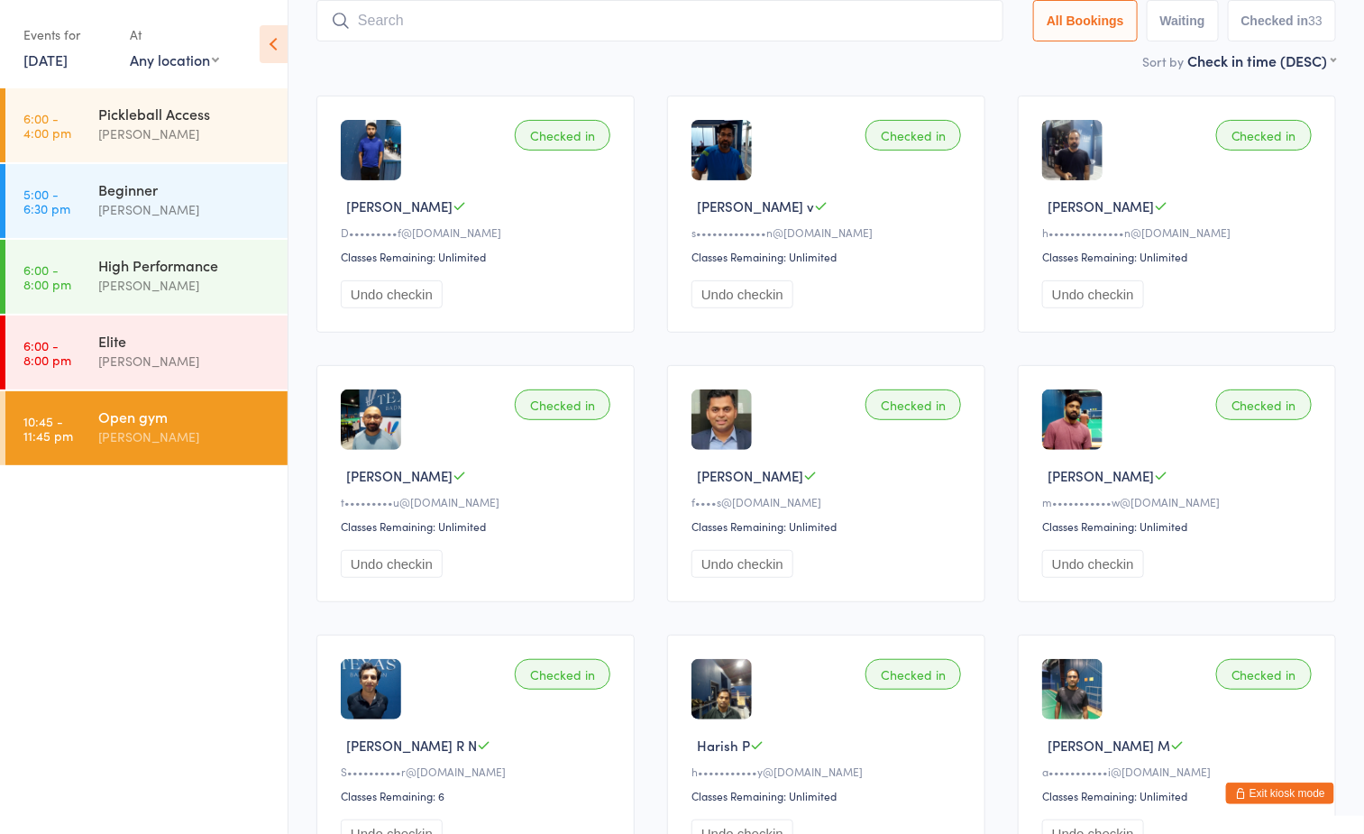
click at [1305, 788] on button "Exit kiosk mode" at bounding box center [1280, 794] width 108 height 22
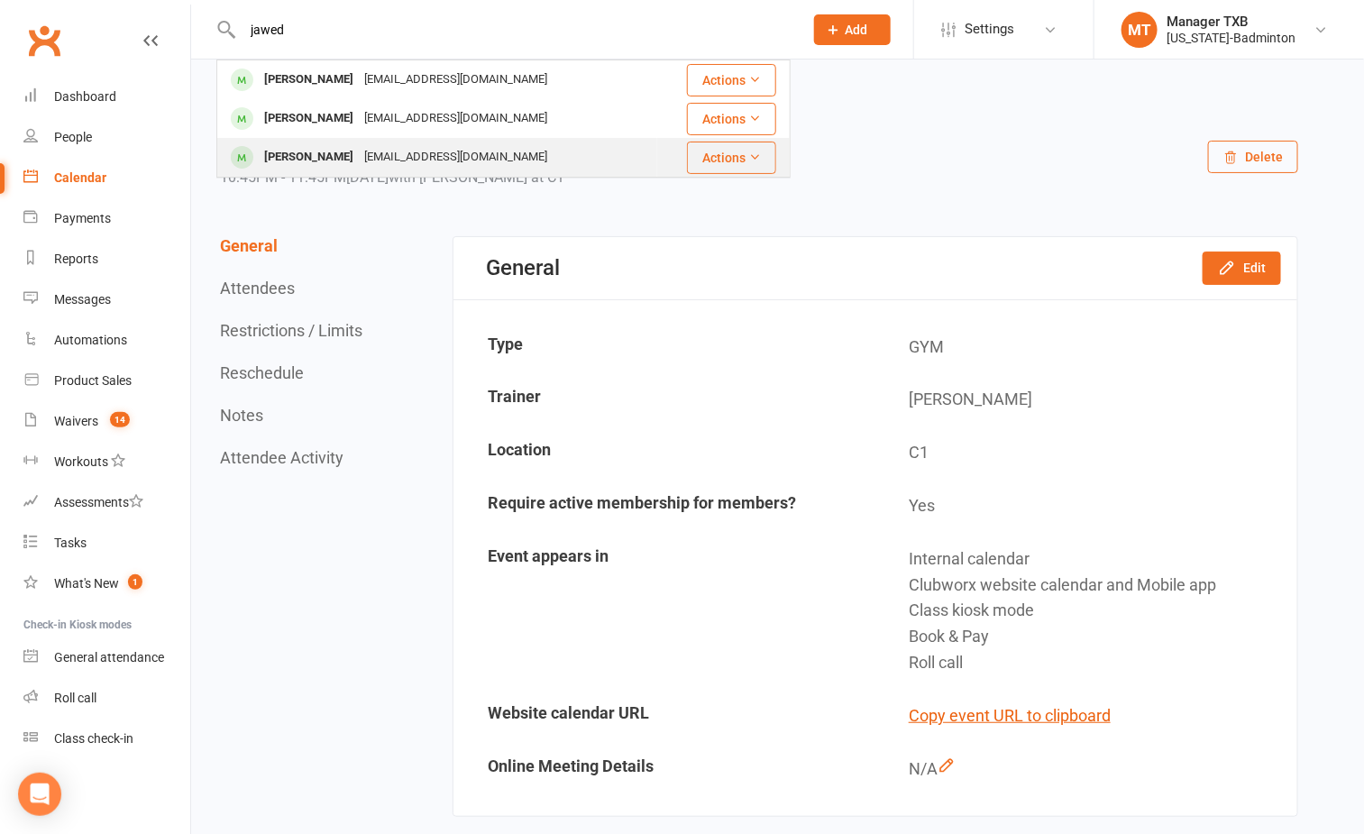
type input "jawed"
click at [434, 155] on div "[EMAIL_ADDRESS][DOMAIN_NAME]" at bounding box center [456, 157] width 194 height 26
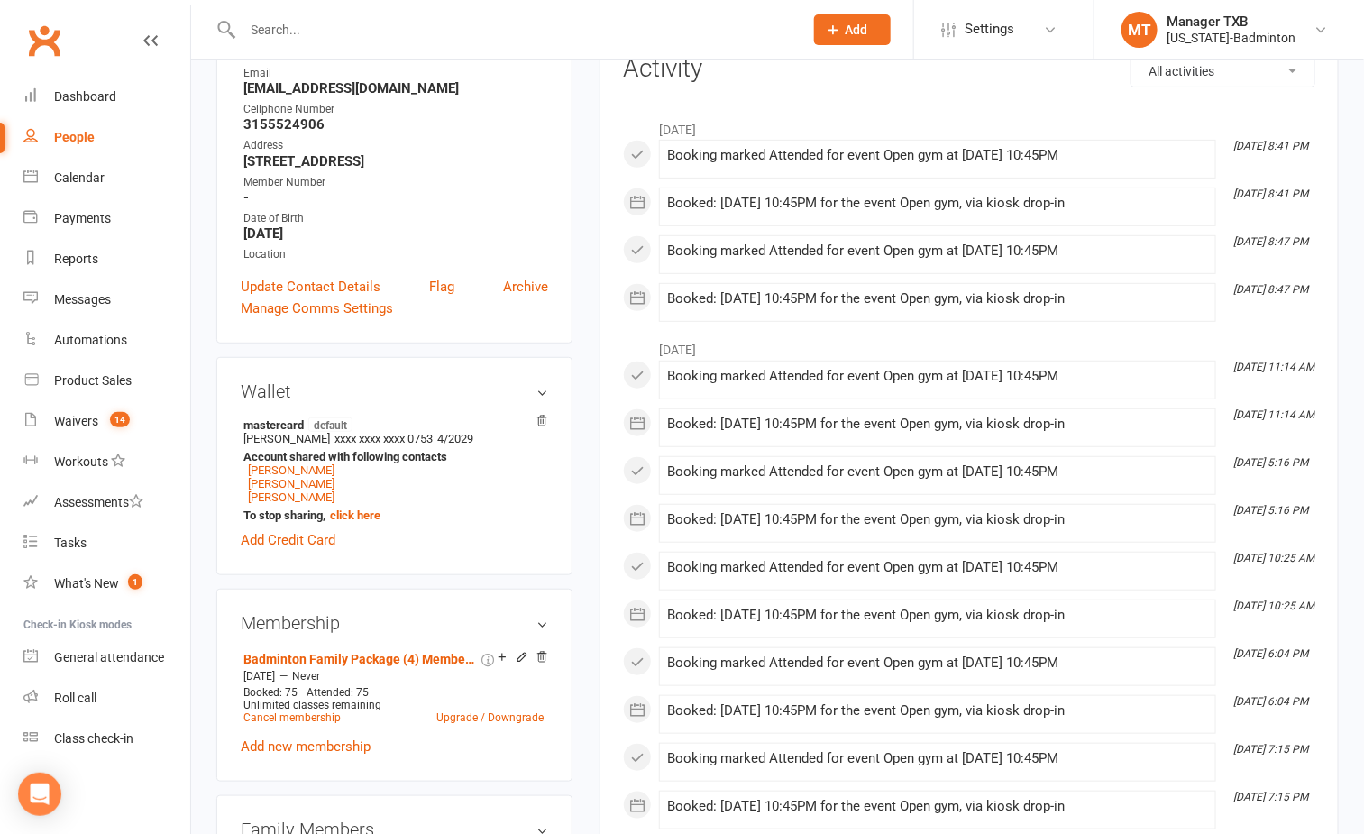
scroll to position [270, 0]
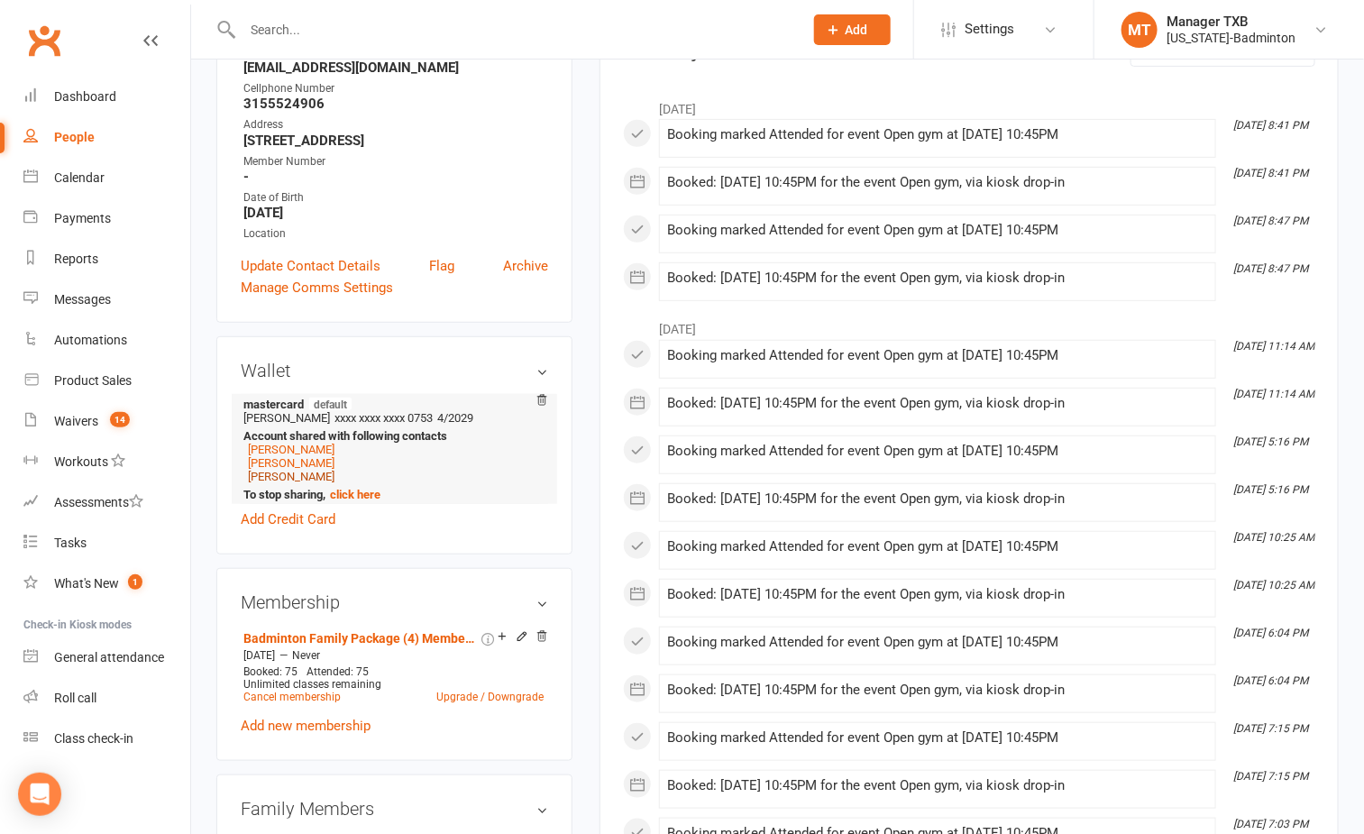
click at [307, 481] on link "[PERSON_NAME]" at bounding box center [291, 477] width 87 height 14
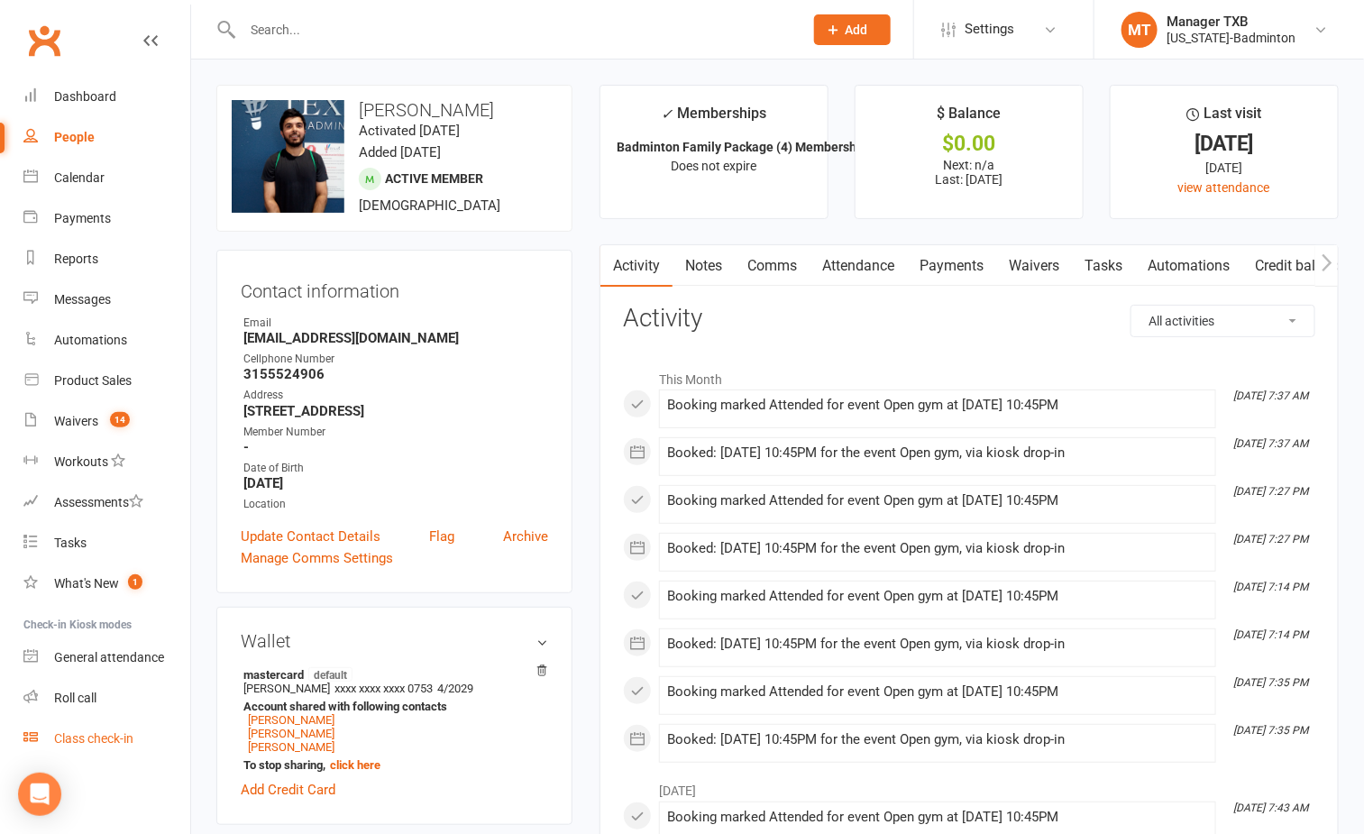
click at [116, 739] on div "Class check-in" at bounding box center [93, 738] width 79 height 14
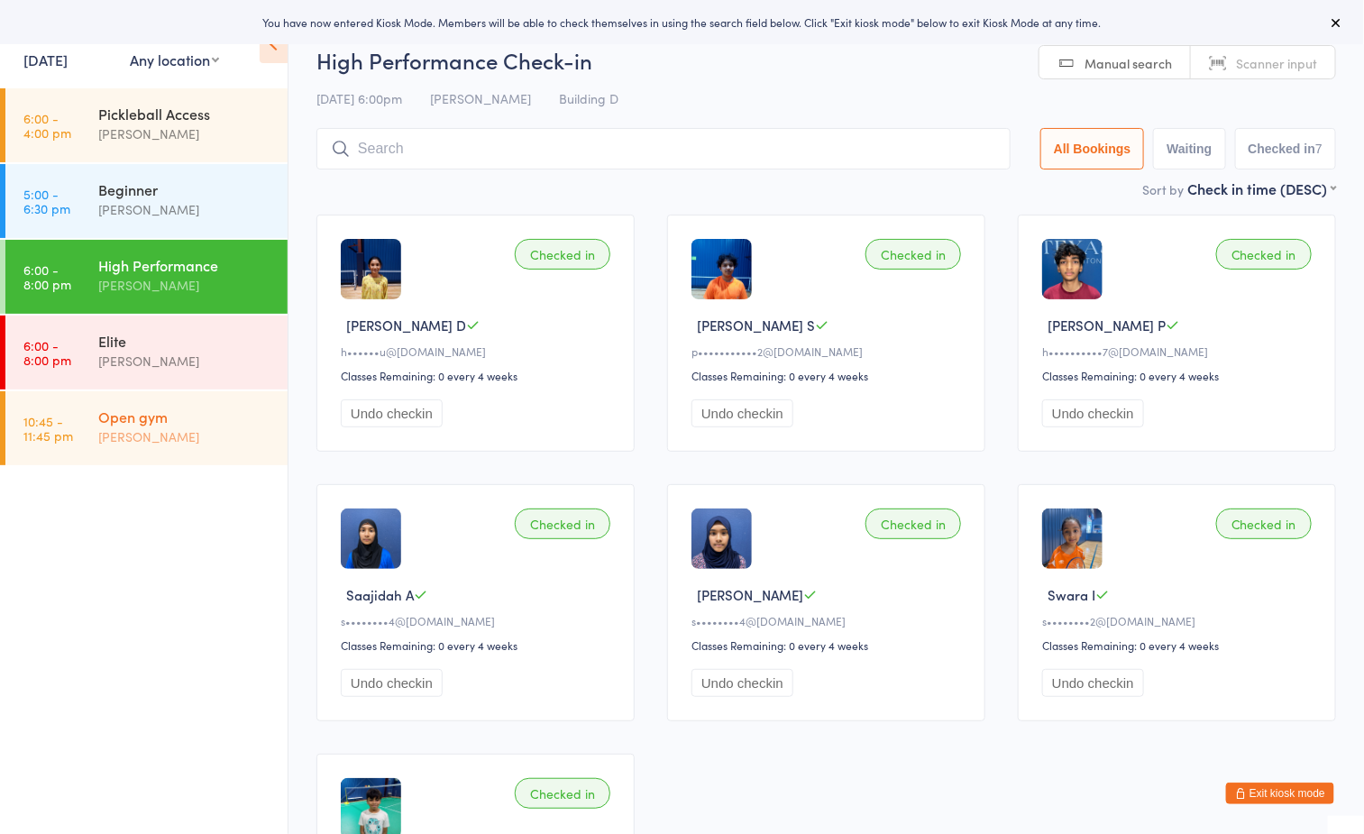
click at [192, 450] on div "Open gym Boyd Tahtat" at bounding box center [192, 426] width 189 height 71
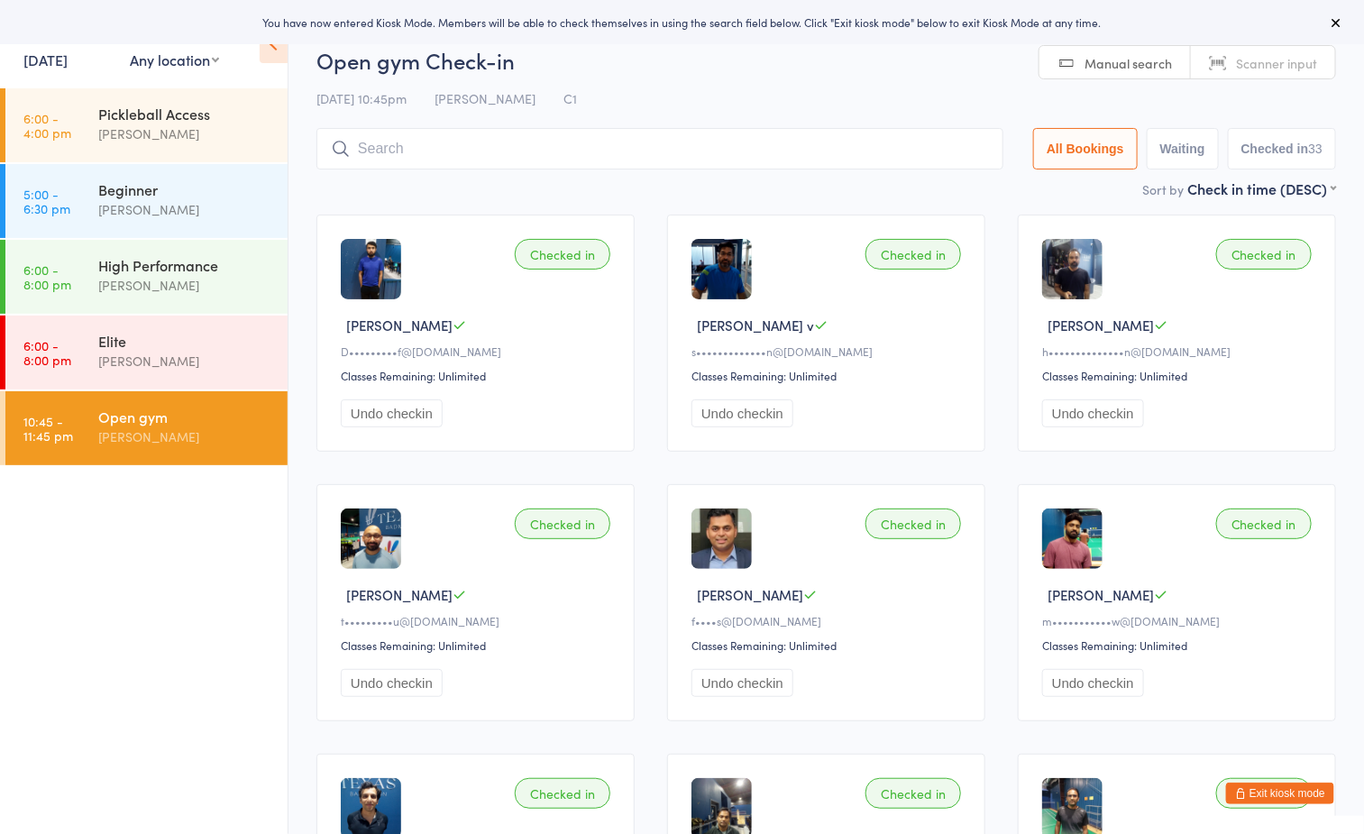
click at [538, 149] on input "search" at bounding box center [659, 148] width 687 height 41
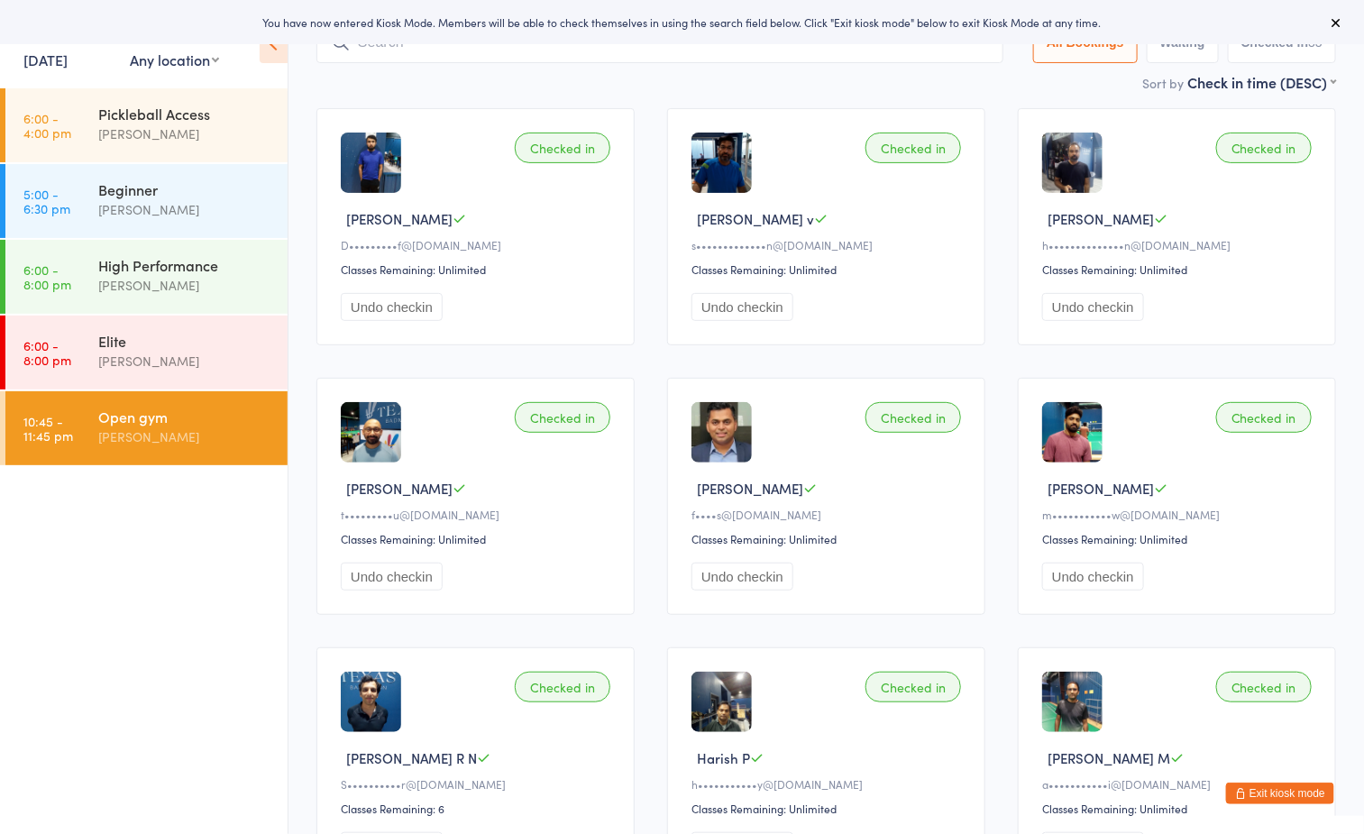
scroll to position [128, 0]
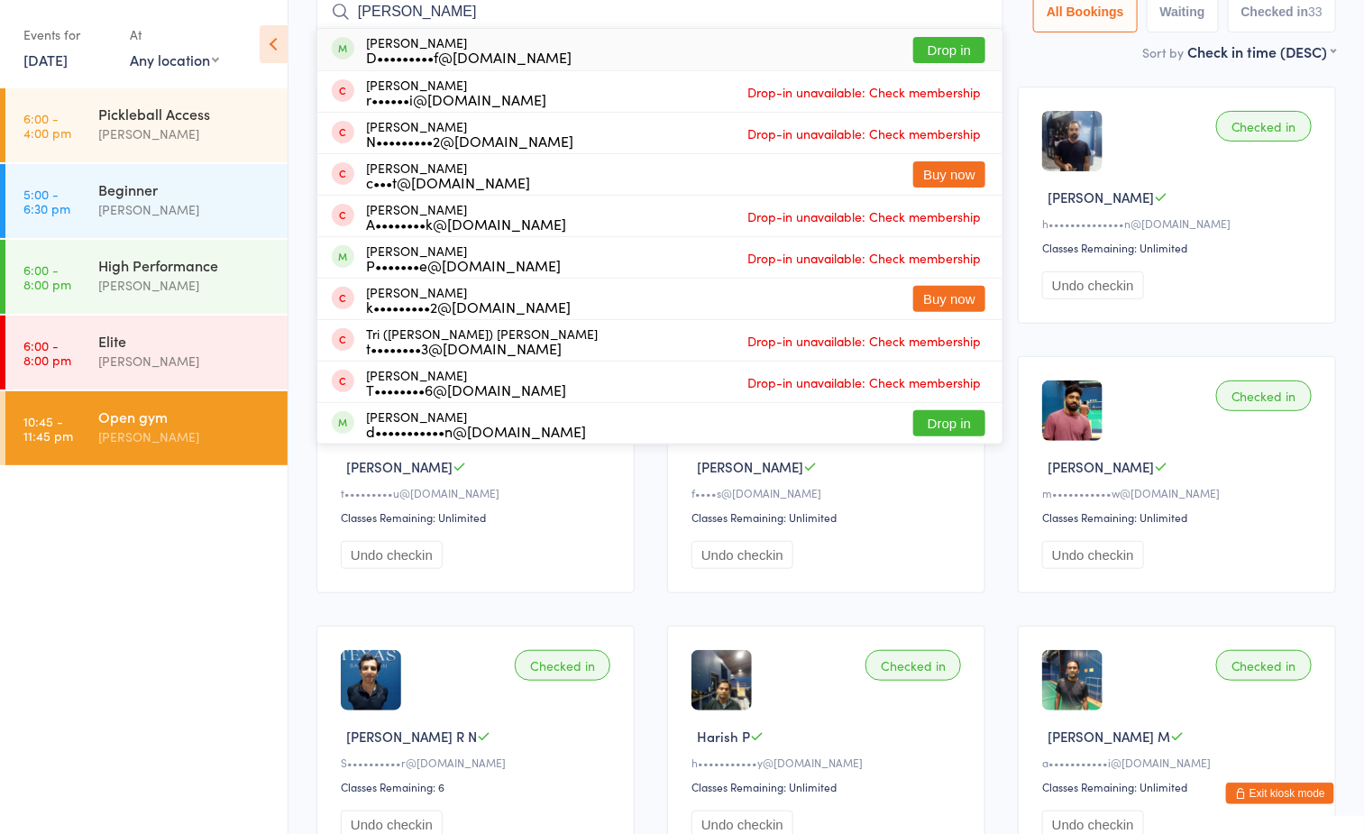
type input "nauman"
click at [944, 46] on button "Drop in" at bounding box center [949, 50] width 72 height 26
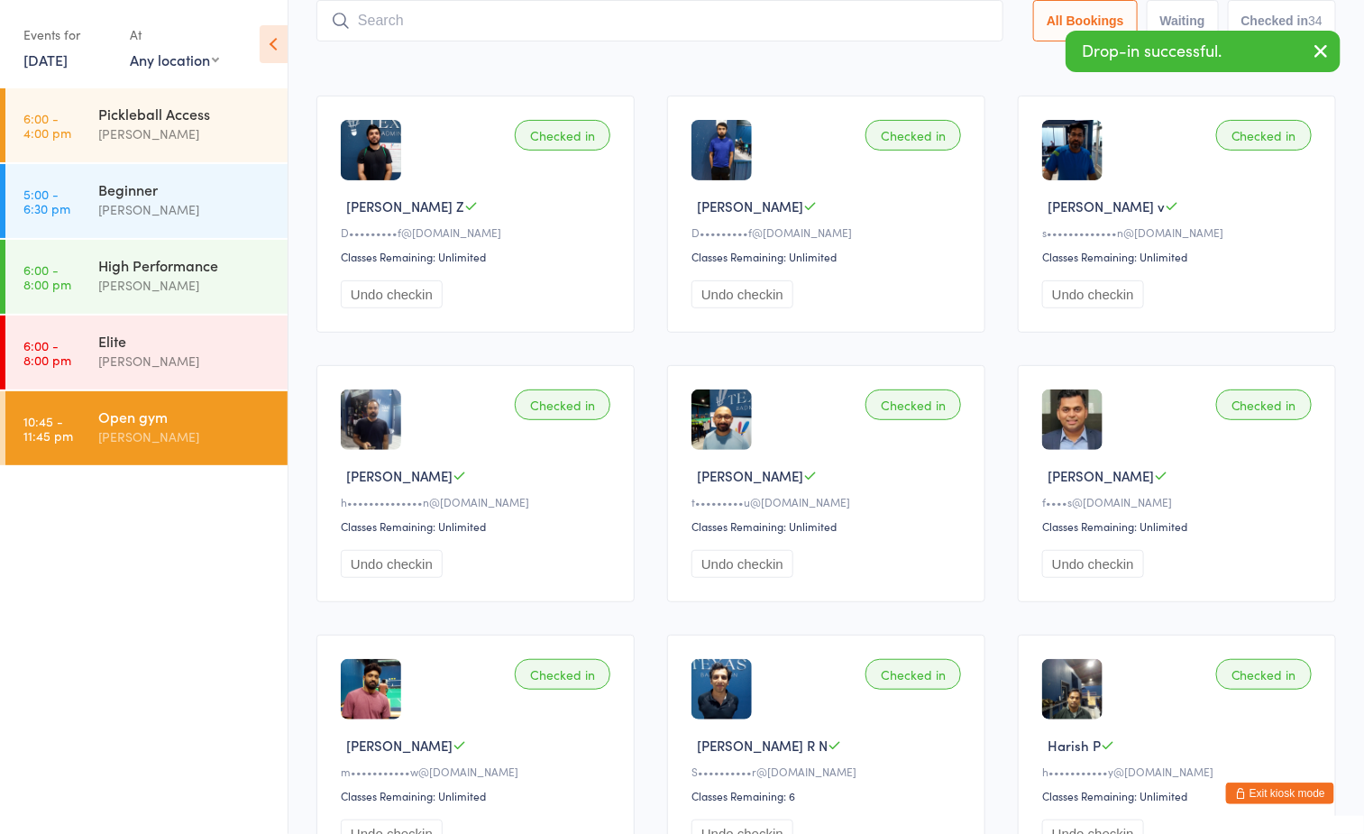
click at [1309, 792] on button "Exit kiosk mode" at bounding box center [1280, 794] width 108 height 22
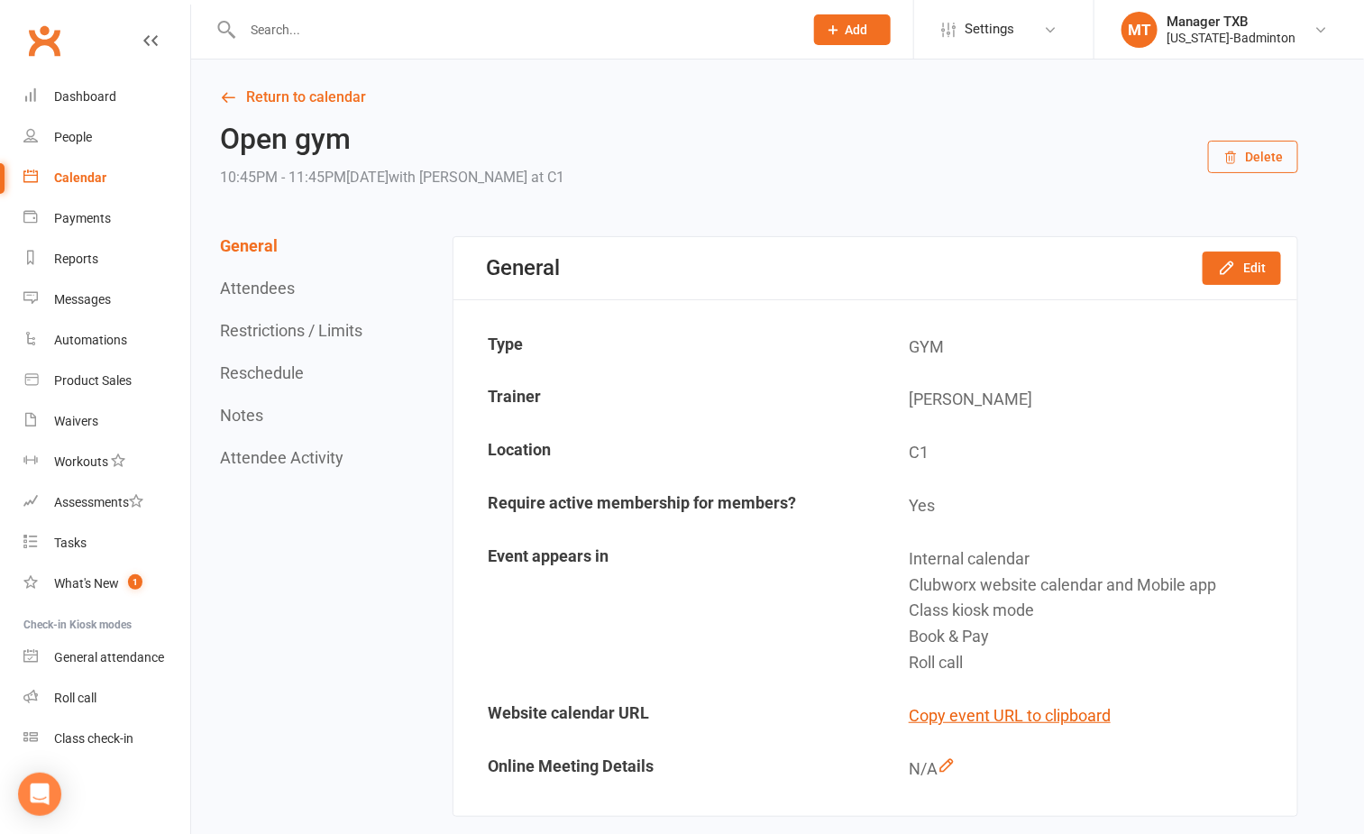
click at [473, 33] on input "text" at bounding box center [514, 29] width 554 height 25
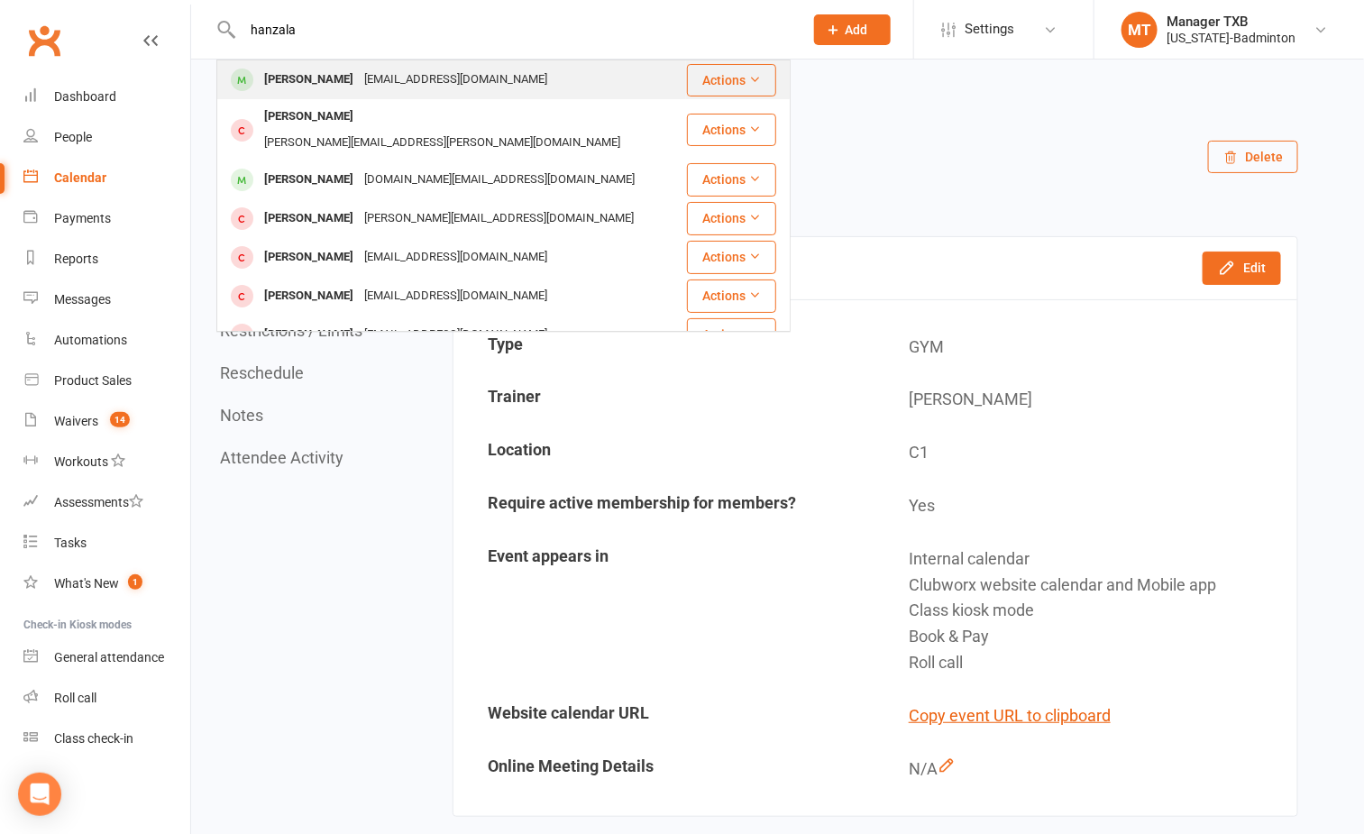
type input "hanzala"
click at [434, 68] on div "Drjawedrauf@yahoo.com" at bounding box center [456, 80] width 194 height 26
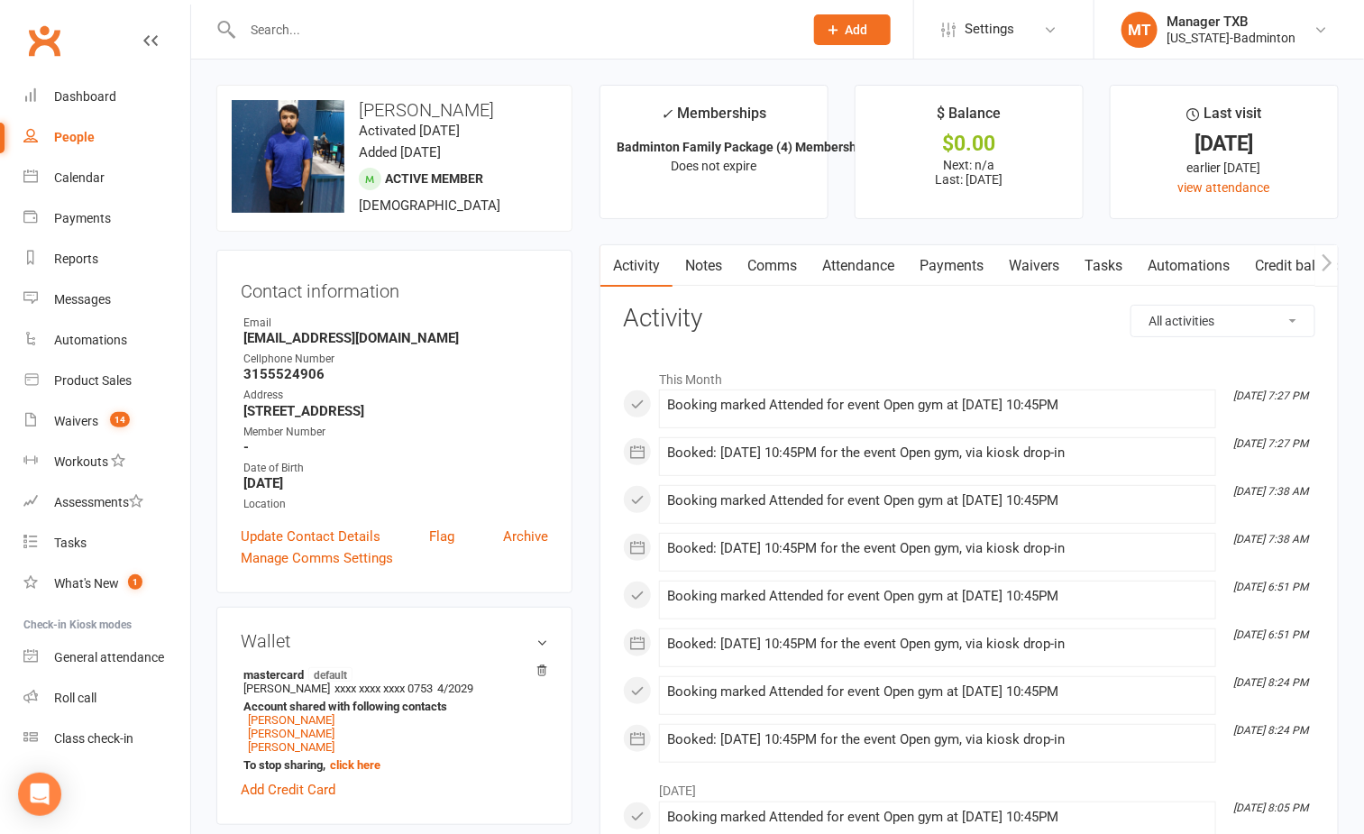
click at [866, 270] on link "Attendance" at bounding box center [858, 265] width 97 height 41
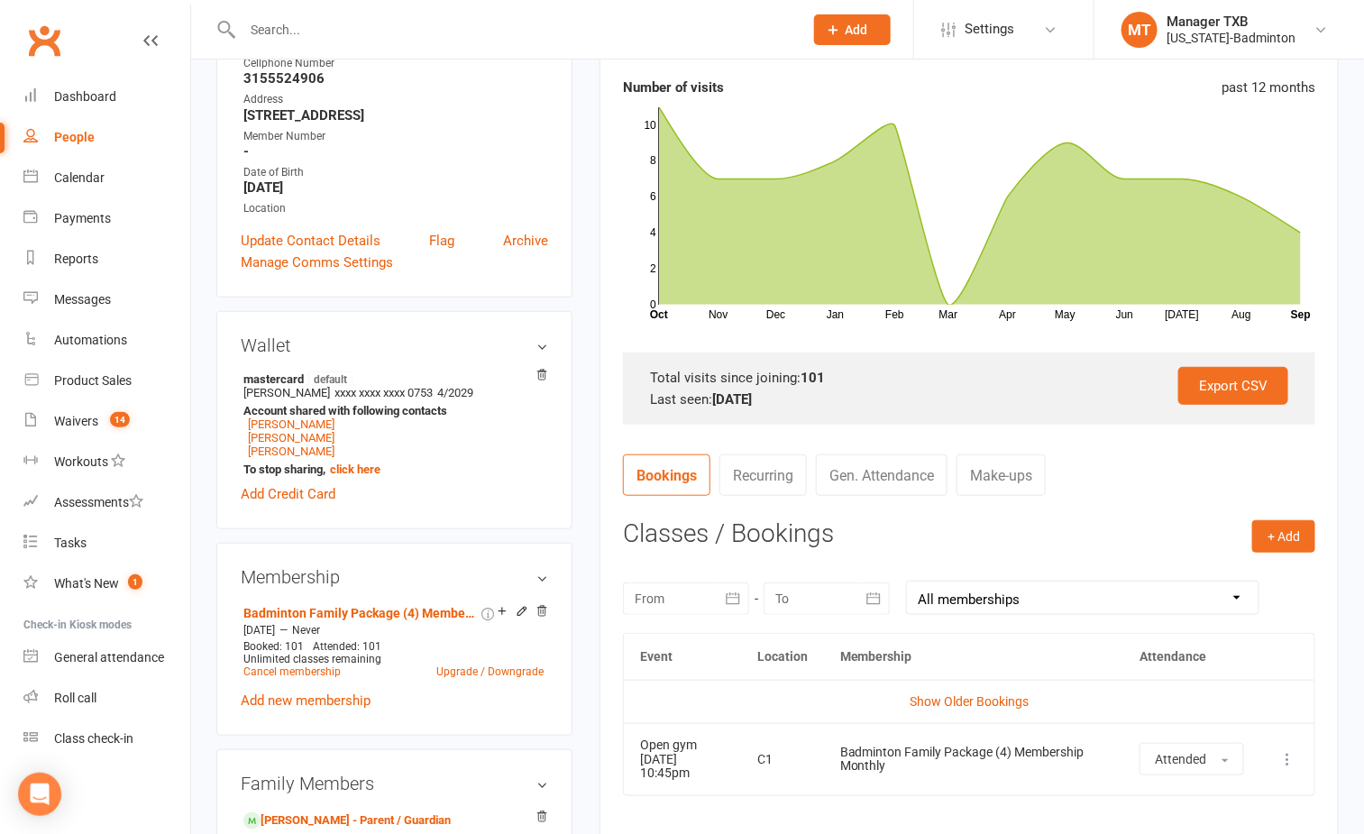
scroll to position [406, 0]
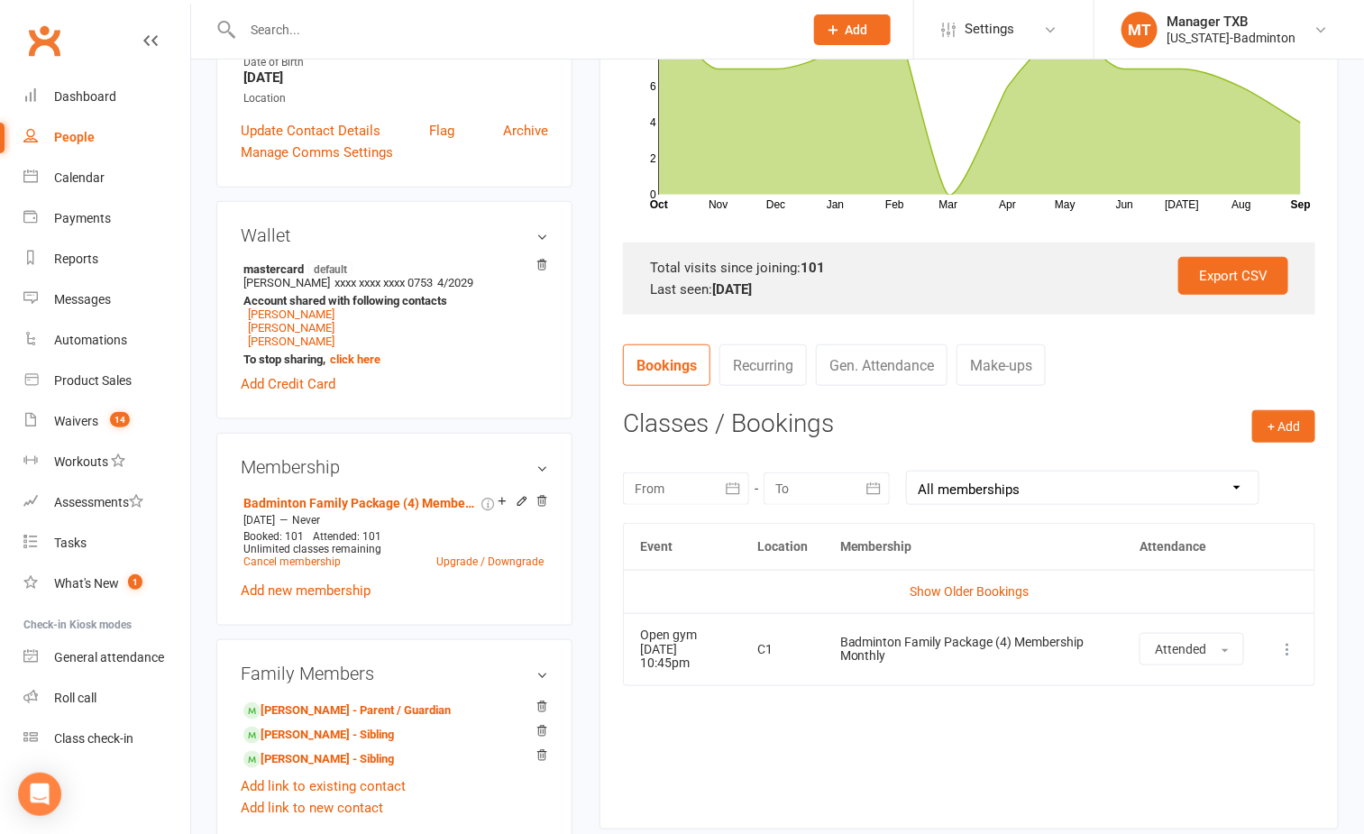
click at [1294, 655] on icon at bounding box center [1287, 649] width 18 height 18
click at [1195, 760] on link "Remove booking" at bounding box center [1208, 756] width 179 height 36
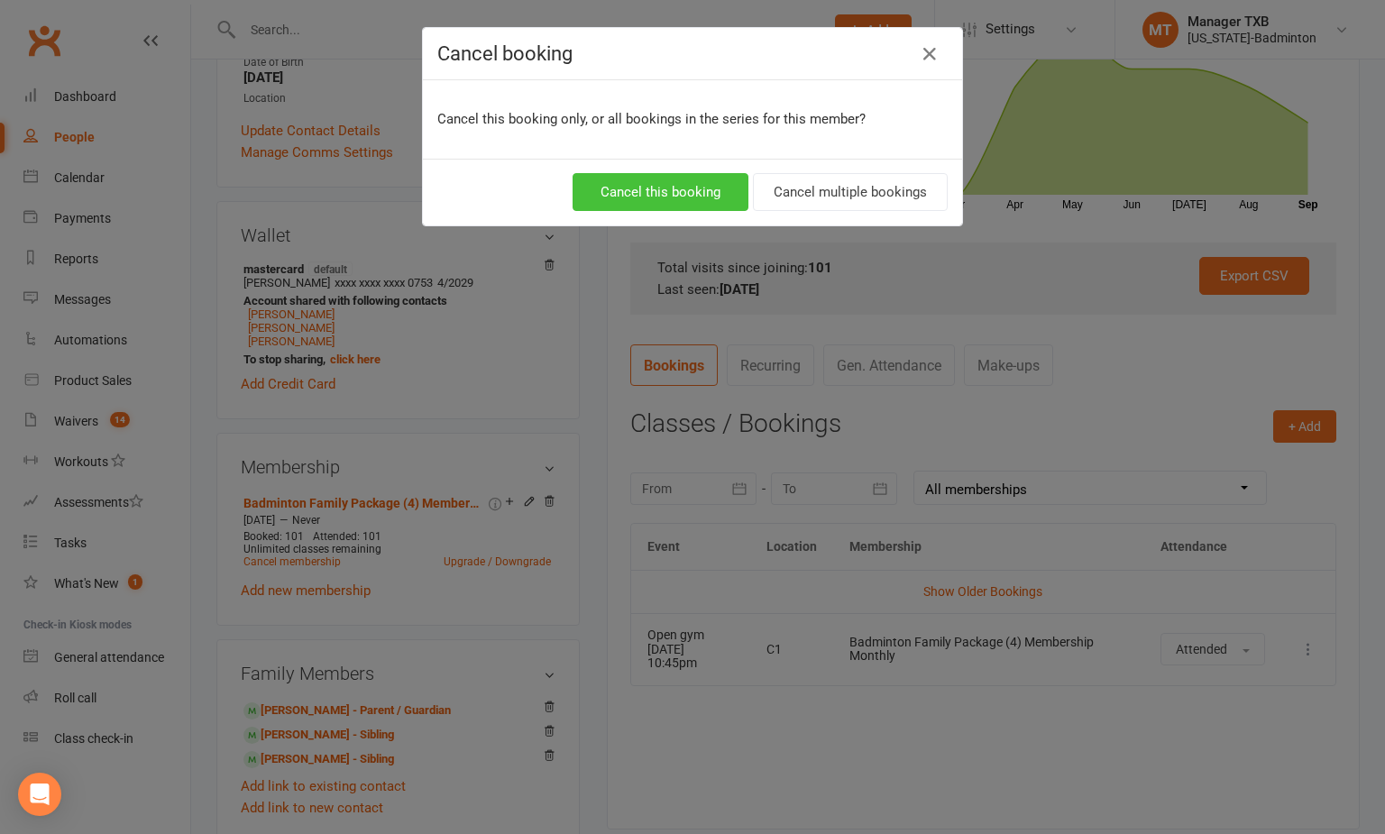
click at [620, 192] on button "Cancel this booking" at bounding box center [660, 192] width 176 height 38
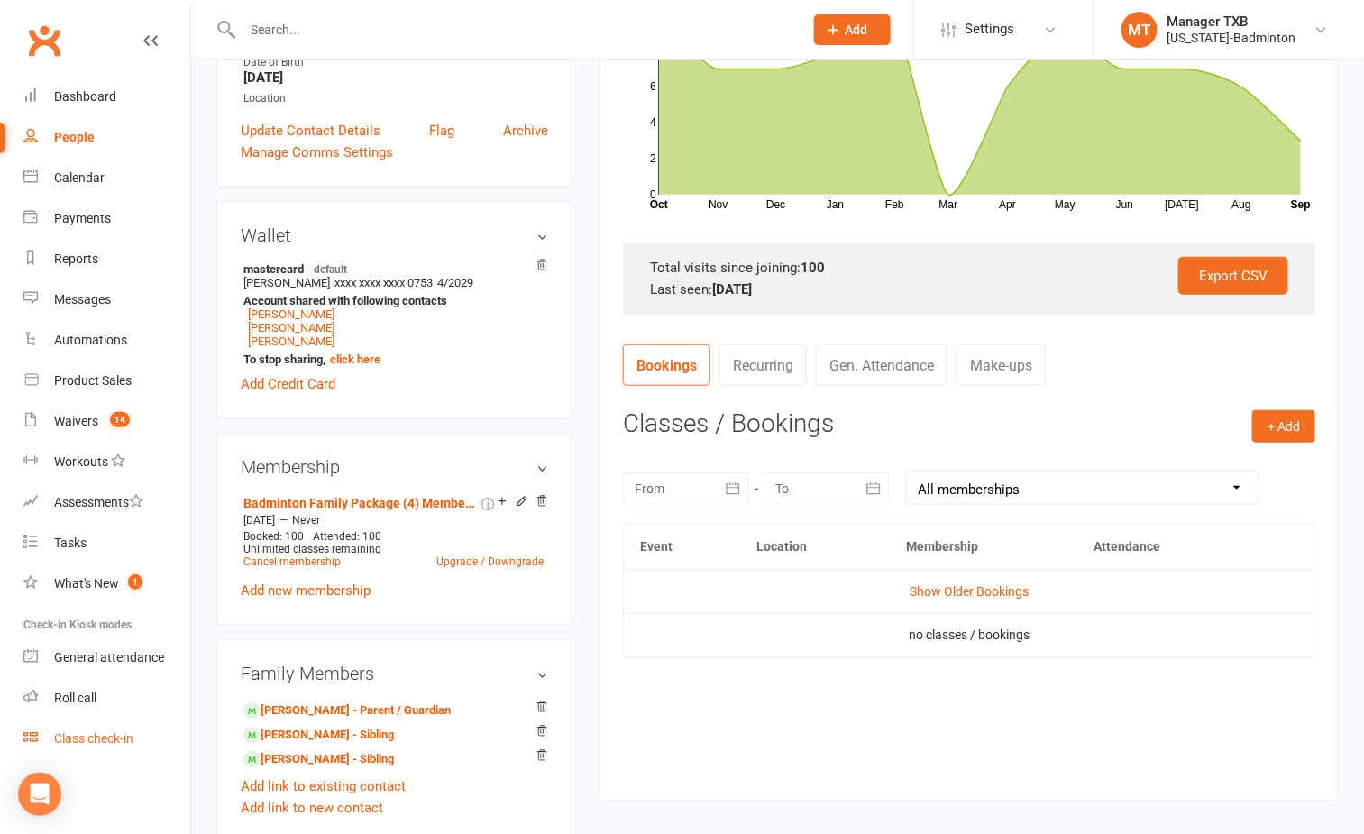
click at [97, 742] on div "Class check-in" at bounding box center [93, 738] width 79 height 14
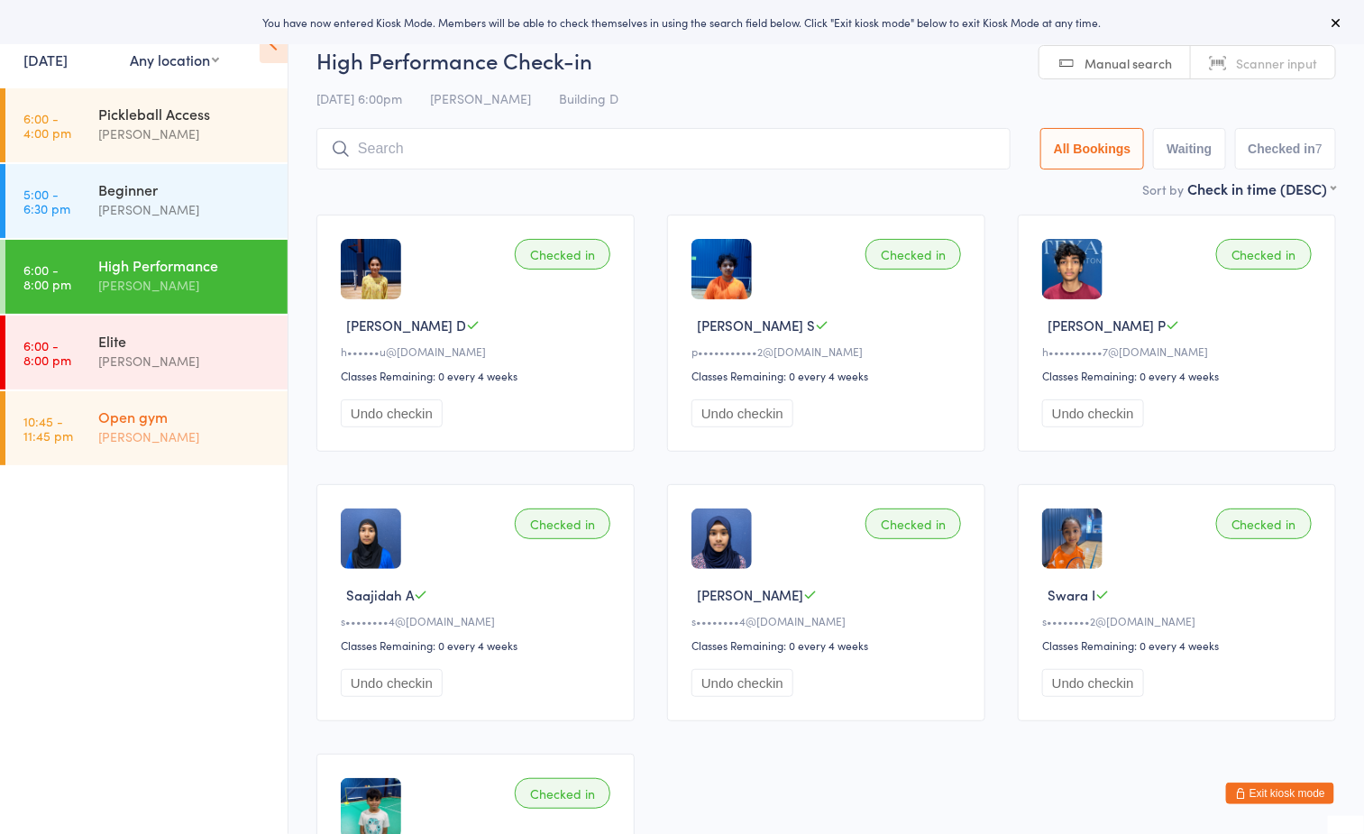
click at [188, 414] on div "Open gym" at bounding box center [185, 417] width 174 height 20
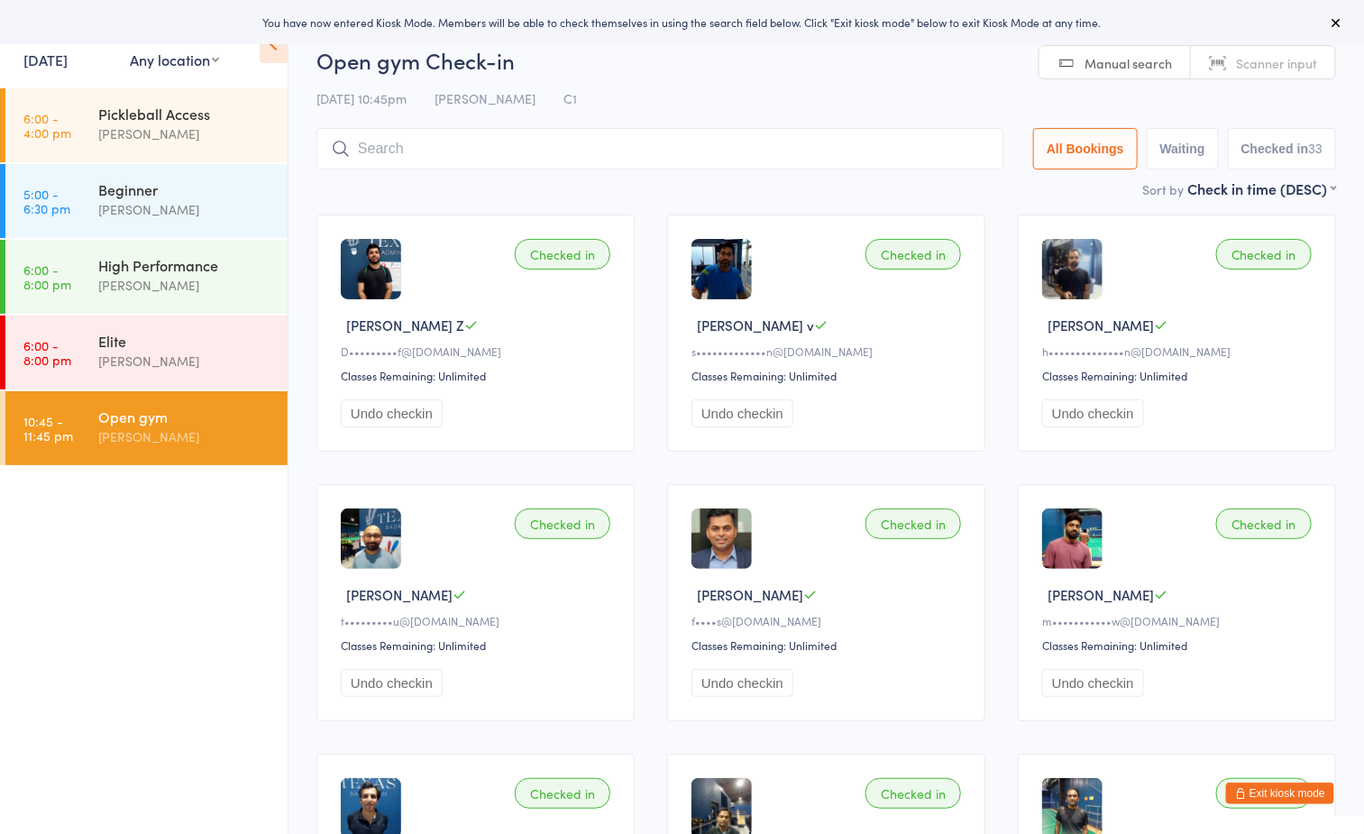
click at [744, 65] on h2 "Open gym Check-in" at bounding box center [826, 60] width 1020 height 30
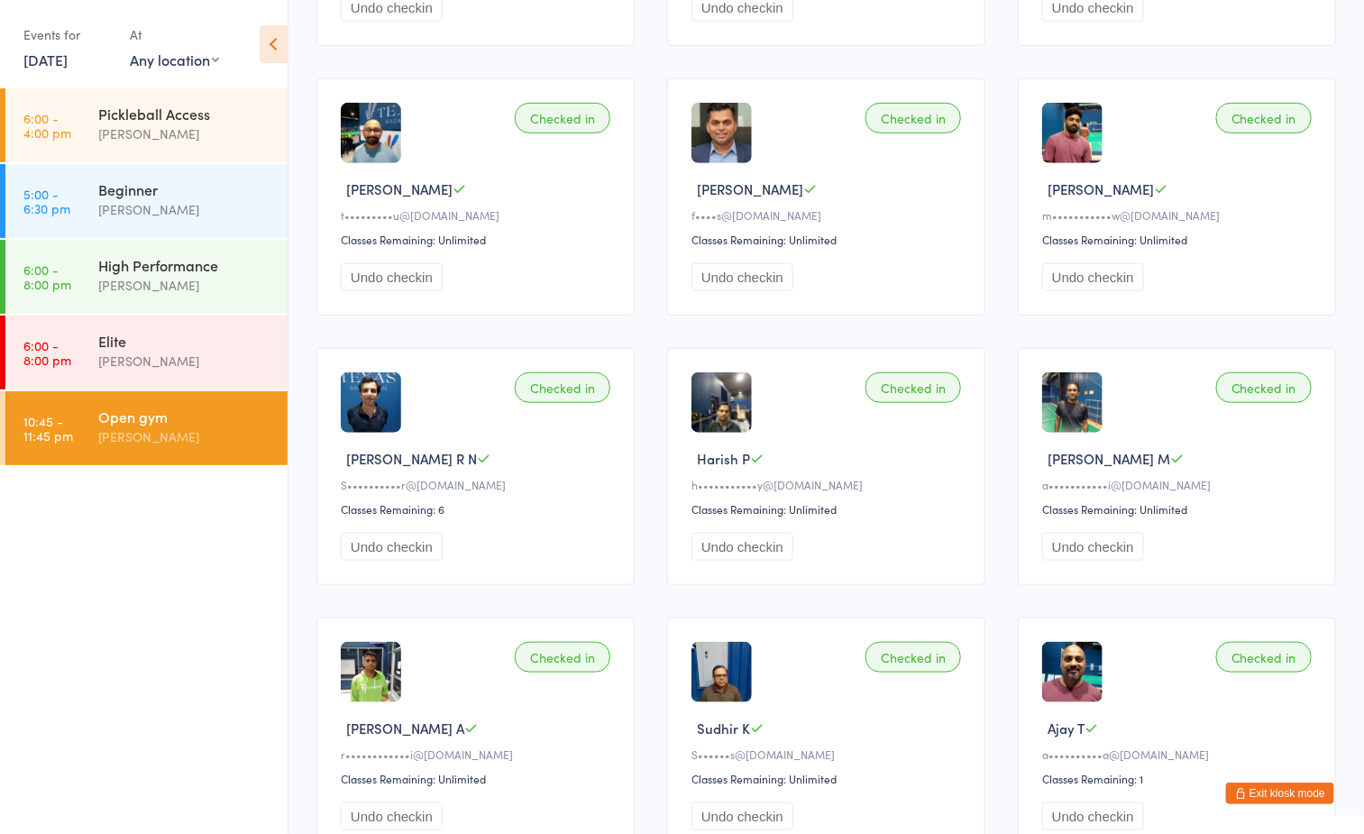
scroll to position [541, 0]
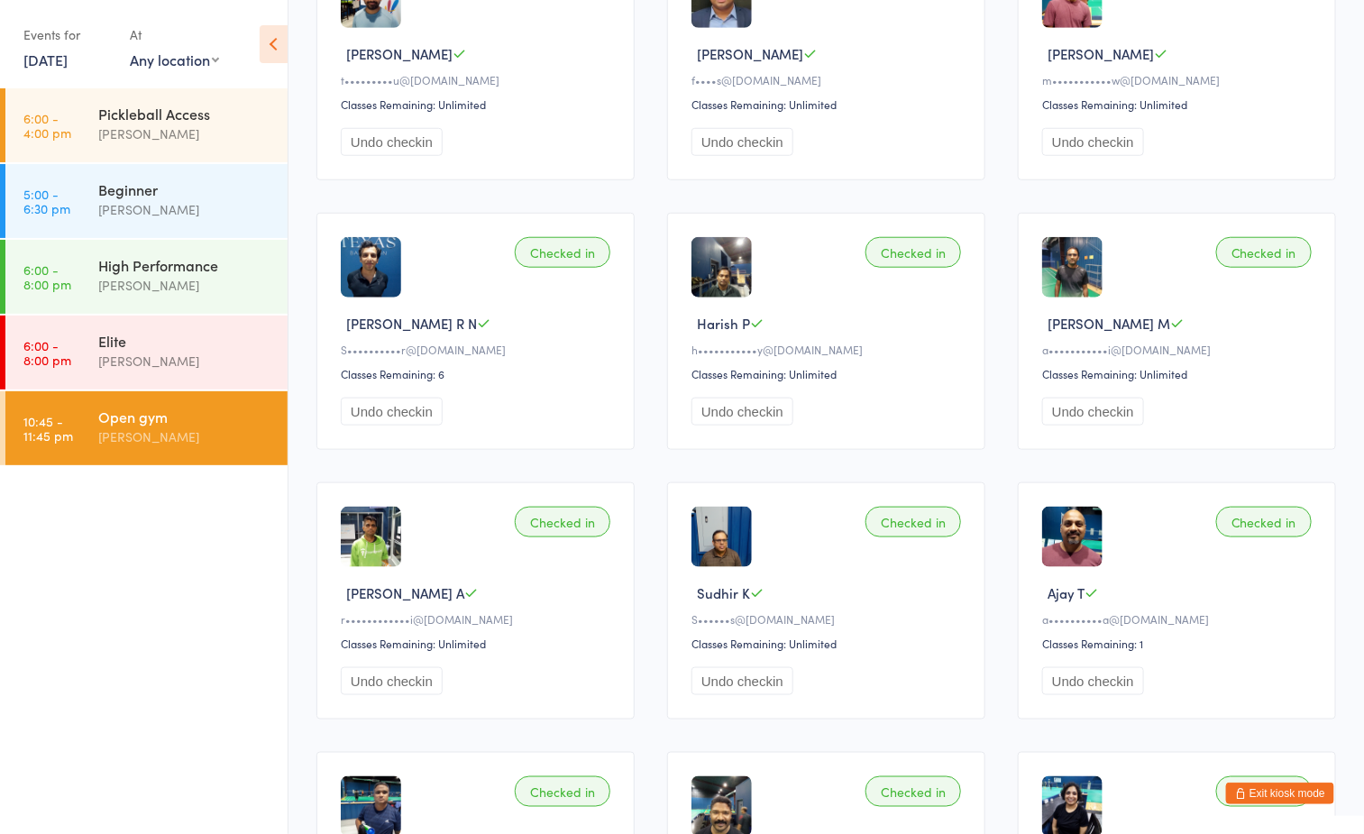
click at [1282, 791] on button "Exit kiosk mode" at bounding box center [1280, 794] width 108 height 22
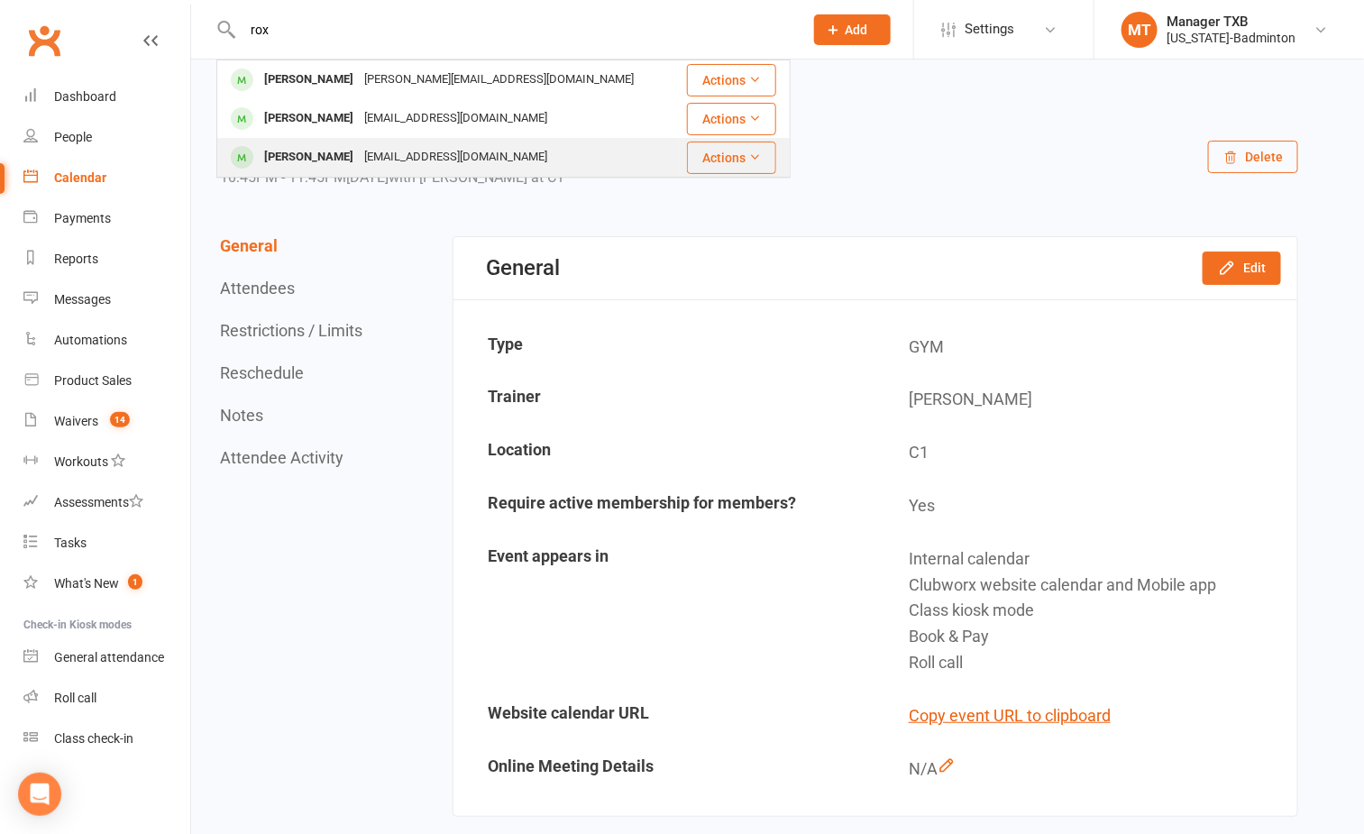
type input "rox"
click at [390, 160] on div "roxanneornopia@yahoo.com" at bounding box center [456, 157] width 194 height 26
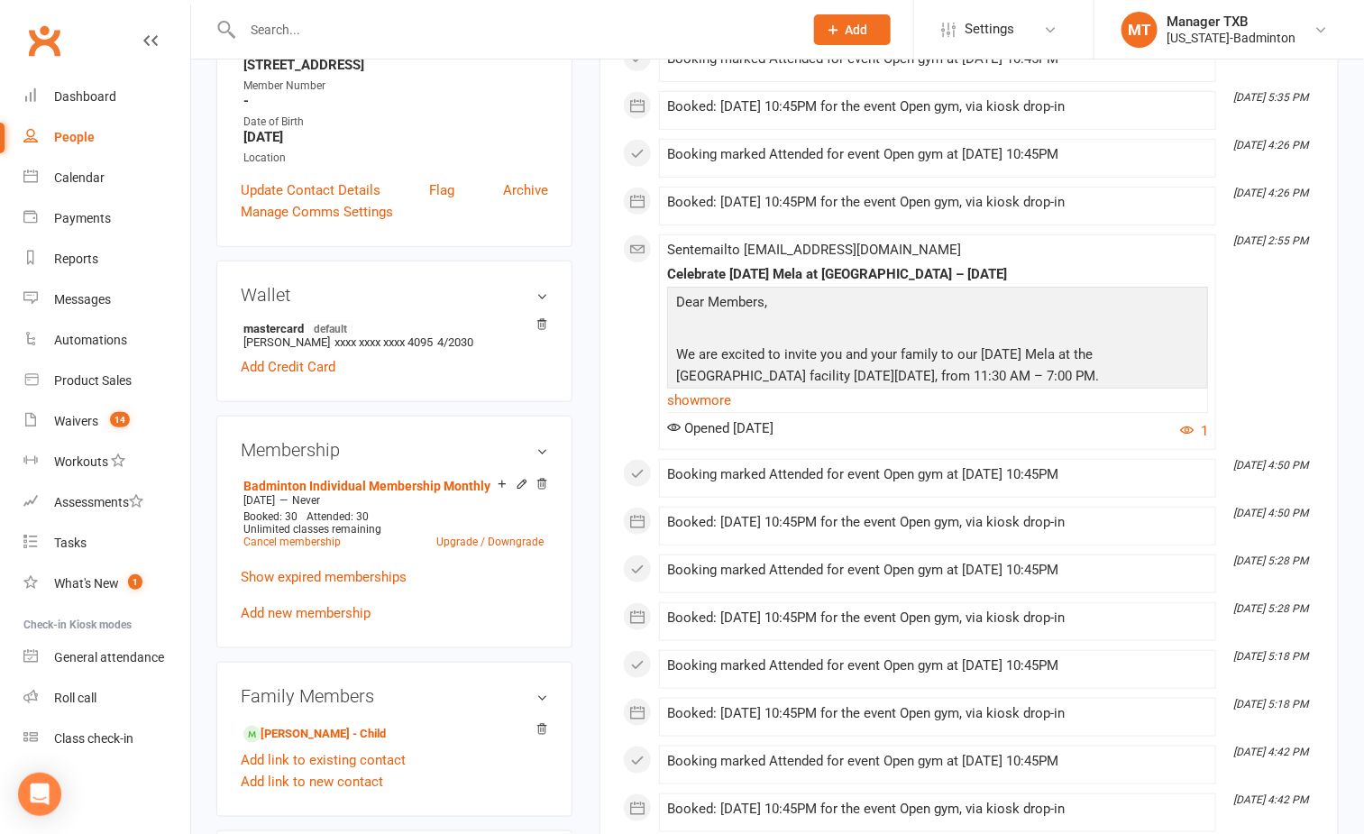
scroll to position [406, 0]
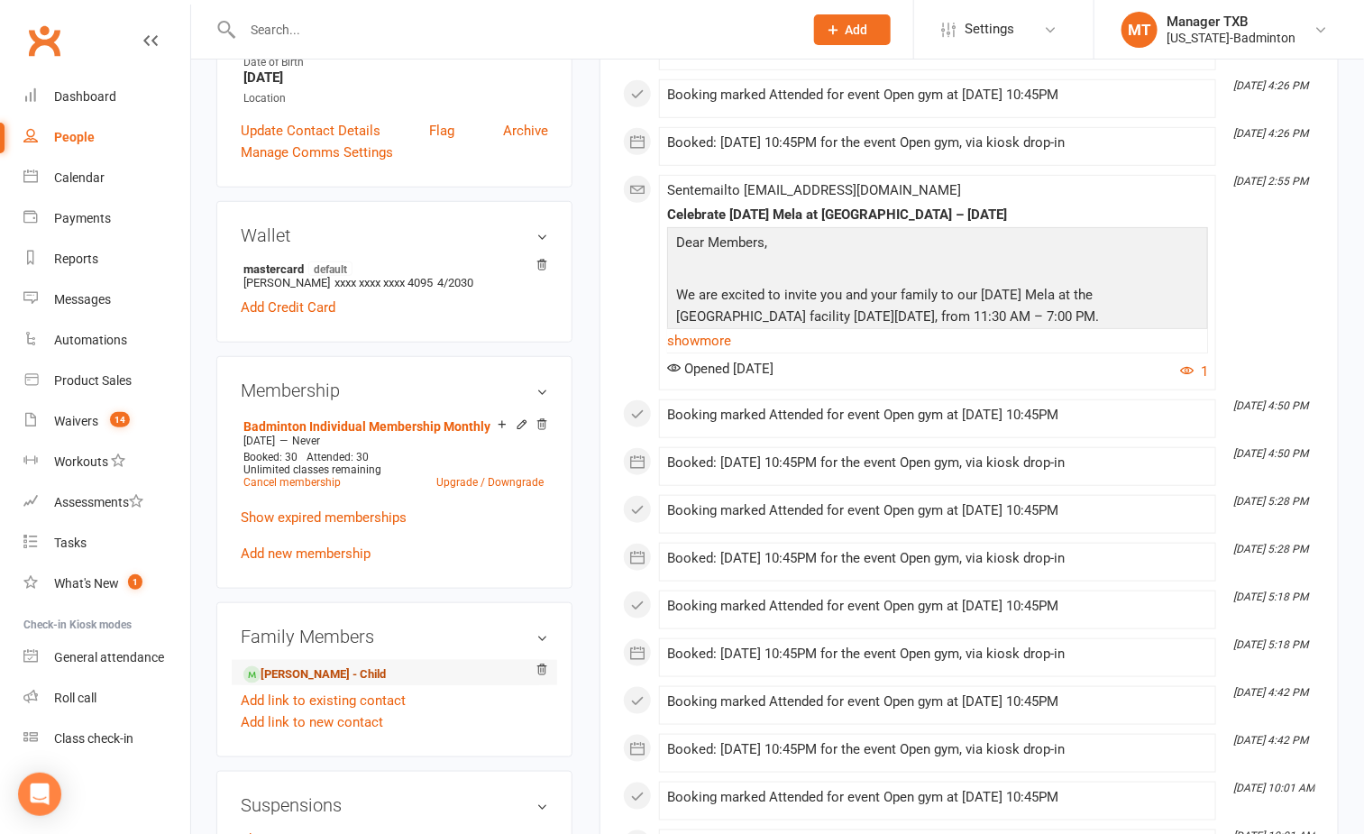
click at [322, 682] on link "Andee Nicole Alinsug - Child" at bounding box center [314, 674] width 142 height 19
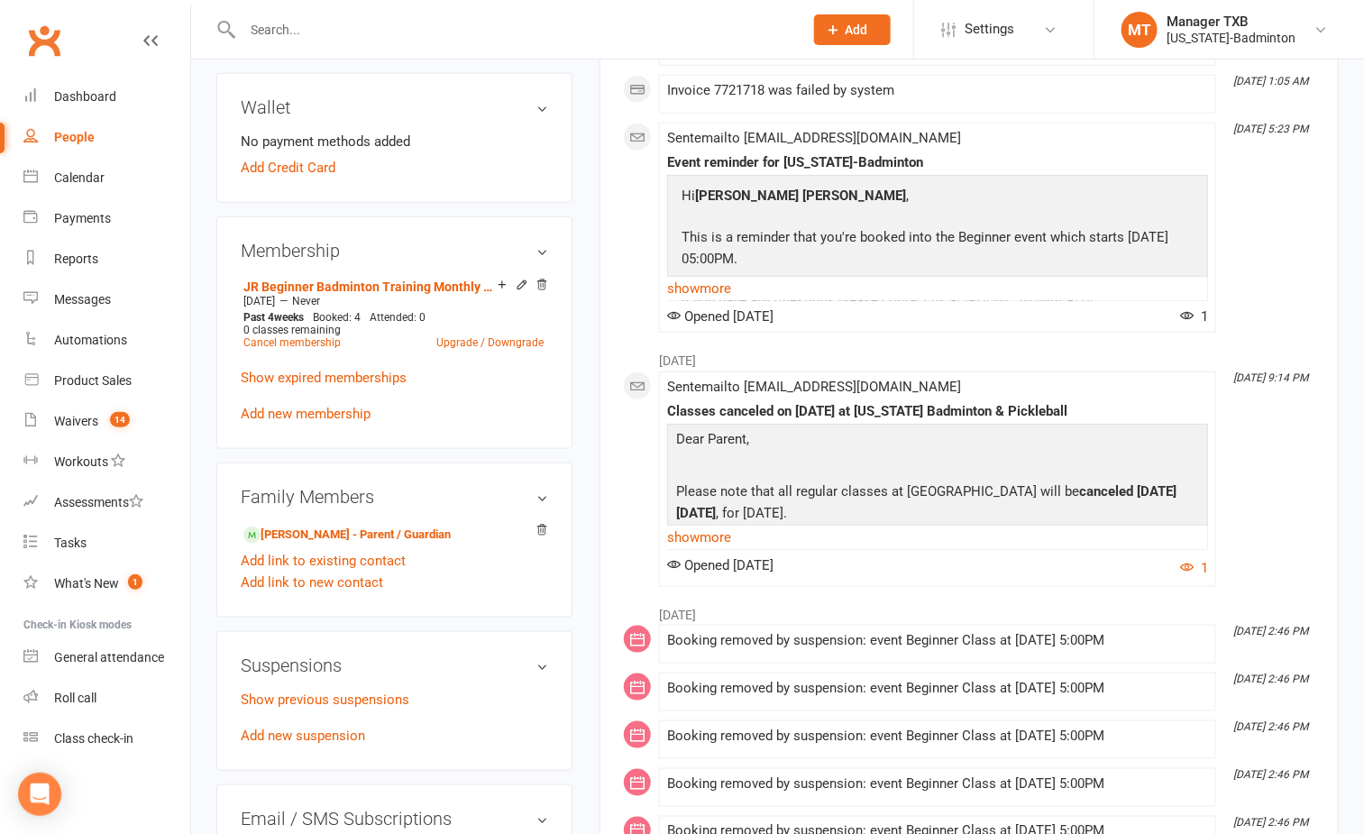
scroll to position [541, 0]
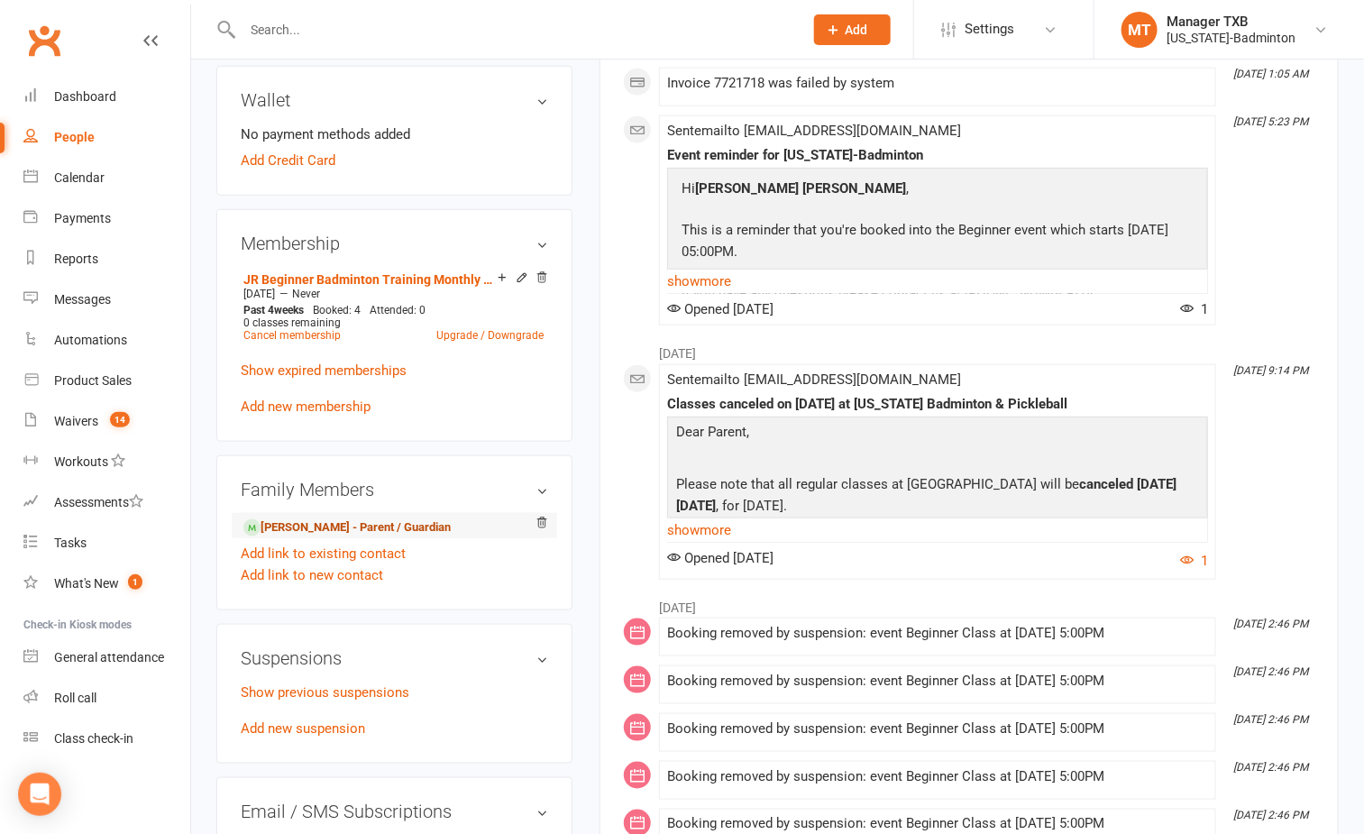
click at [319, 527] on link "Roxanne Alinsug - Parent / Guardian" at bounding box center [346, 527] width 207 height 19
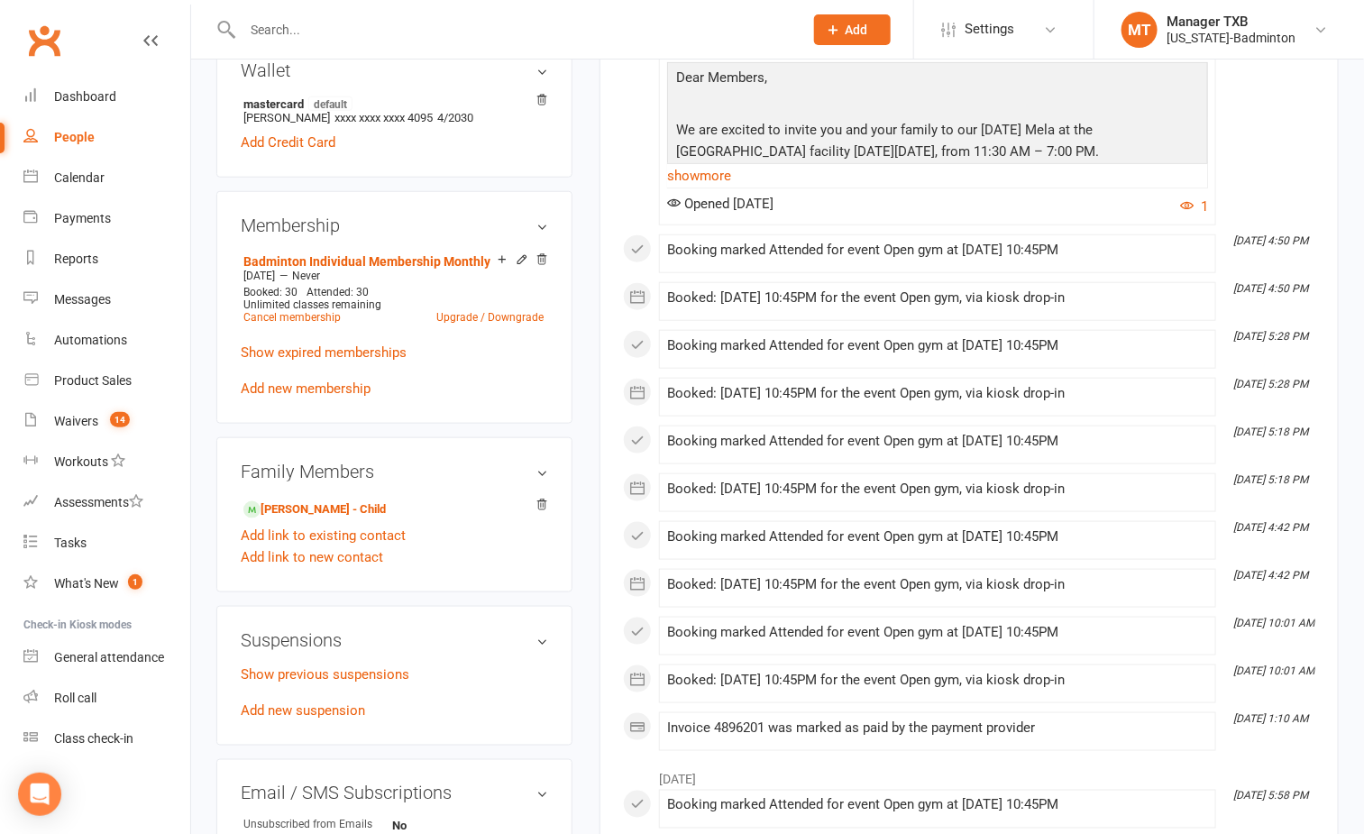
scroll to position [676, 0]
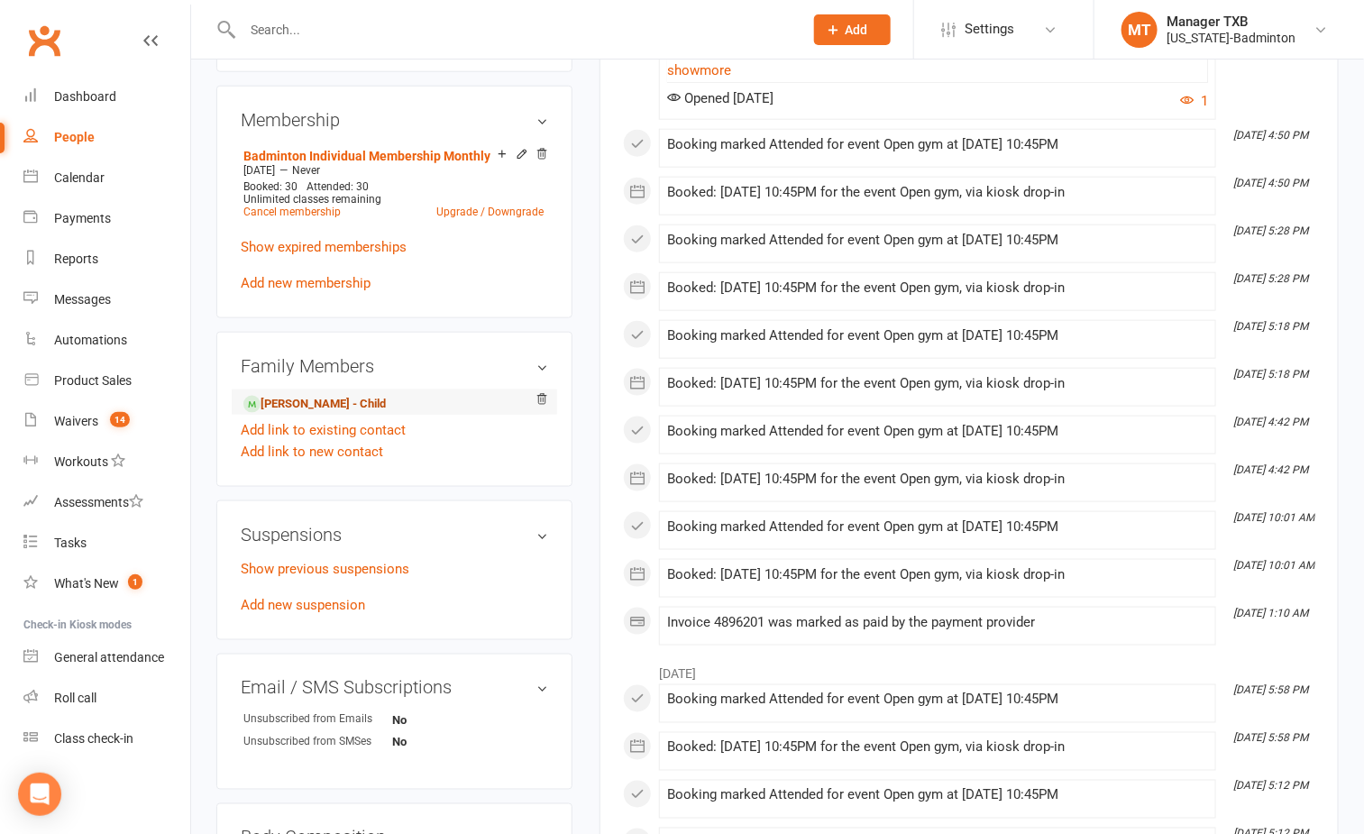
click at [376, 414] on link "Andee Nicole Alinsug - Child" at bounding box center [314, 404] width 142 height 19
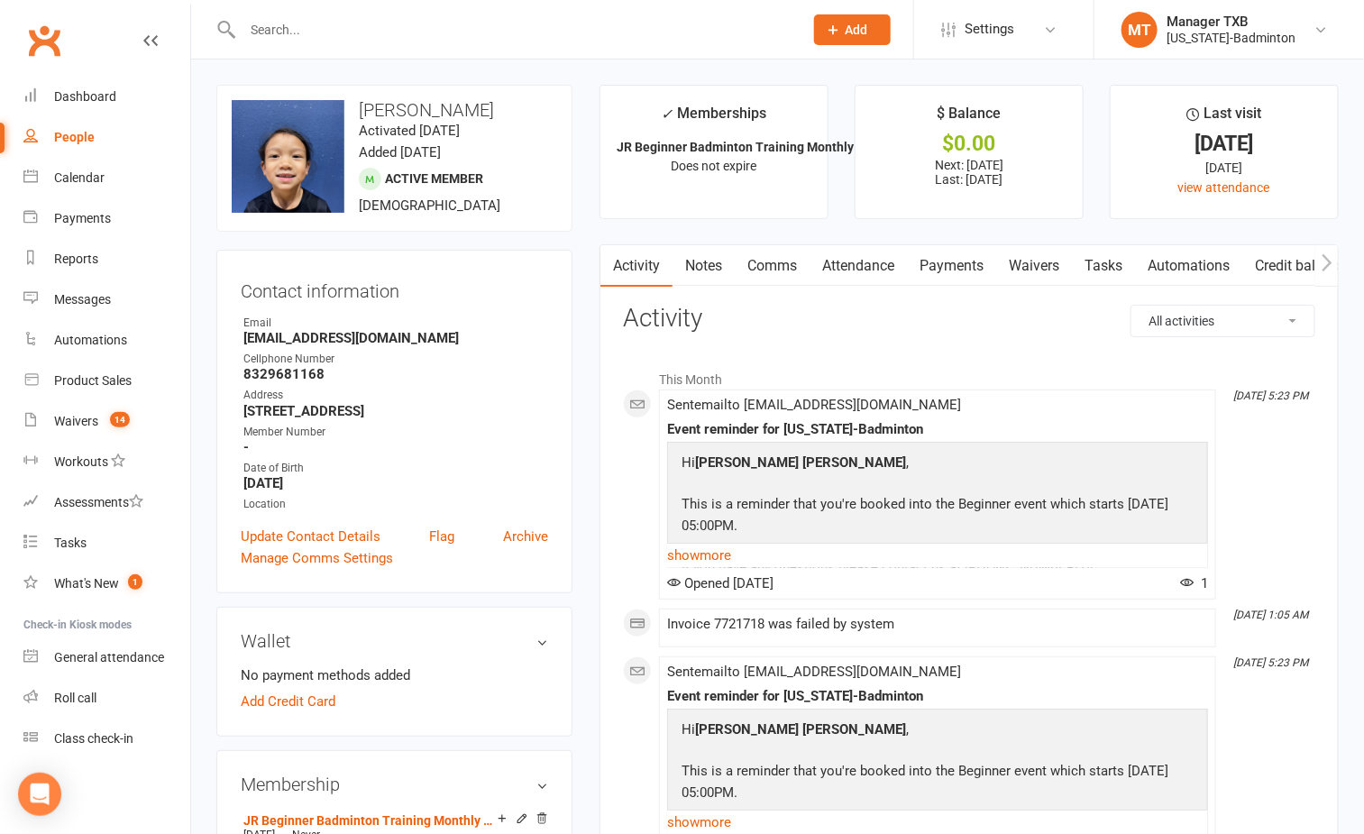
click at [956, 271] on link "Payments" at bounding box center [951, 265] width 89 height 41
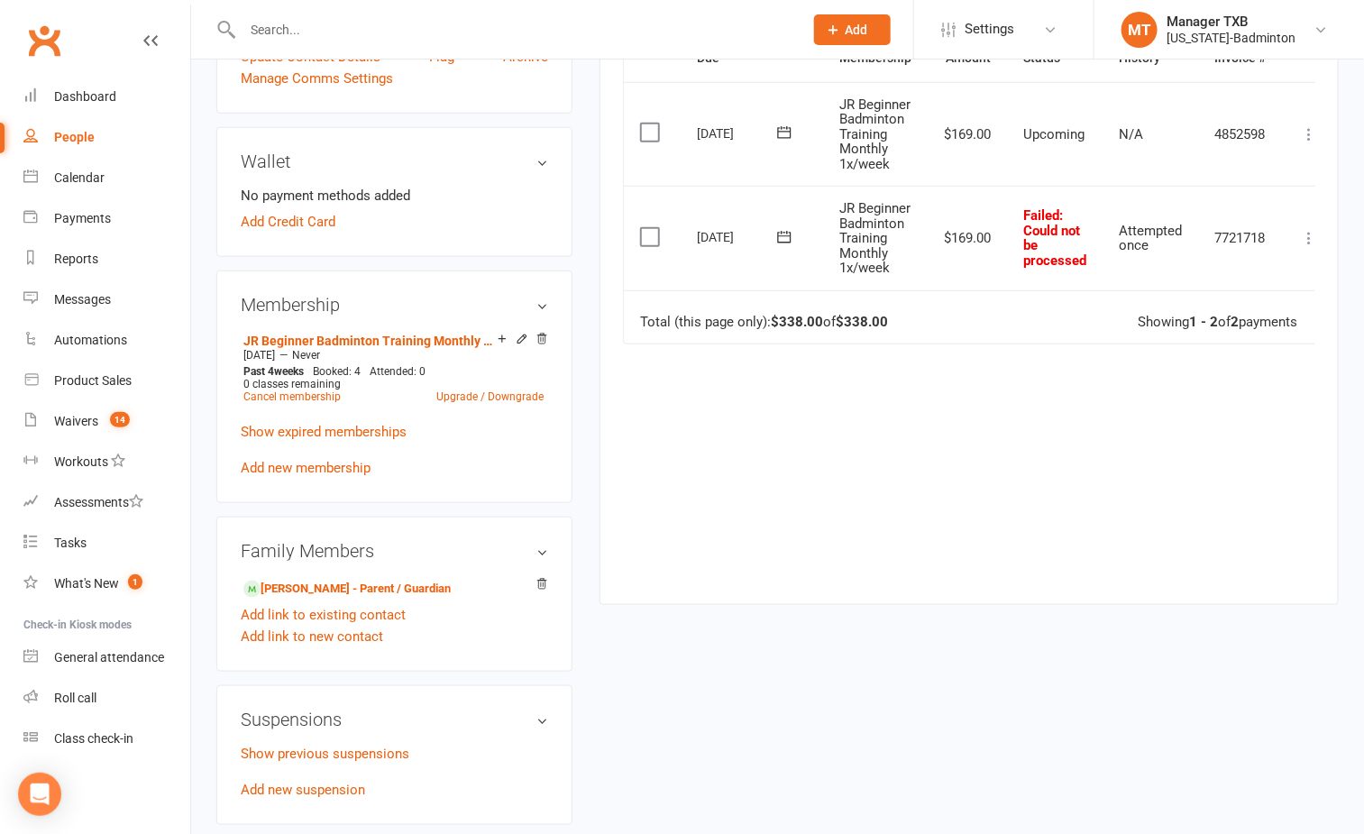
scroll to position [676, 0]
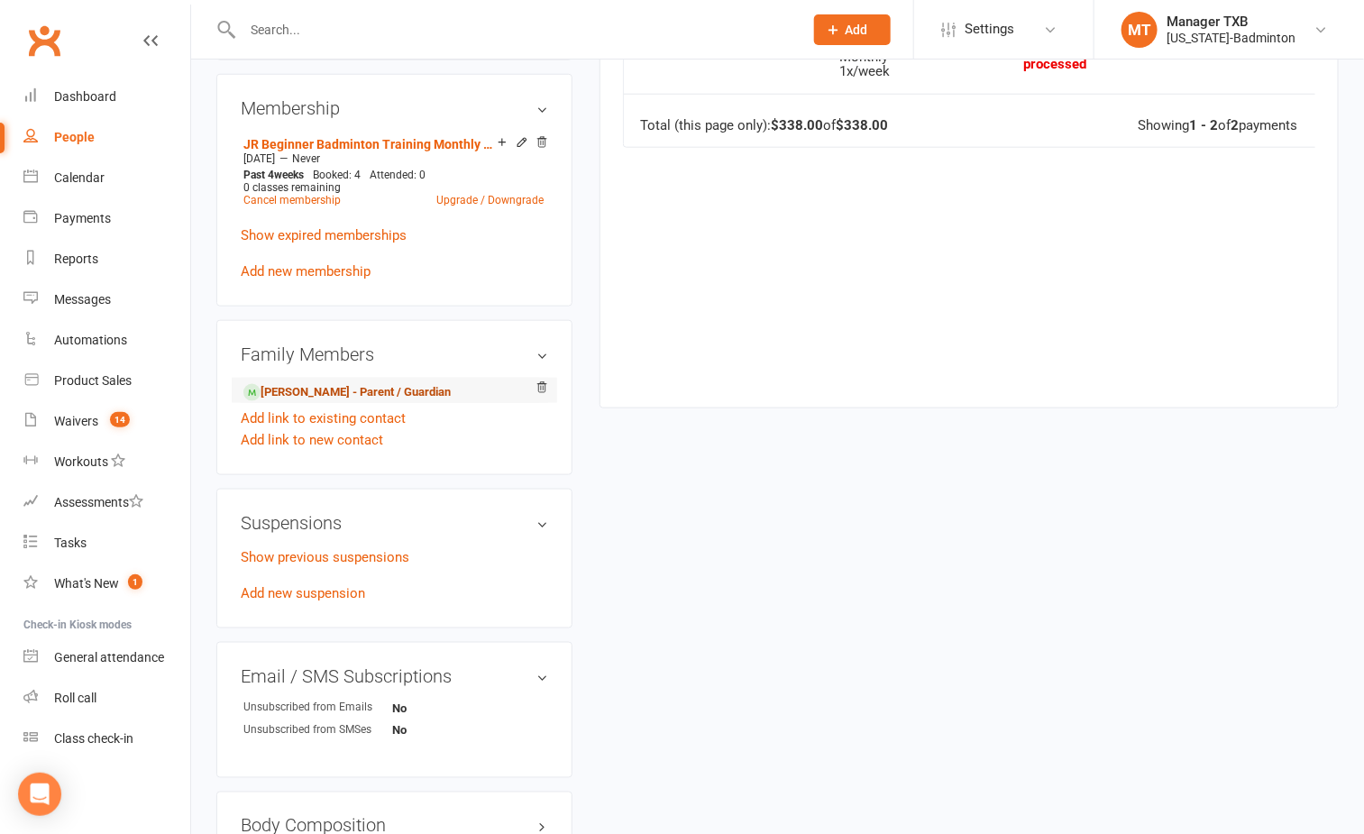
click at [366, 396] on link "Roxanne Alinsug - Parent / Guardian" at bounding box center [346, 392] width 207 height 19
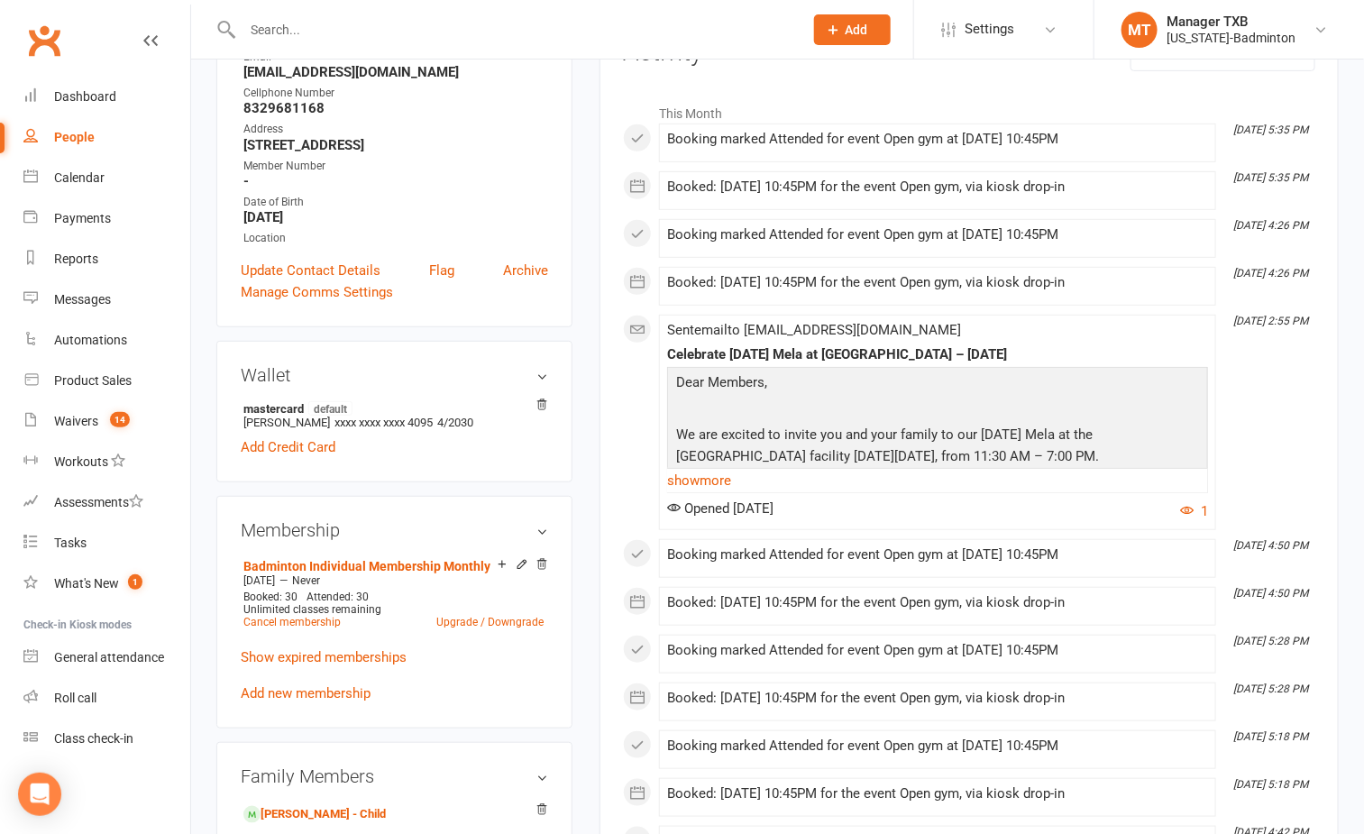
scroll to position [541, 0]
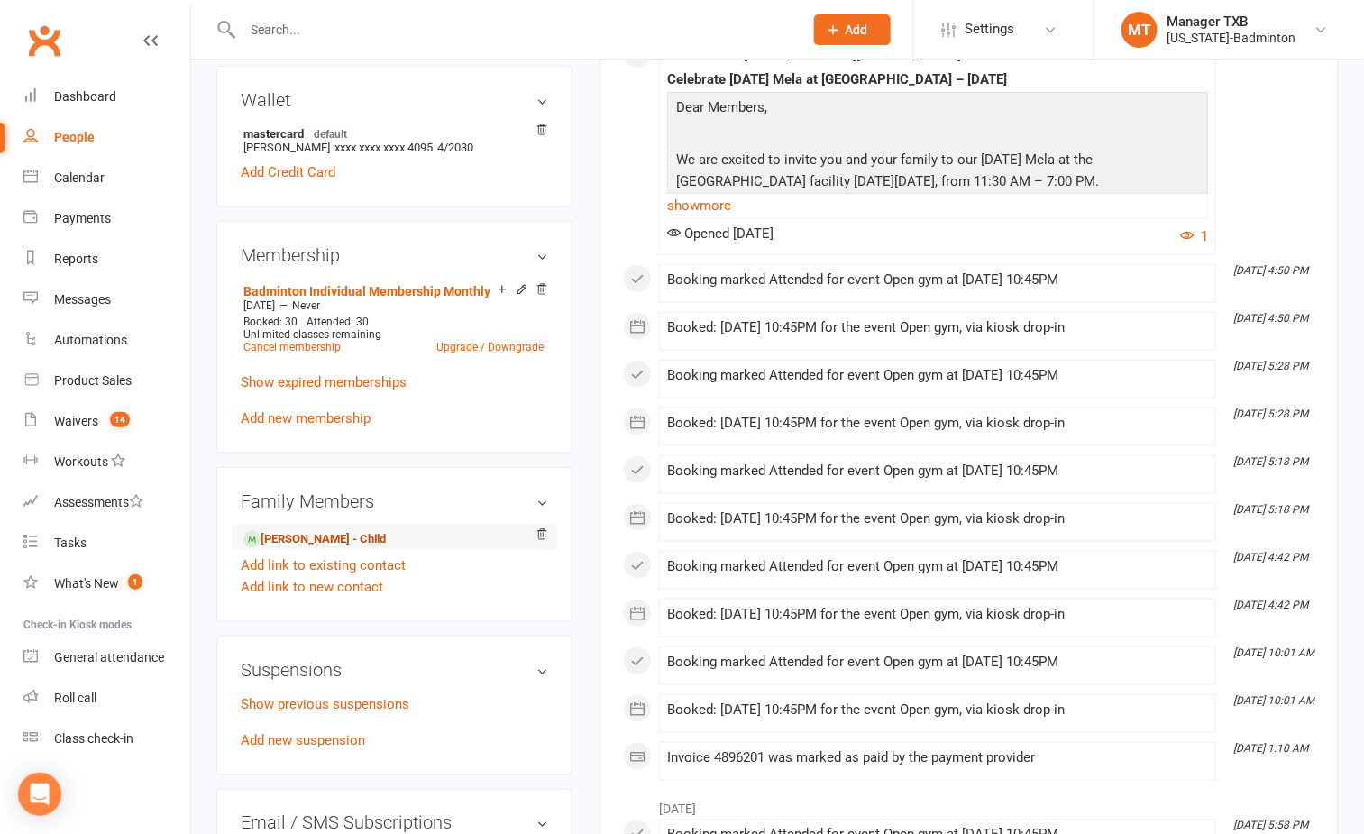
click at [362, 549] on link "Andee Nicole Alinsug - Child" at bounding box center [314, 539] width 142 height 19
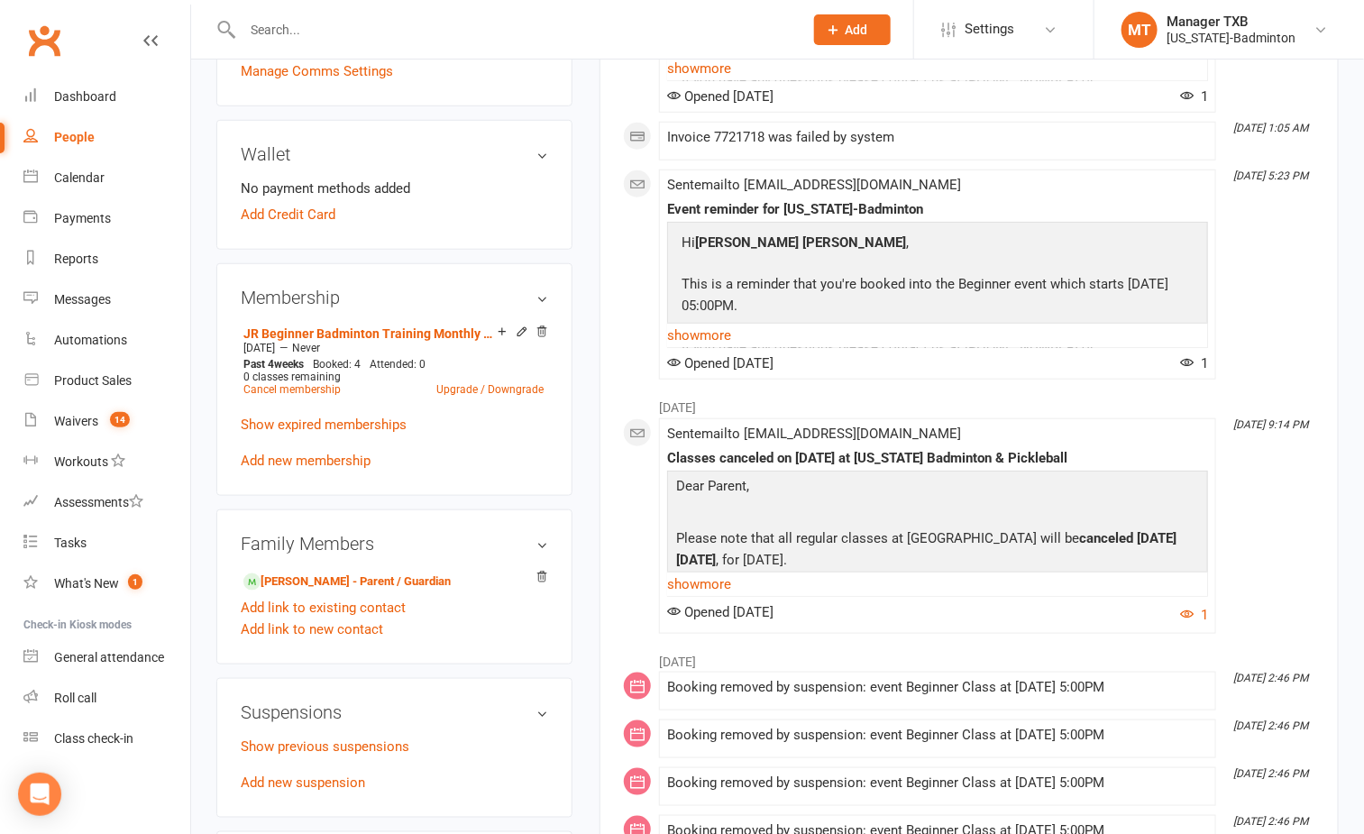
scroll to position [541, 0]
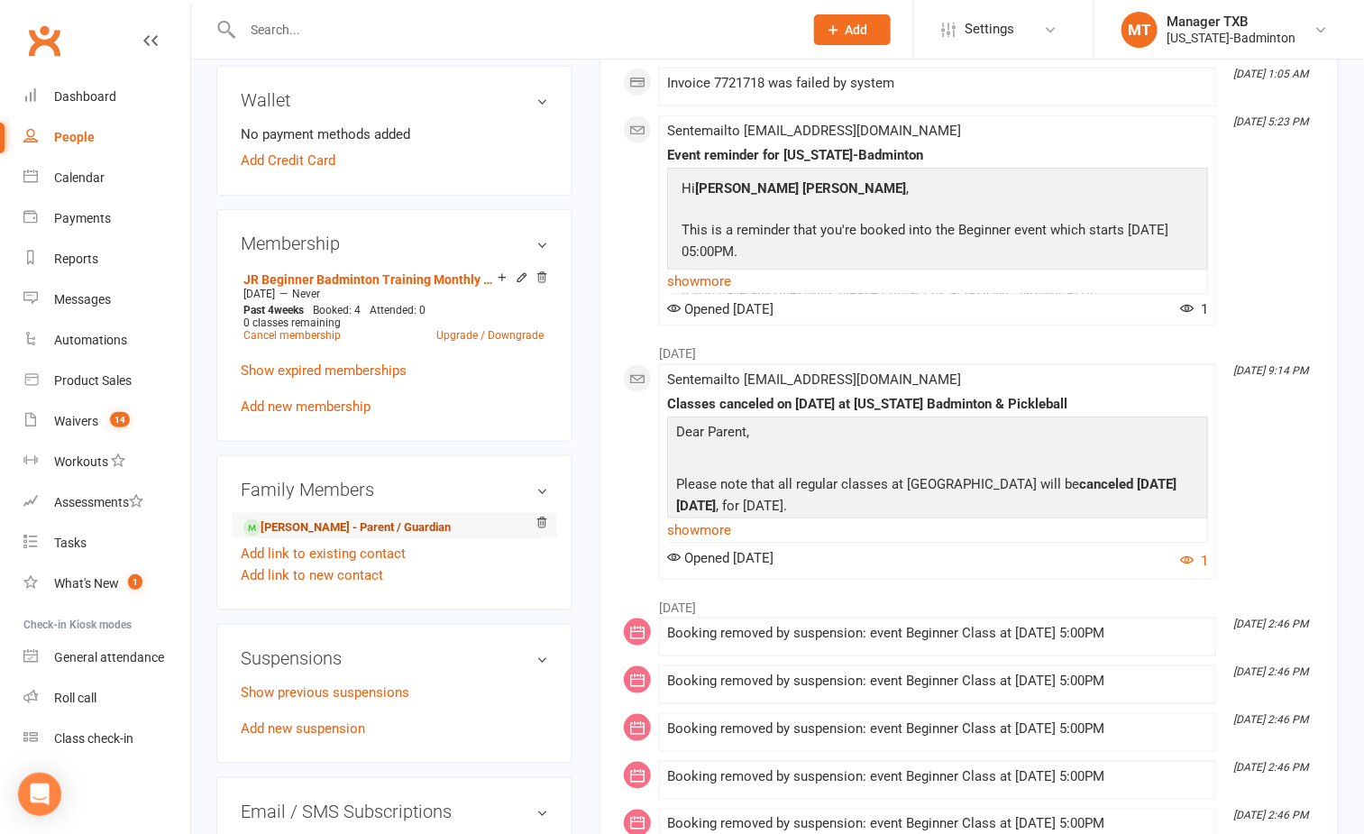
click at [344, 527] on link "Roxanne Alinsug - Parent / Guardian" at bounding box center [346, 527] width 207 height 19
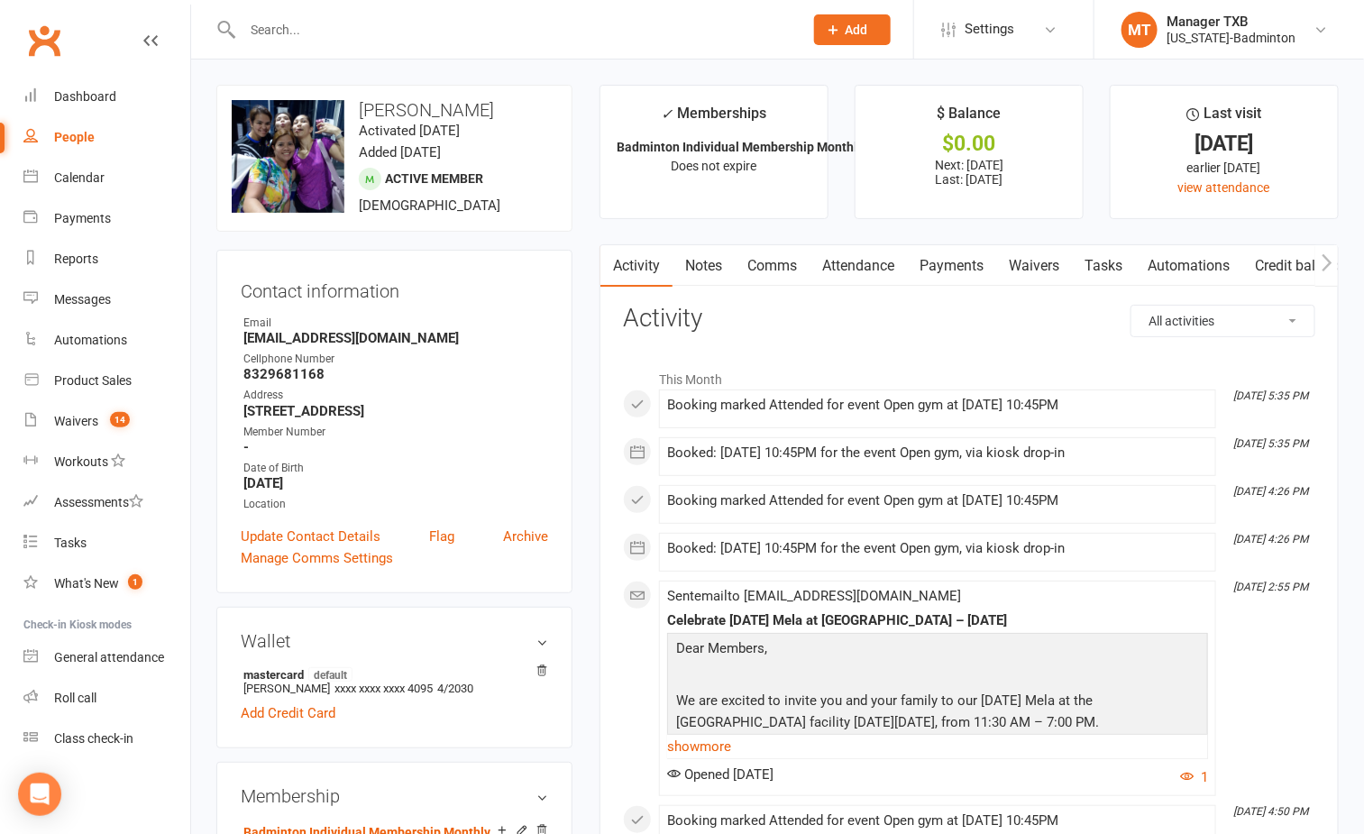
click at [111, 736] on div "Class check-in" at bounding box center [93, 738] width 79 height 14
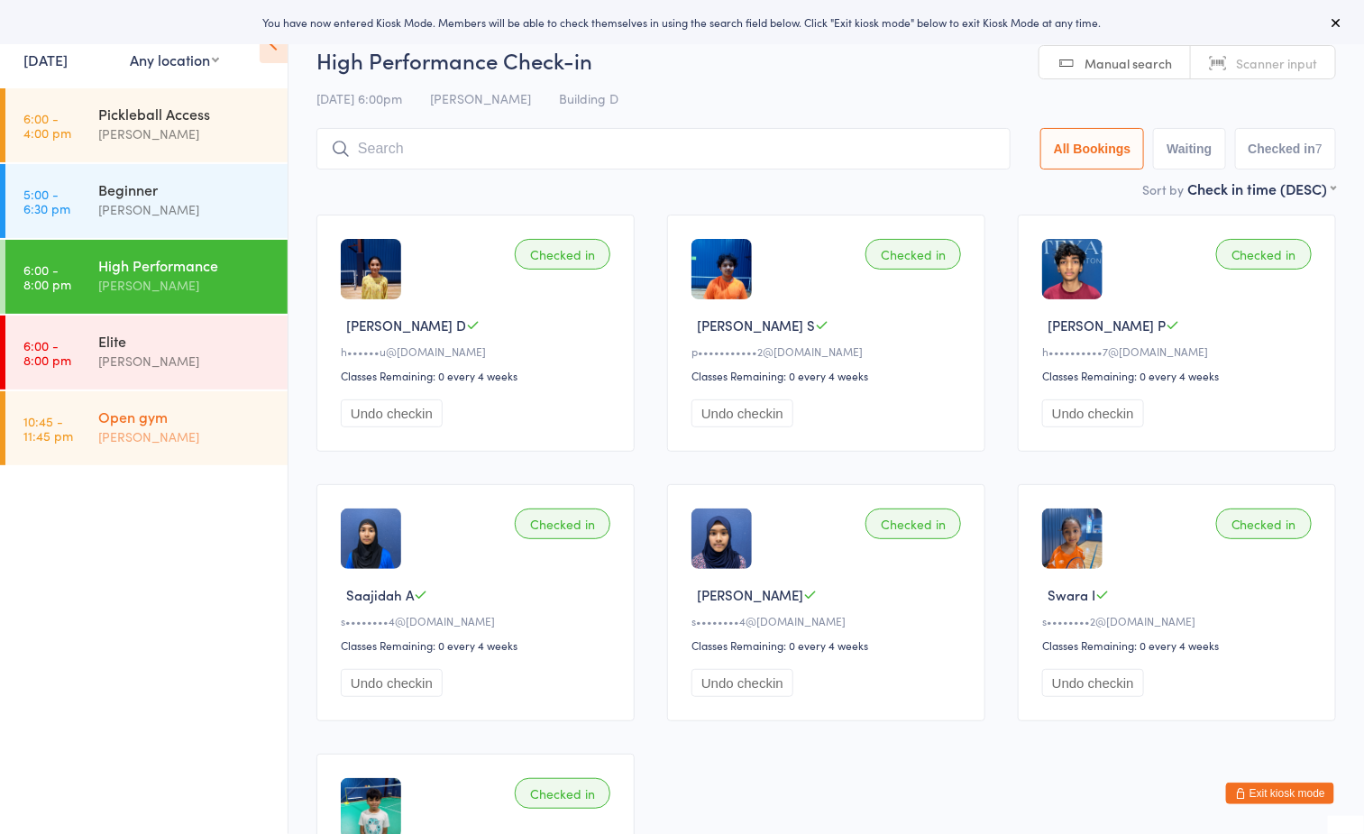
click at [162, 435] on div "[PERSON_NAME]" at bounding box center [185, 436] width 174 height 21
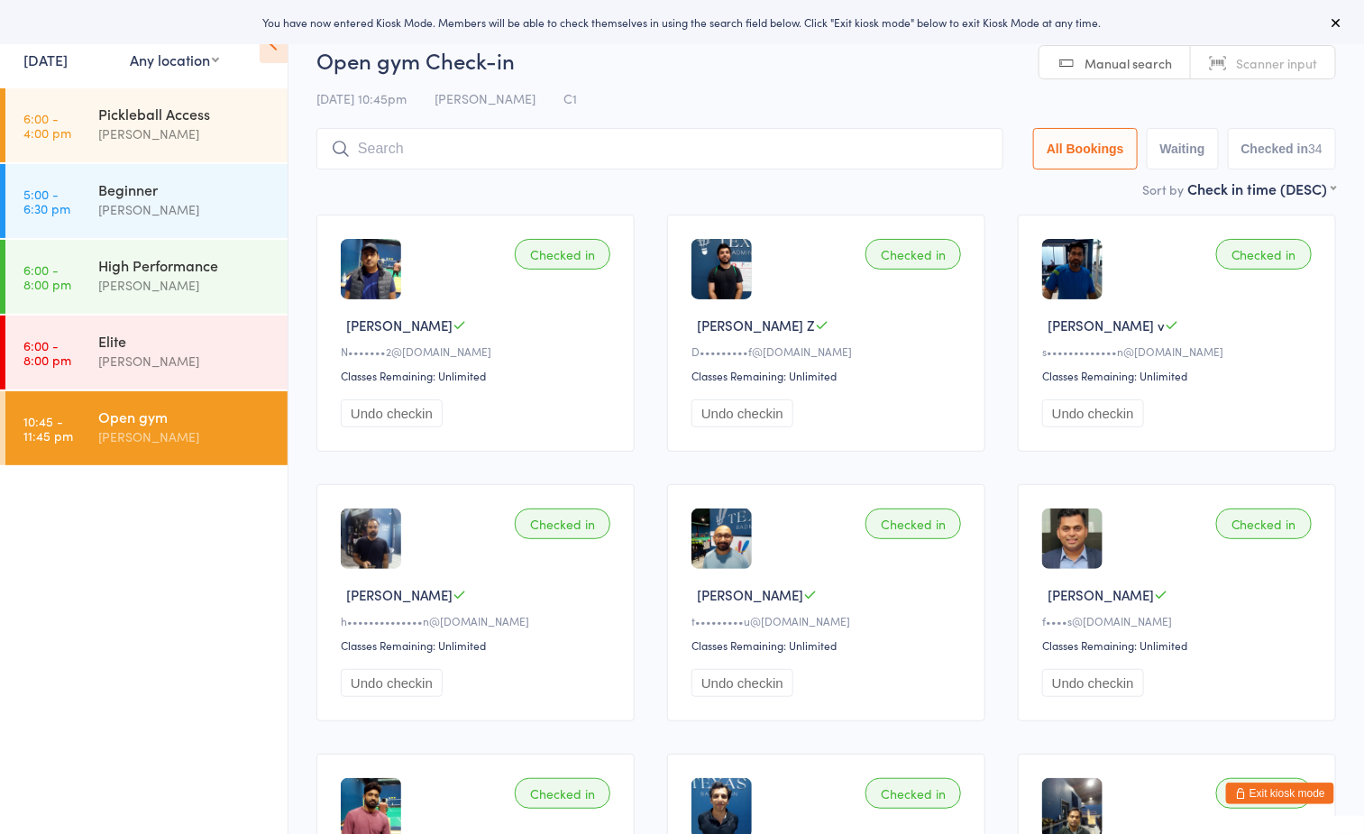
click at [738, 79] on div "Open gym Check-in [DATE] 10:45pm [PERSON_NAME] Tahtat C1 Manual search Scanner …" at bounding box center [826, 111] width 1020 height 133
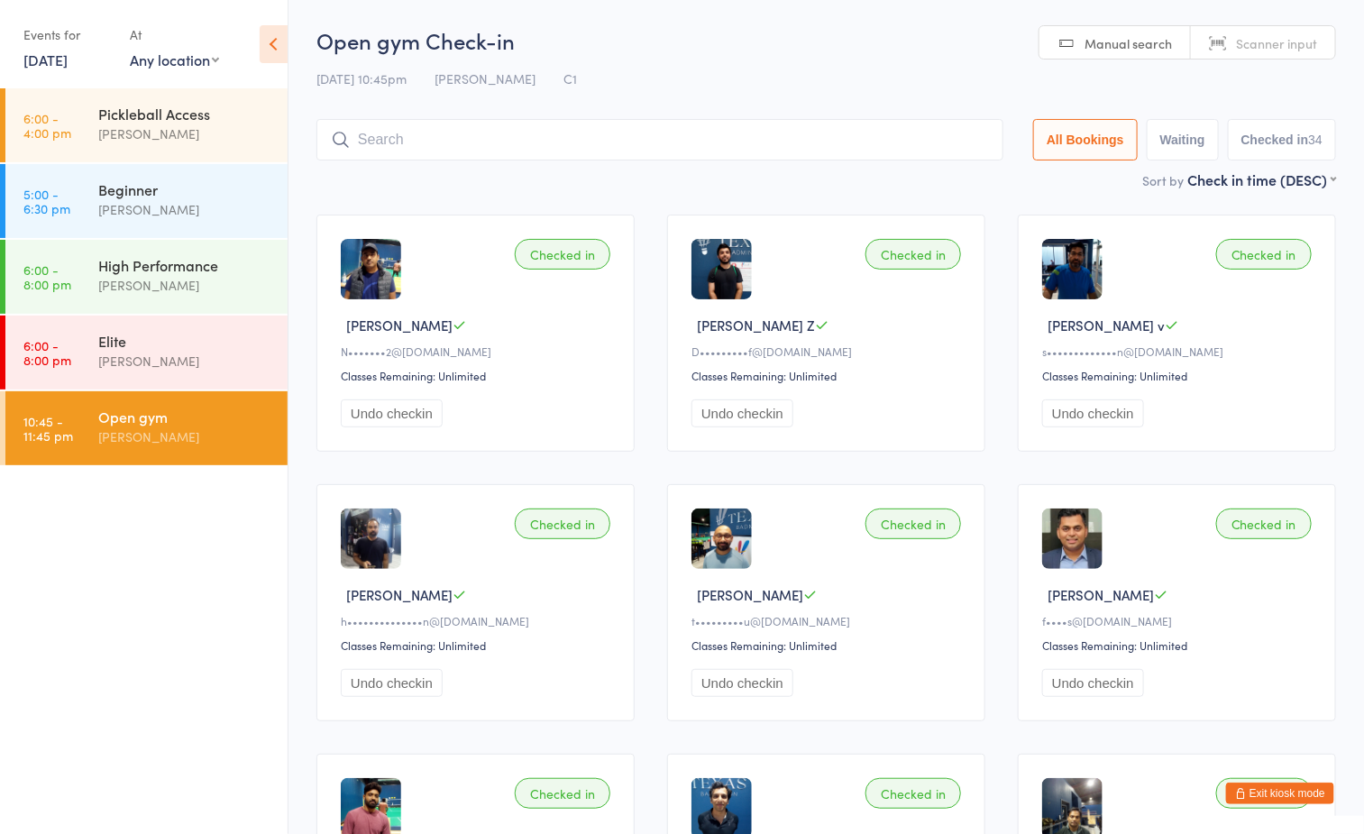
click at [783, 65] on div "[DATE] 10:45pm [PERSON_NAME] C1" at bounding box center [826, 79] width 1020 height 30
click at [43, 60] on link "[DATE]" at bounding box center [45, 60] width 44 height 20
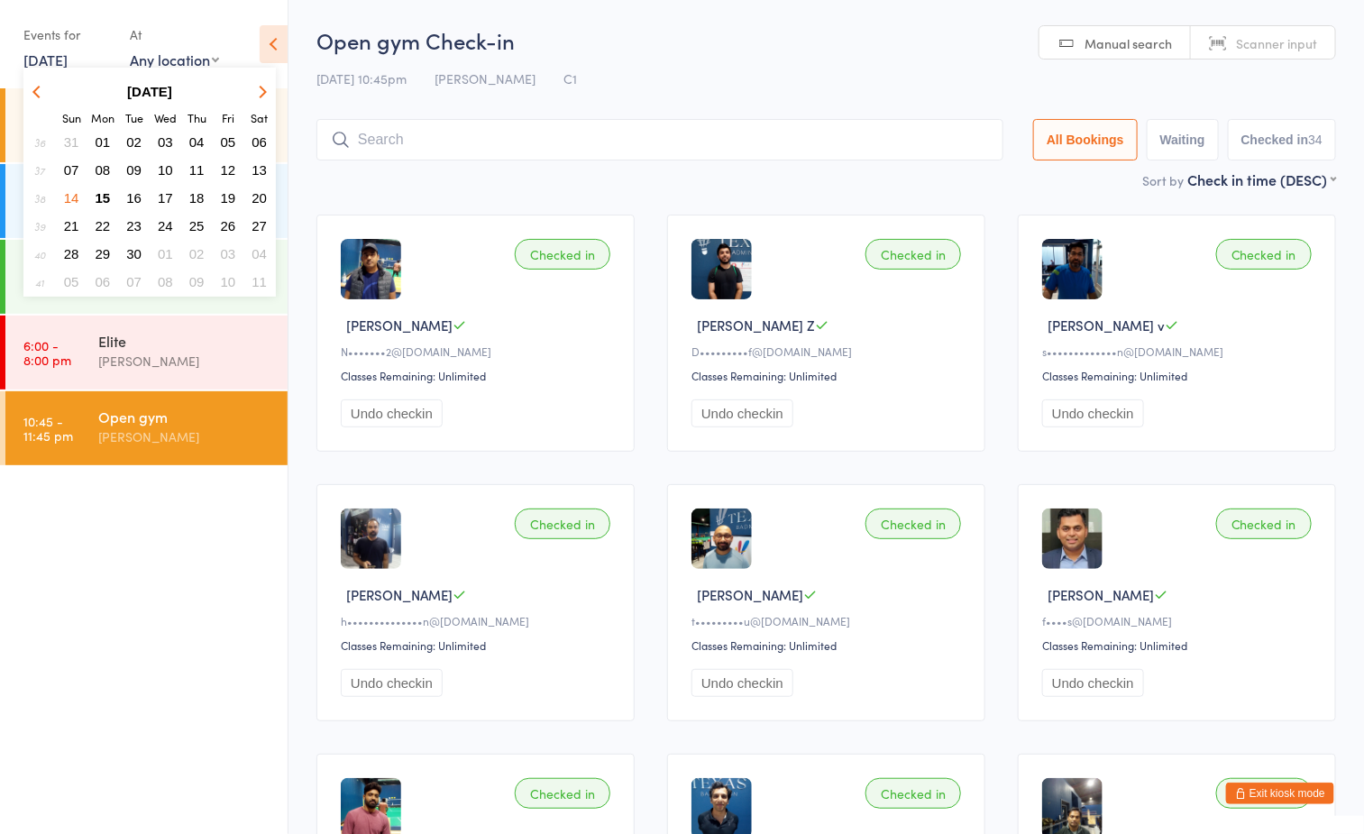
click at [141, 190] on span "16" at bounding box center [133, 197] width 15 height 15
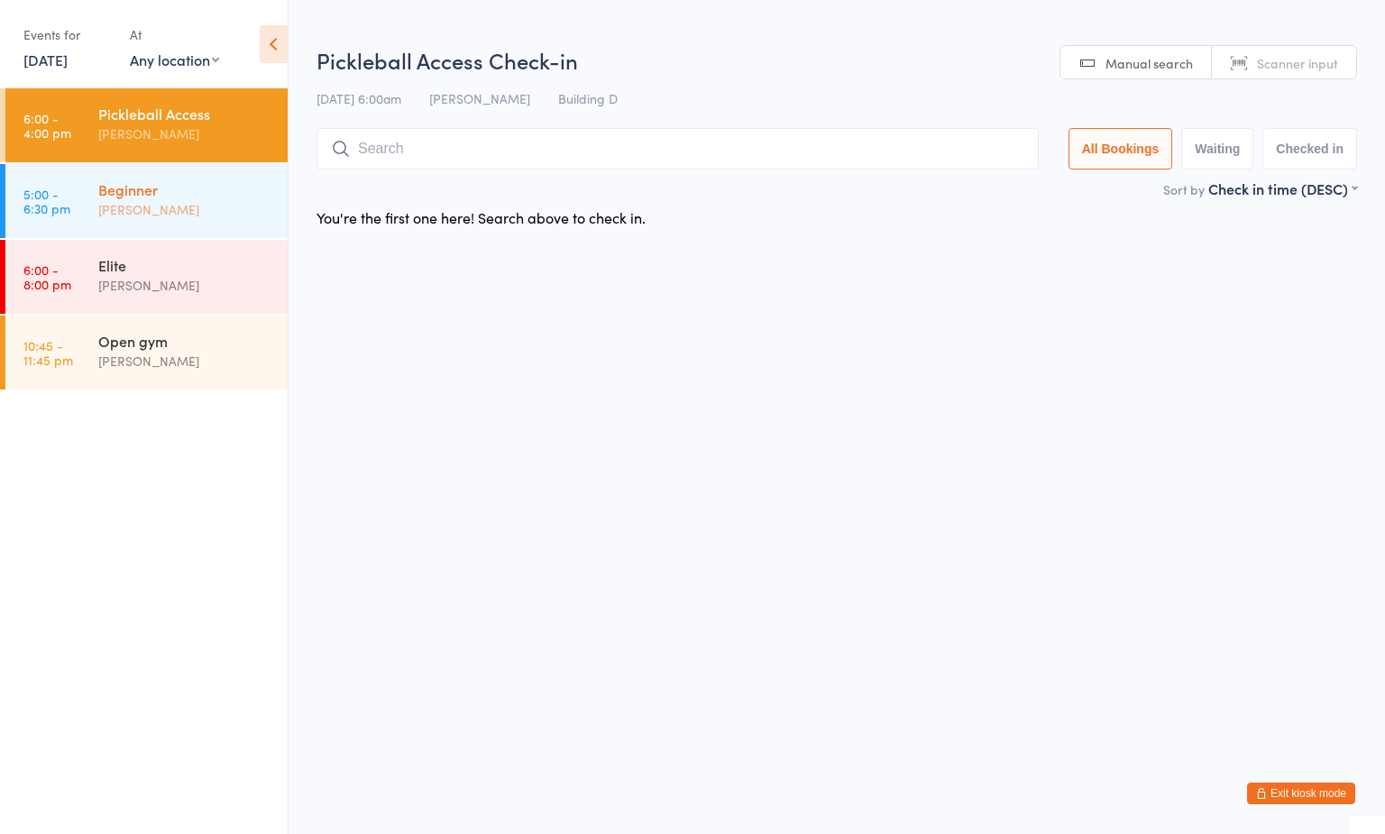
click at [155, 203] on div "[PERSON_NAME]" at bounding box center [185, 209] width 174 height 21
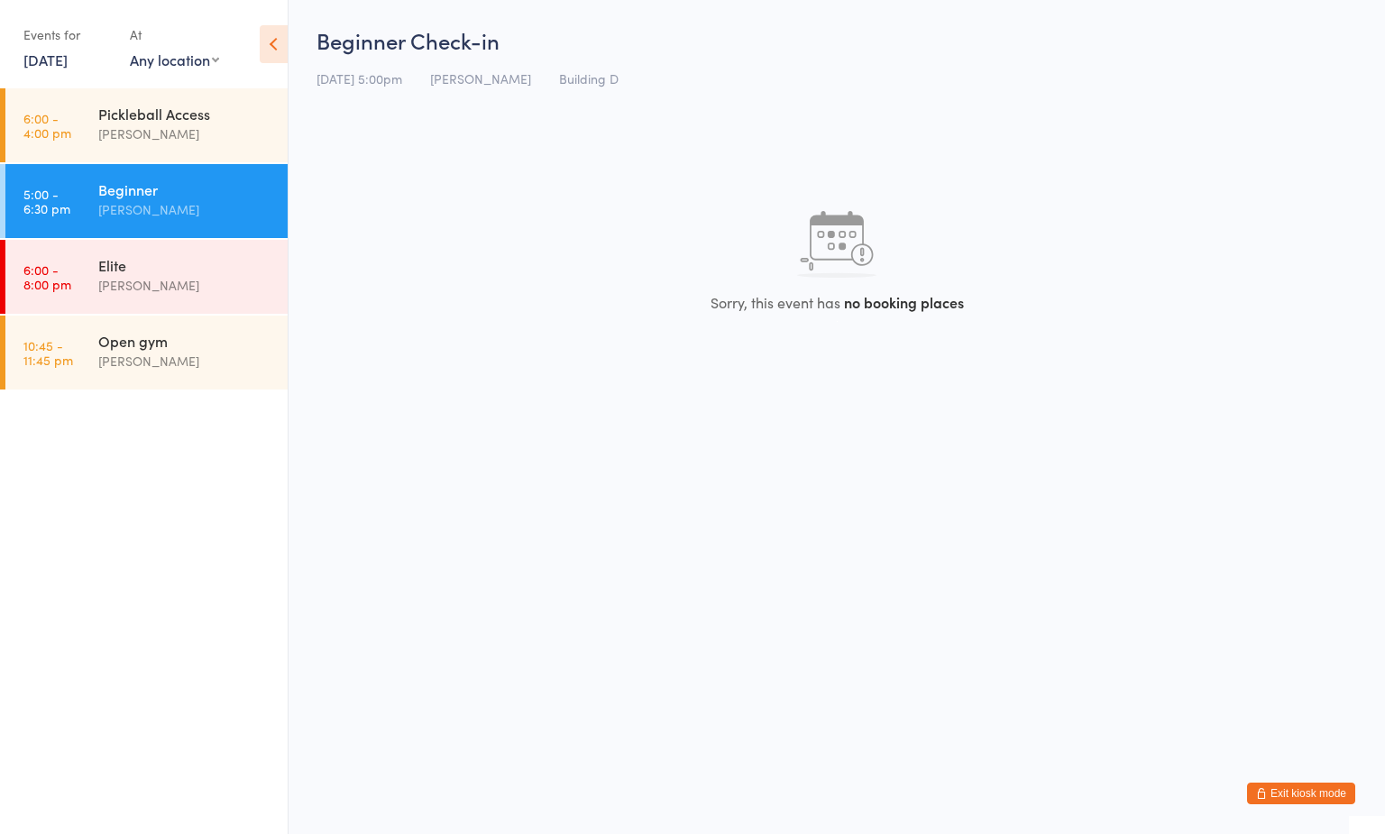
click at [58, 62] on link "[DATE]" at bounding box center [45, 60] width 44 height 20
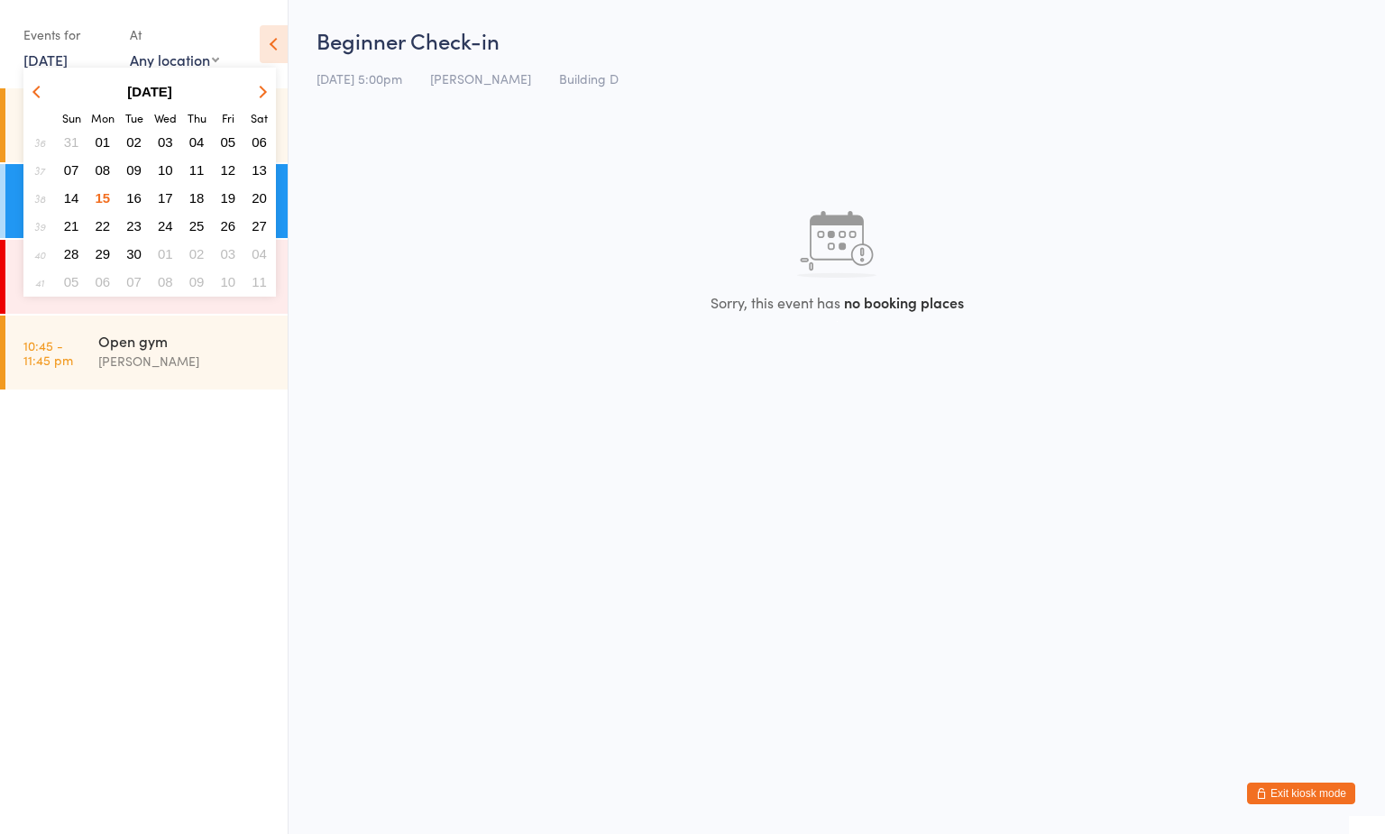
click at [96, 196] on span "15" at bounding box center [103, 197] width 15 height 15
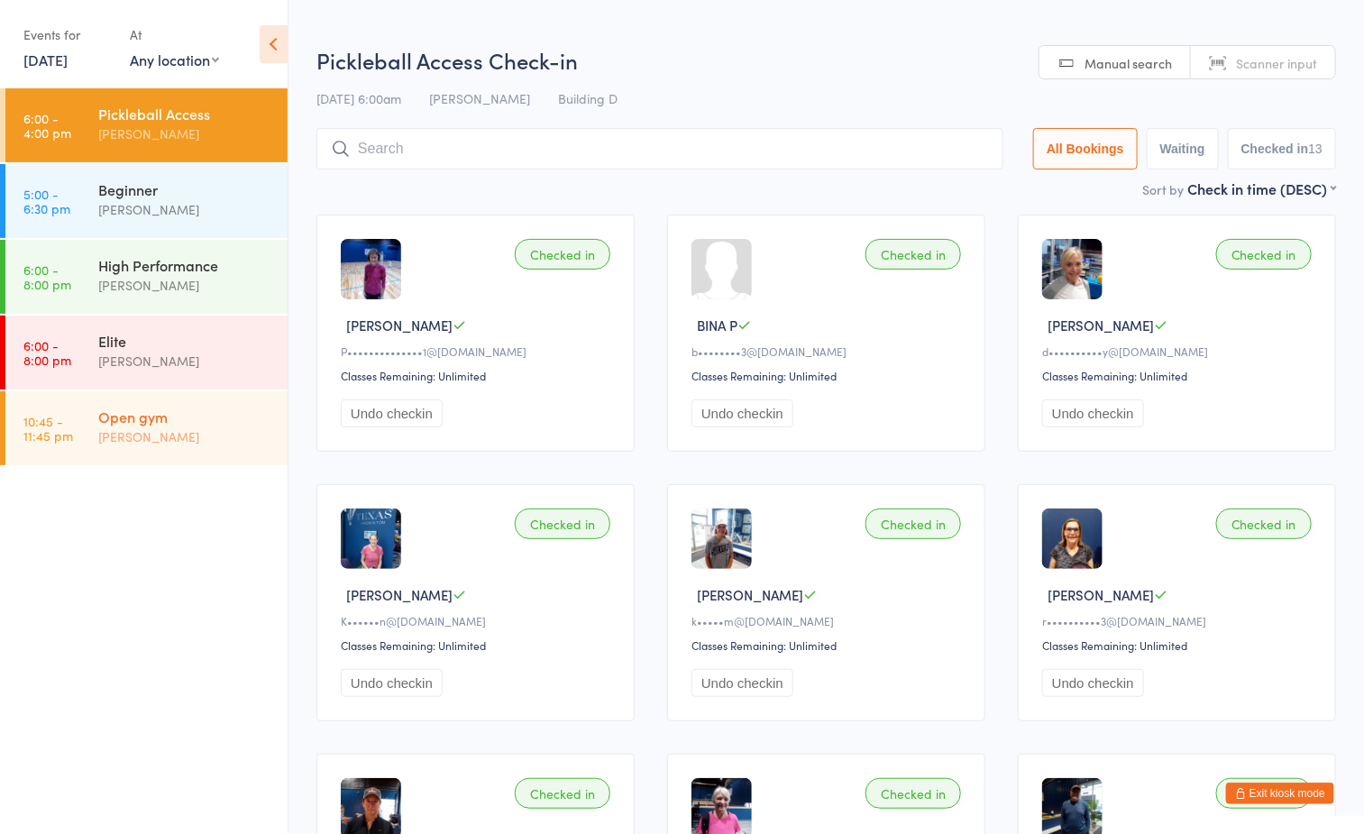
click at [189, 417] on div "Open gym" at bounding box center [185, 417] width 174 height 20
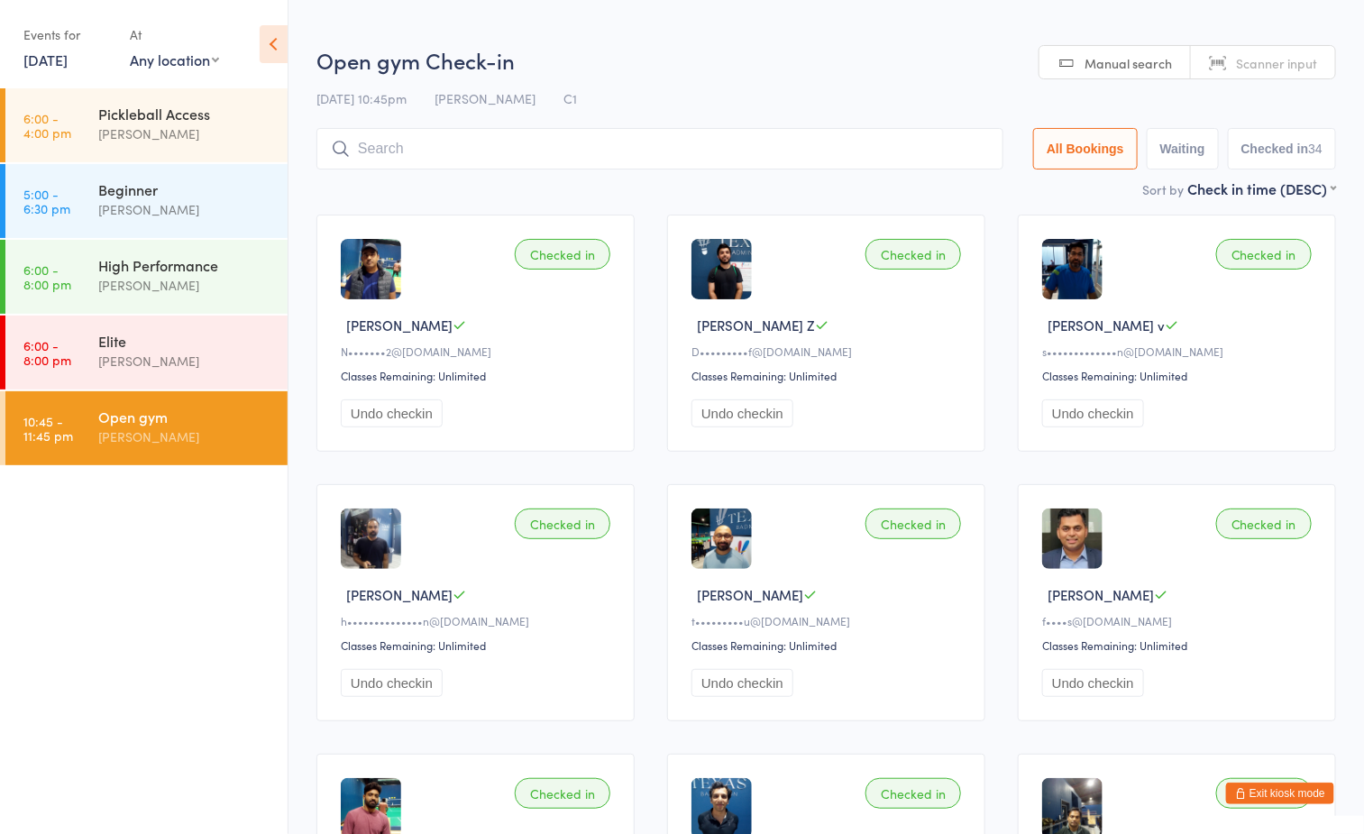
click at [699, 41] on html "You have now entered Kiosk Mode. Members will be able to check themselves in us…" at bounding box center [682, 417] width 1364 height 834
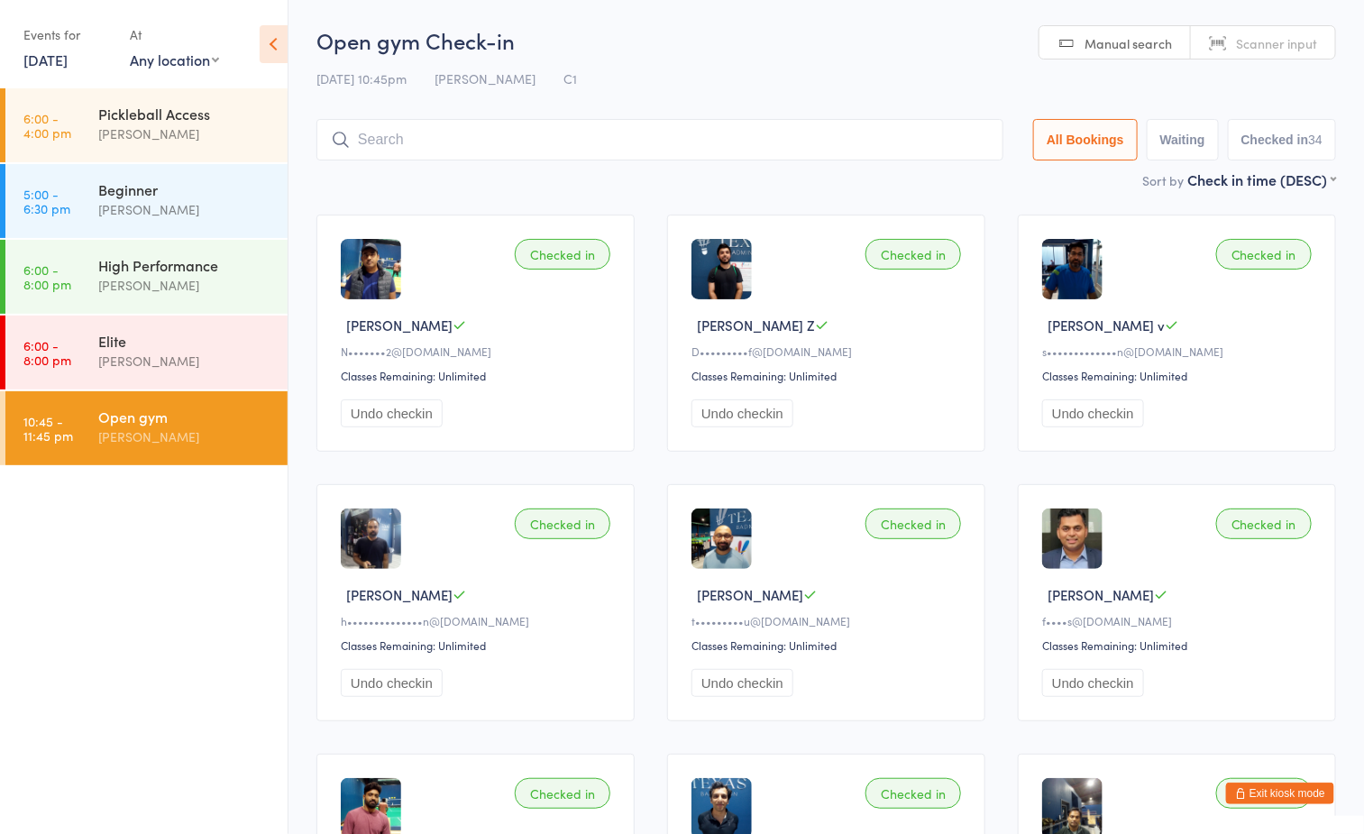
click at [711, 31] on h2 "Open gym Check-in" at bounding box center [826, 40] width 1020 height 30
